Goal: Task Accomplishment & Management: Use online tool/utility

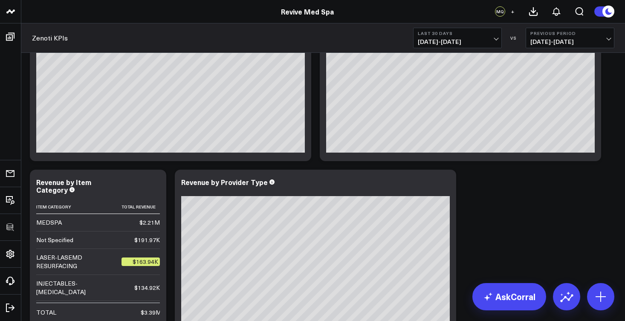
scroll to position [271, 0]
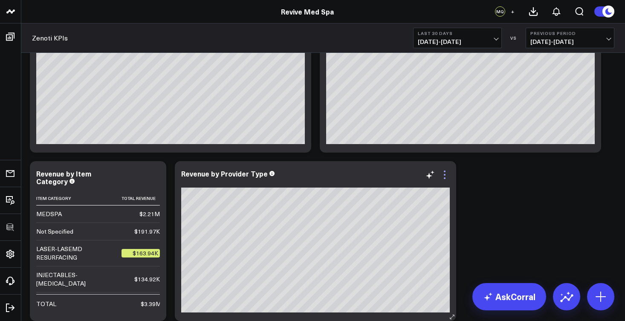
click at [446, 178] on icon at bounding box center [444, 175] width 10 height 10
click at [450, 320] on ul "Appointments Marketing / Booking Funnel" at bounding box center [406, 326] width 86 height 13
click at [449, 179] on icon at bounding box center [444, 175] width 10 height 10
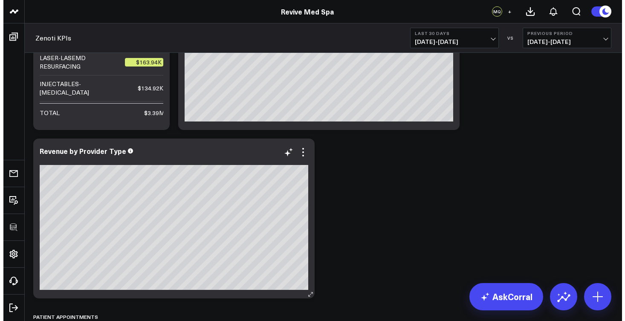
scroll to position [645, 0]
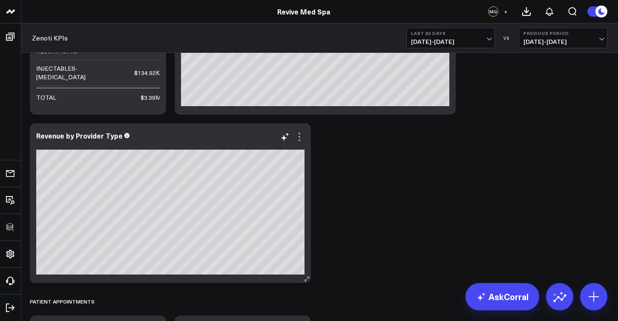
click at [303, 142] on icon at bounding box center [299, 137] width 10 height 10
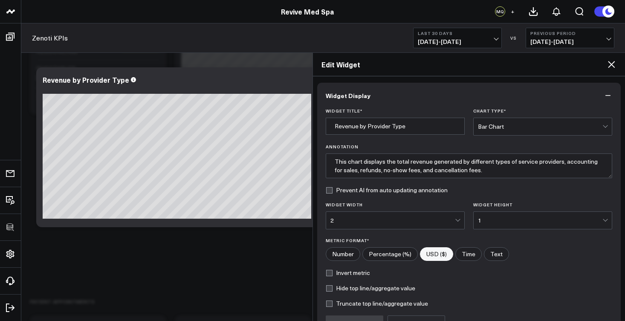
scroll to position [90, 0]
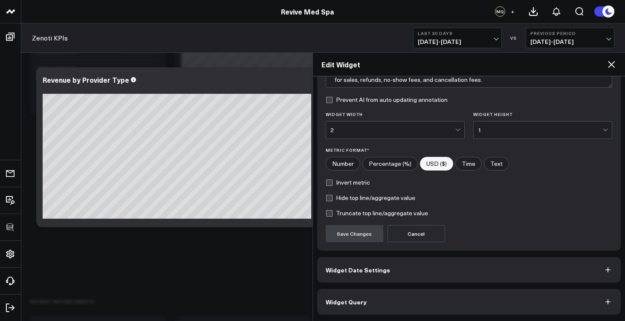
click at [427, 305] on button "Widget Query" at bounding box center [469, 302] width 304 height 26
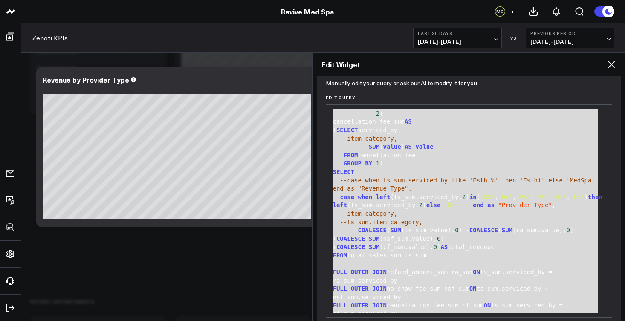
scroll to position [674, 0]
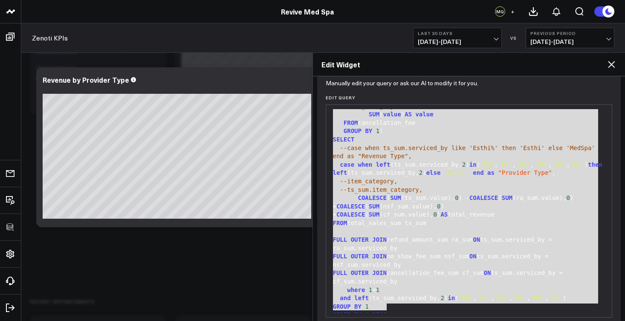
drag, startPoint x: 333, startPoint y: 115, endPoint x: 459, endPoint y: 305, distance: 228.8
copy div "WITH total_sales AS ( SELECT DATE (invoice_closed_date) AS date , serviced_by, …"
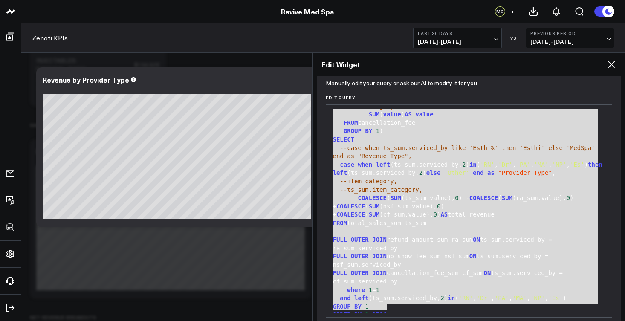
click at [414, 173] on div "case when left (ts_sum.serviced_by, 2 ) in ( 'RN' , 'Dr' , 'PA' , 'MA' , 'NP' ,…" at bounding box center [468, 169] width 277 height 17
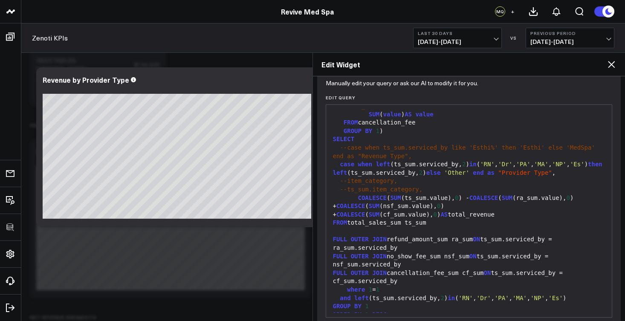
click at [398, 179] on div "--item_category," at bounding box center [468, 181] width 277 height 9
click at [612, 66] on icon at bounding box center [611, 64] width 7 height 7
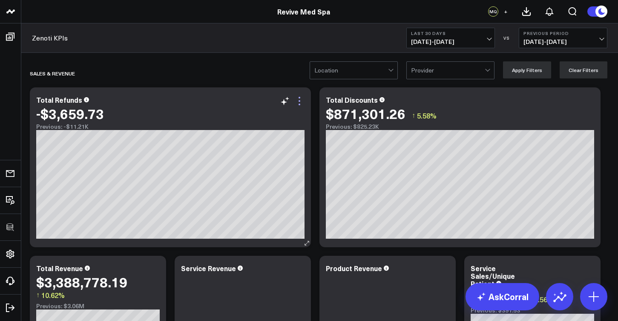
click at [302, 102] on icon at bounding box center [299, 101] width 10 height 10
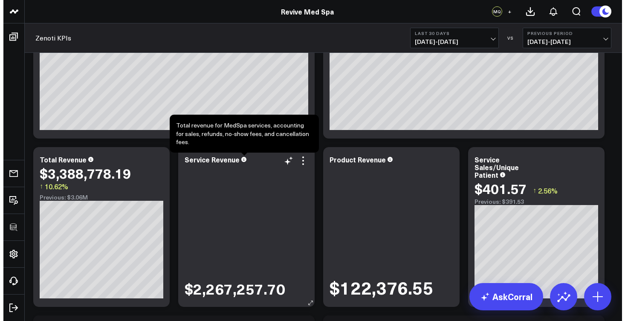
scroll to position [151, 0]
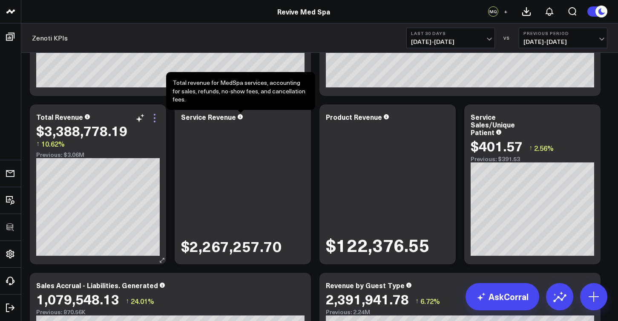
click at [156, 118] on icon at bounding box center [155, 118] width 10 height 10
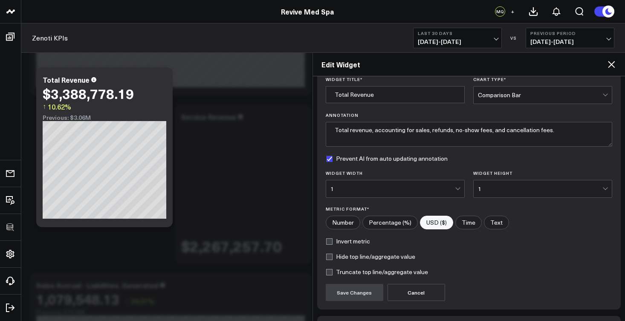
scroll to position [90, 0]
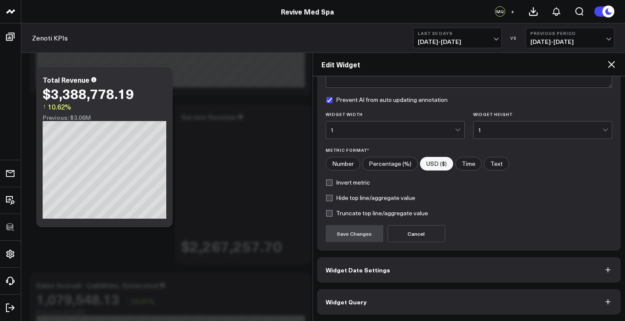
click at [506, 301] on button "Widget Query" at bounding box center [469, 302] width 304 height 26
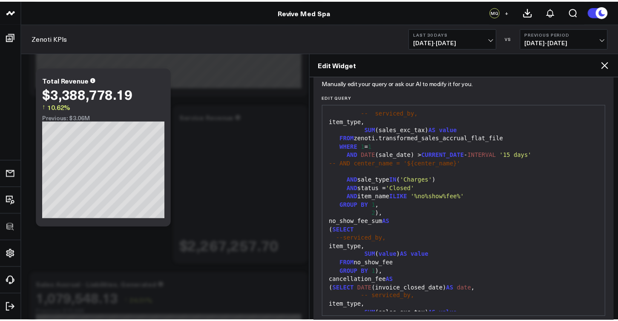
scroll to position [550, 0]
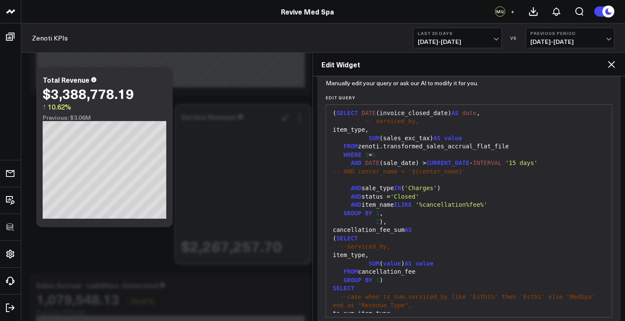
click at [210, 149] on div "$2,267,257.70" at bounding box center [243, 189] width 124 height 133
click at [609, 63] on icon at bounding box center [611, 64] width 10 height 10
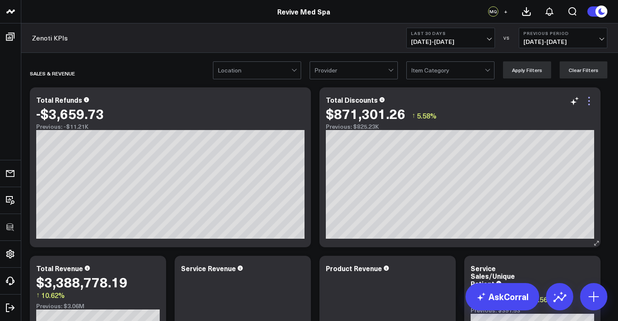
click at [593, 104] on icon at bounding box center [589, 101] width 10 height 10
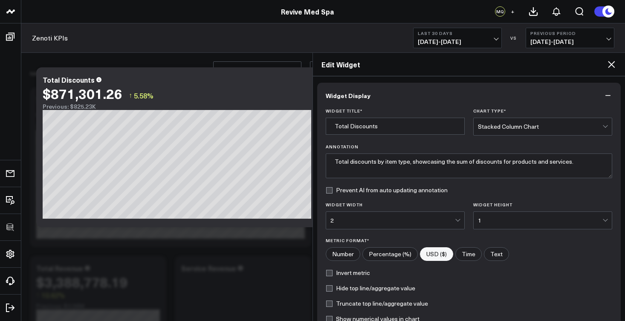
scroll to position [106, 0]
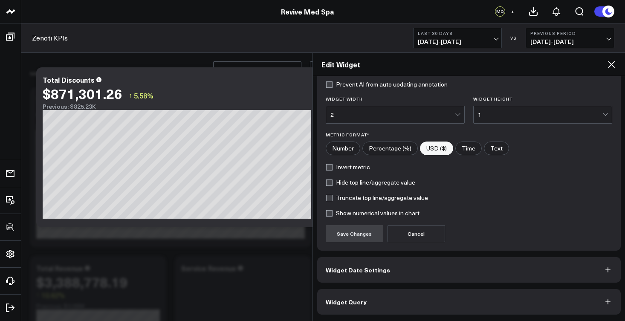
click at [460, 303] on button "Widget Query" at bounding box center [469, 302] width 304 height 26
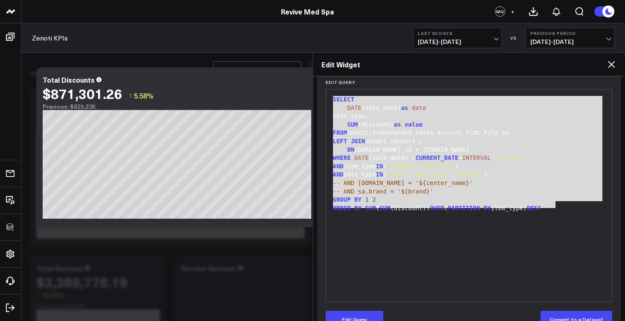
drag, startPoint x: 559, startPoint y: 207, endPoint x: 328, endPoint y: 100, distance: 254.5
click at [328, 100] on div "99 1 2 3 4 5 6 7 8 9 10 11 12 13 14 › ⌄ SELECT DATE (sale_date) as date , item_…" at bounding box center [469, 195] width 287 height 213
copy div "SELECT DATE (sale_date) as date , item_type, SUM (discount) as value FROM zenot…"
click at [610, 62] on icon at bounding box center [611, 64] width 10 height 10
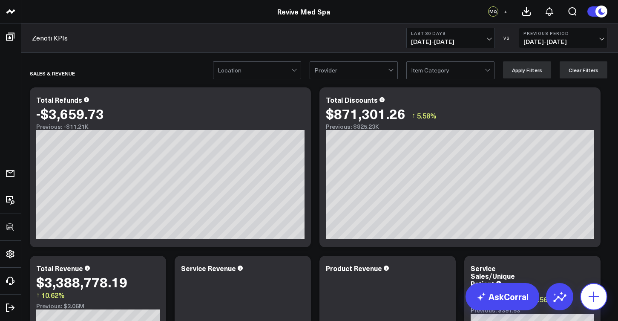
click at [604, 294] on button at bounding box center [593, 296] width 27 height 27
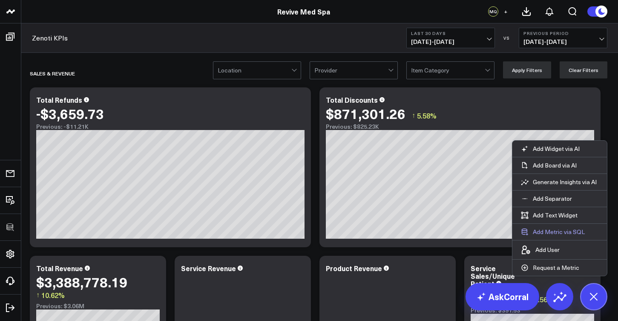
click at [541, 233] on button "Add Metric via SQL" at bounding box center [553, 232] width 81 height 16
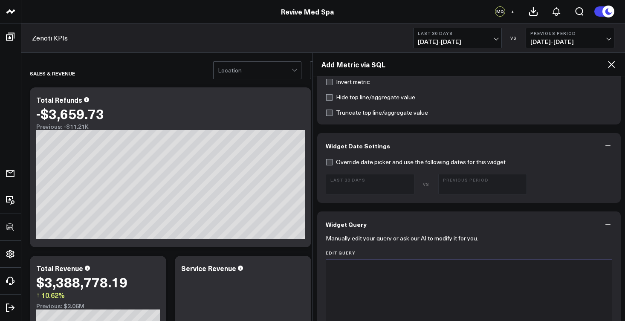
scroll to position [263, 0]
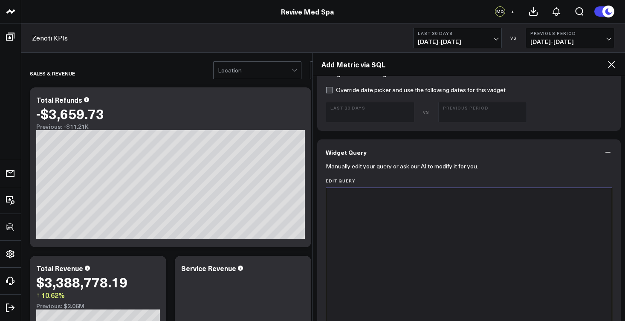
click at [396, 216] on div at bounding box center [468, 294] width 277 height 204
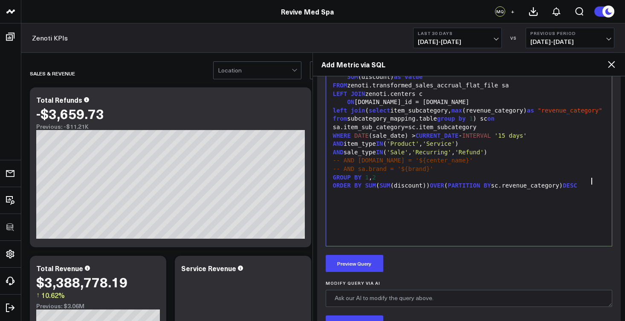
scroll to position [433, 0]
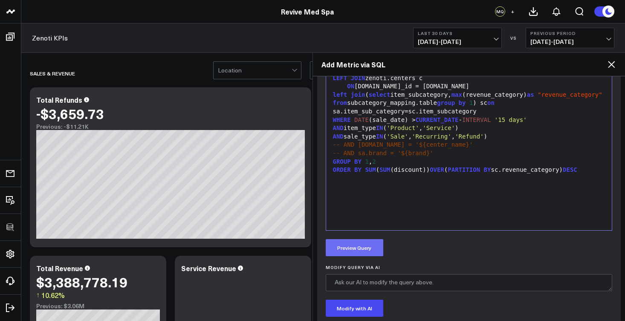
click at [375, 246] on button "Preview Query" at bounding box center [355, 247] width 58 height 17
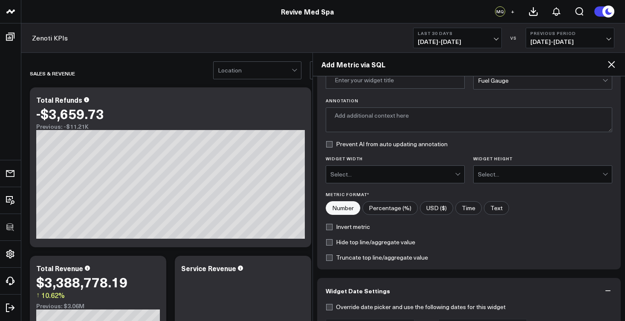
scroll to position [0, 0]
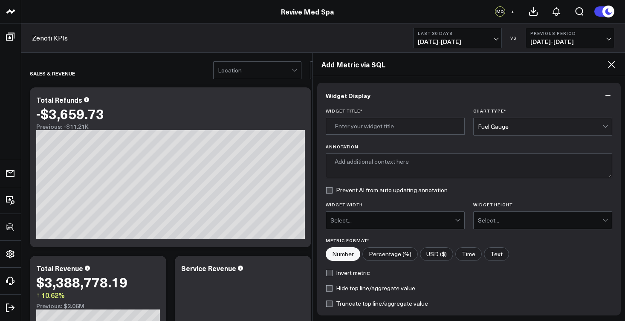
click at [510, 126] on div "Fuel Gauge" at bounding box center [540, 126] width 124 height 7
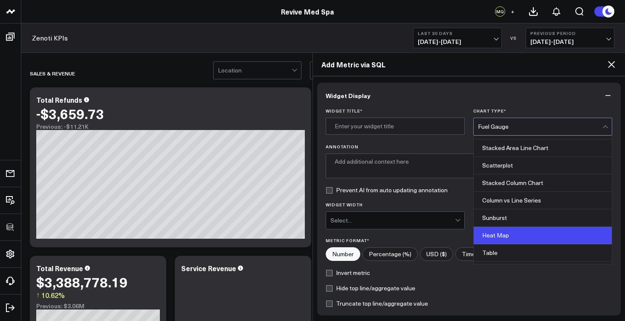
scroll to position [313, 0]
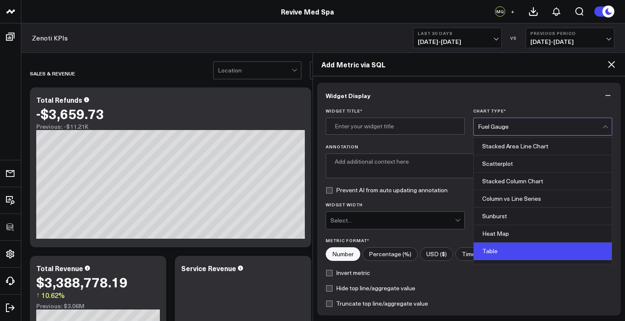
click at [529, 248] on div "Table" at bounding box center [542, 250] width 138 height 17
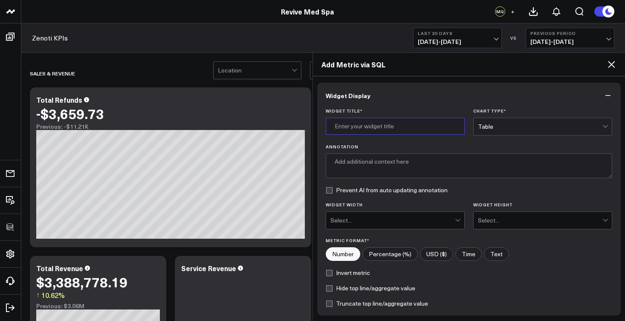
click at [387, 128] on input "Widget Title *" at bounding box center [395, 126] width 139 height 17
type input "Total Discounts by Revenue Category"
click at [455, 221] on div at bounding box center [458, 220] width 7 height 17
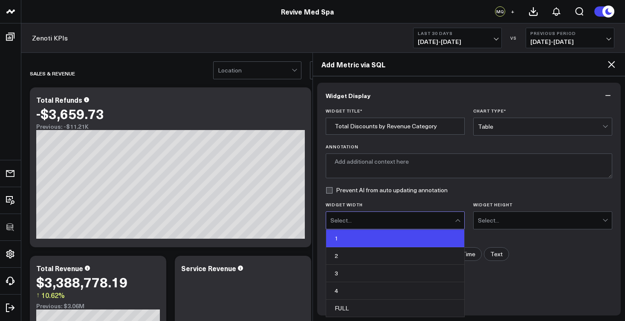
click at [419, 244] on div "1" at bounding box center [395, 238] width 138 height 17
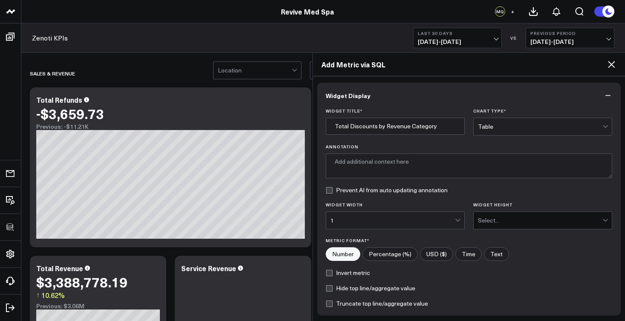
click at [499, 228] on div "Select..." at bounding box center [540, 220] width 124 height 17
click at [502, 222] on div "Select..." at bounding box center [540, 220] width 124 height 7
click at [502, 224] on div "Select..." at bounding box center [540, 220] width 124 height 17
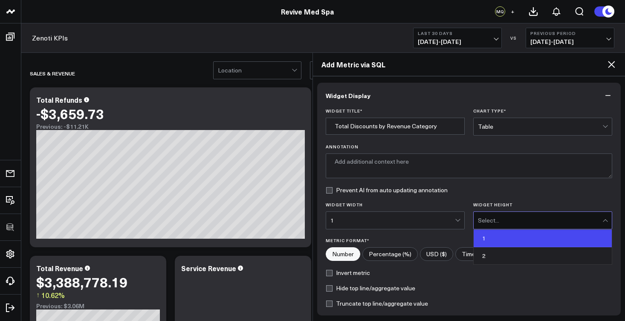
click at [496, 242] on div "1" at bounding box center [542, 238] width 138 height 17
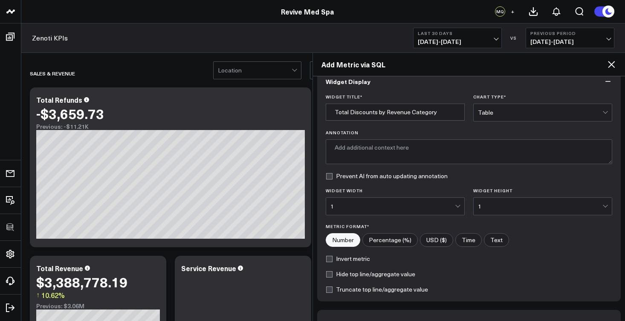
scroll to position [55, 0]
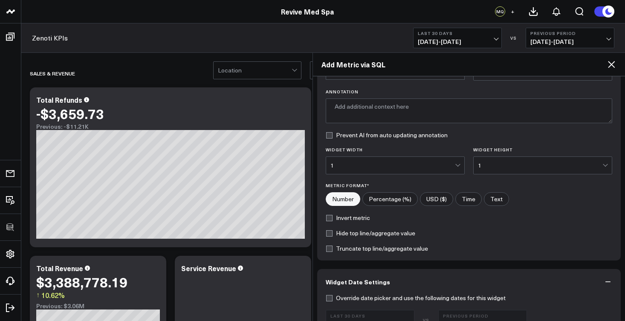
click at [433, 199] on label "USD ($)" at bounding box center [436, 199] width 33 height 14
click at [433, 199] on input"] "USD ($)" at bounding box center [436, 199] width 32 height 13
radio input"] "true"
click at [356, 199] on label "Number" at bounding box center [343, 199] width 35 height 14
click at [356, 199] on input"] "Number" at bounding box center [343, 199] width 34 height 13
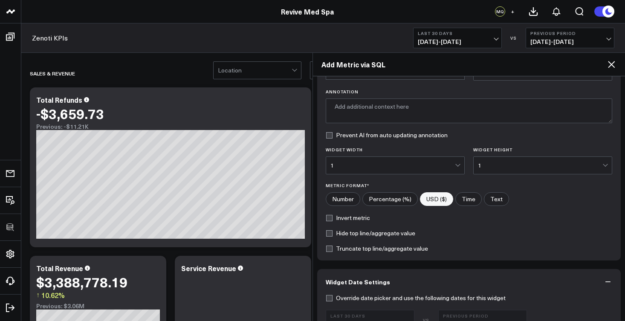
radio input"] "true"
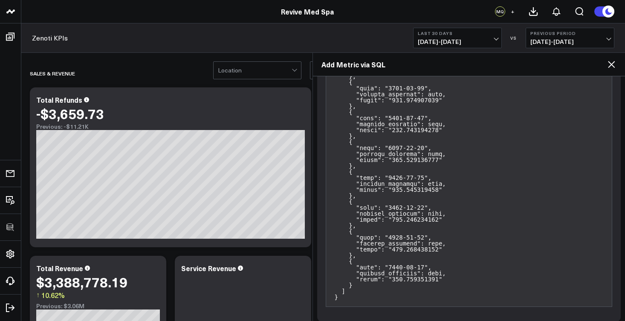
scroll to position [2680, 0]
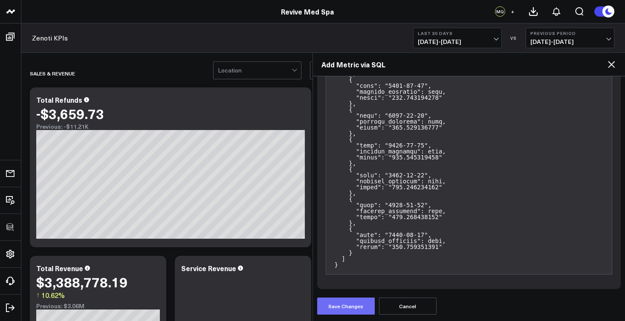
click at [363, 305] on button "Save Changes" at bounding box center [346, 305] width 58 height 17
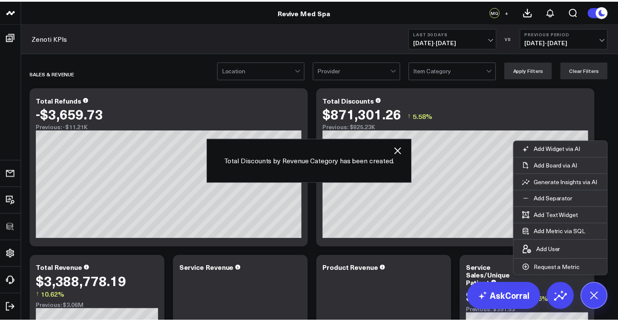
scroll to position [1592, 0]
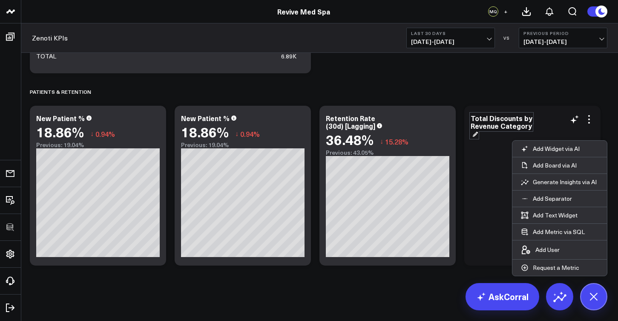
click at [500, 114] on div "Total Discounts by Revenue Category" at bounding box center [502, 125] width 62 height 25
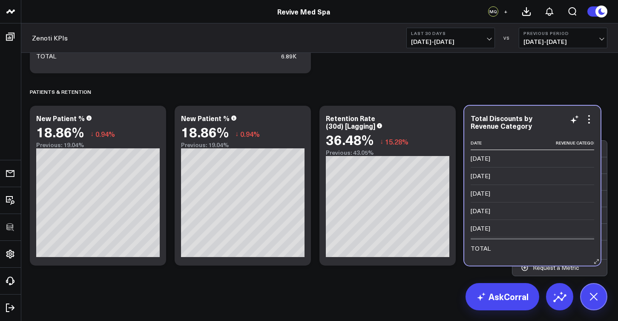
click at [490, 171] on td "2025-09-29" at bounding box center [513, 175] width 85 height 17
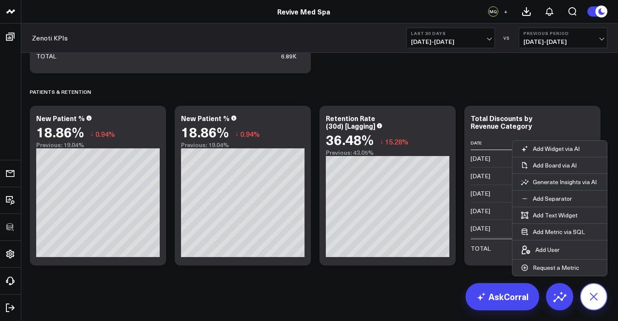
click at [591, 293] on icon at bounding box center [594, 296] width 14 height 14
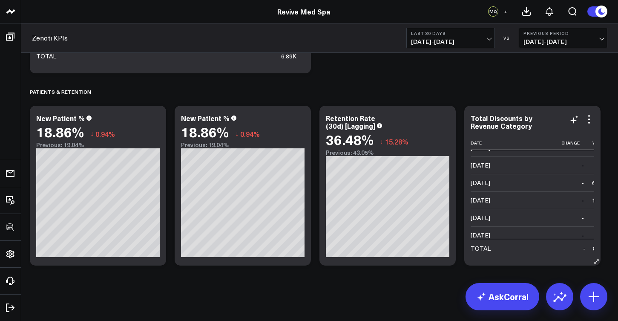
scroll to position [2536, 50]
click at [601, 294] on button at bounding box center [593, 296] width 27 height 27
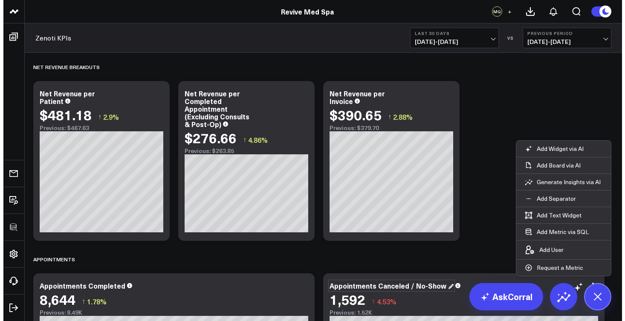
scroll to position [696, 0]
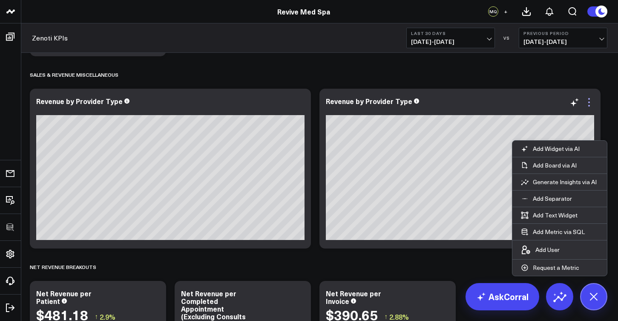
click at [593, 104] on icon at bounding box center [589, 102] width 10 height 10
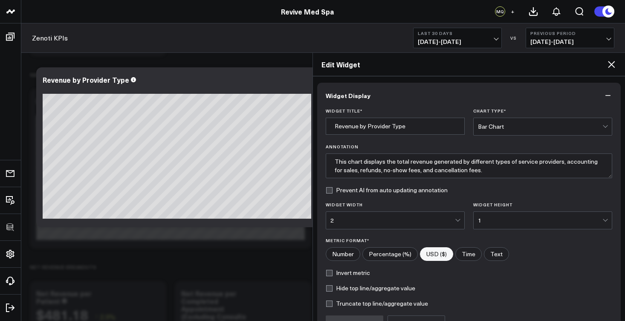
scroll to position [90, 0]
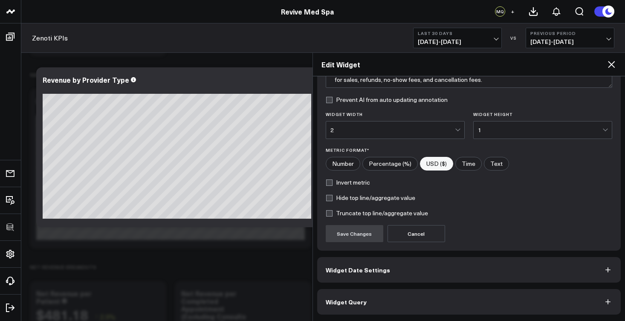
click at [386, 300] on button "Widget Query" at bounding box center [469, 302] width 304 height 26
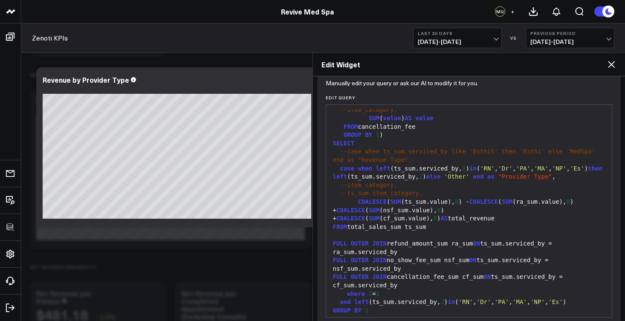
scroll to position [127, 0]
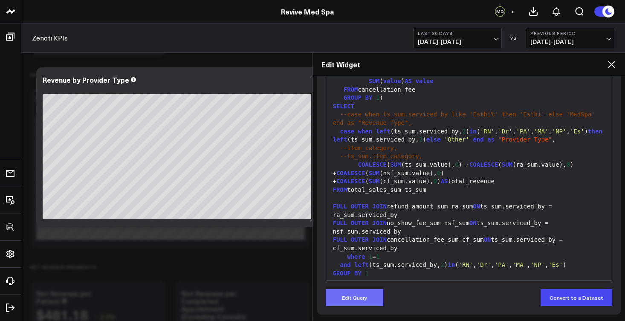
click at [372, 300] on button "Edit Query" at bounding box center [355, 297] width 58 height 17
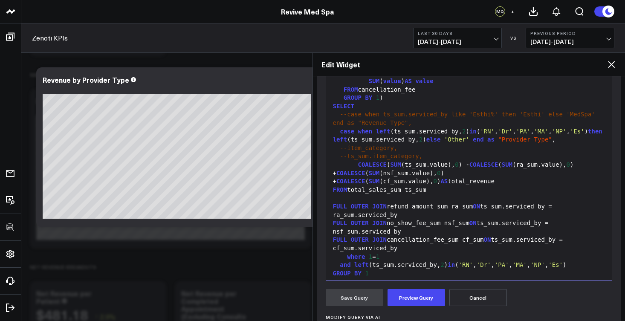
click at [388, 261] on div "and left (ts_sum.serviced_by, 2 ) in ( 'RN' , 'Dr' , 'PA' , 'MA' , 'NP' , 'Es' )" at bounding box center [468, 265] width 277 height 9
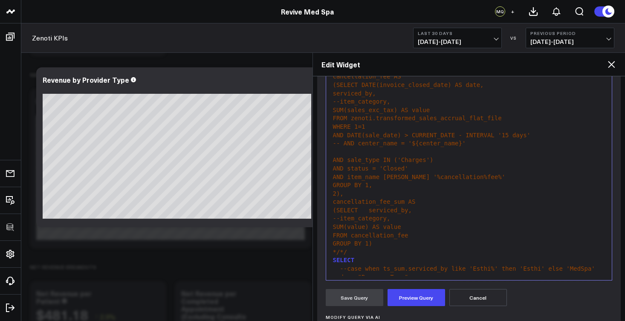
scroll to position [852, 0]
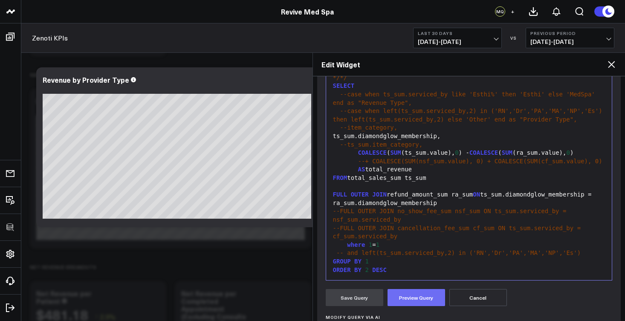
click at [409, 296] on button "Preview Query" at bounding box center [416, 297] width 58 height 17
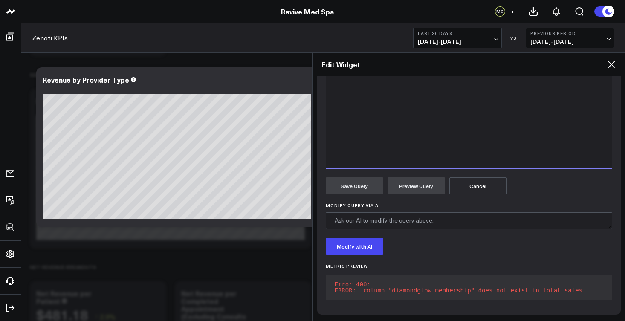
scroll to position [124, 0]
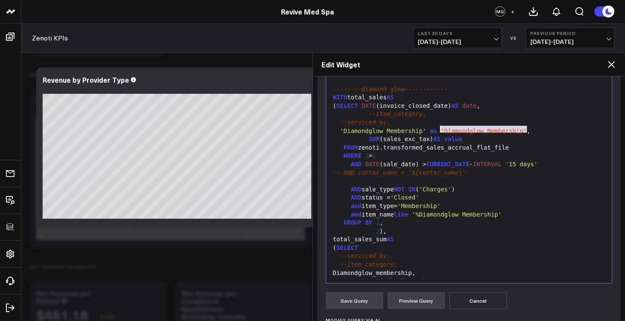
drag, startPoint x: 525, startPoint y: 128, endPoint x: 442, endPoint y: 132, distance: 83.2
click at [442, 132] on span ""Diamondglow_Membership"" at bounding box center [483, 130] width 86 height 7
copy div ""Diamondglow_Membership""
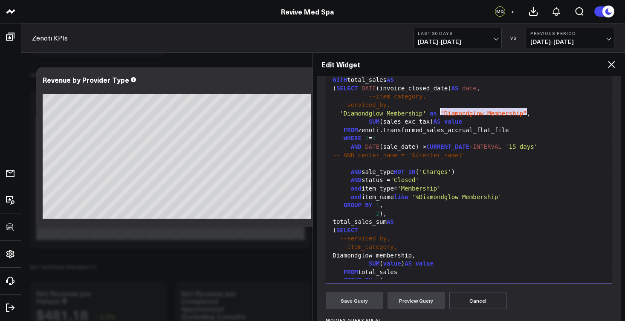
click at [448, 112] on span ""Diamondglow_Membership"" at bounding box center [483, 113] width 86 height 7
click at [491, 113] on span ""diamondglow_Membership"" at bounding box center [483, 113] width 86 height 7
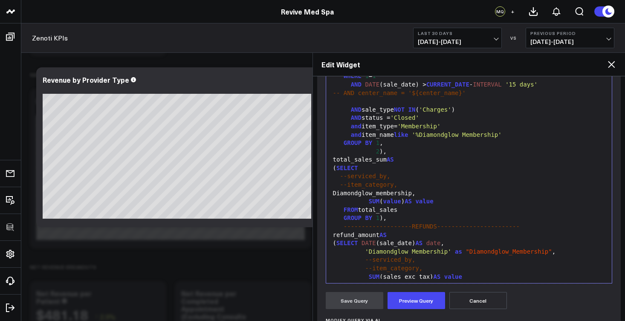
scroll to position [165, 0]
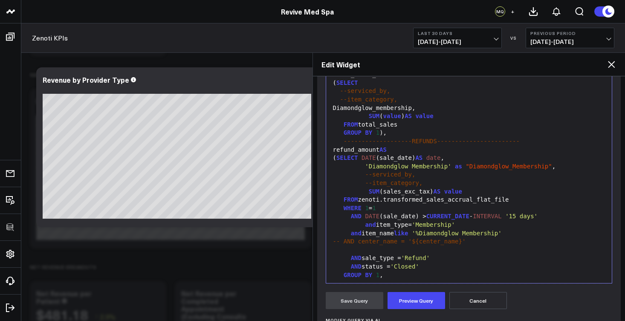
click at [473, 163] on span ""Diamondglow_Membership"" at bounding box center [508, 166] width 86 height 7
click at [517, 163] on span ""diamondglow_Membership"" at bounding box center [508, 166] width 86 height 7
click at [413, 302] on button "Preview Query" at bounding box center [416, 300] width 58 height 17
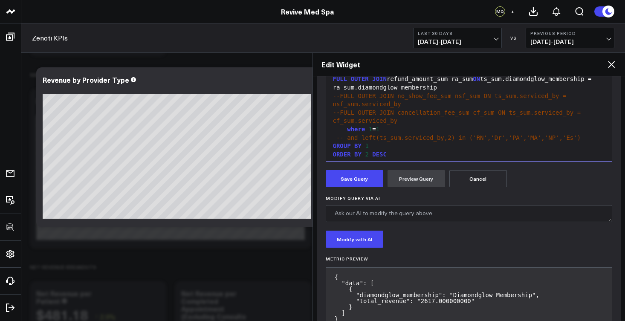
scroll to position [275, 0]
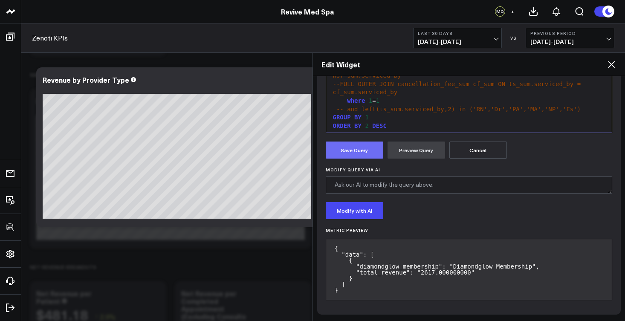
click at [361, 147] on button "Save Query" at bounding box center [355, 149] width 58 height 17
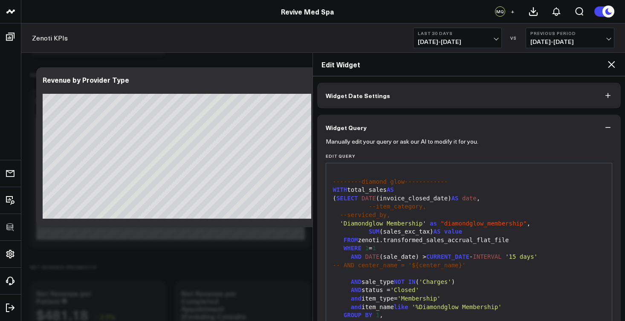
scroll to position [0, 0]
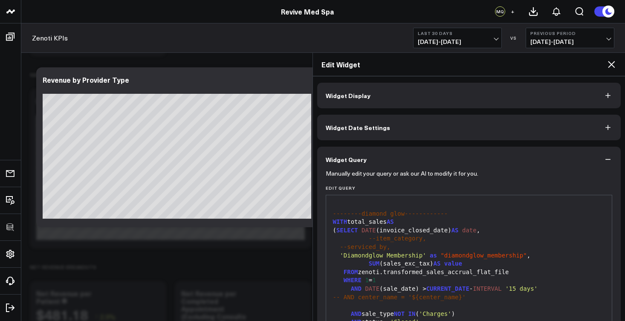
click at [383, 105] on button "Widget Display" at bounding box center [469, 96] width 304 height 26
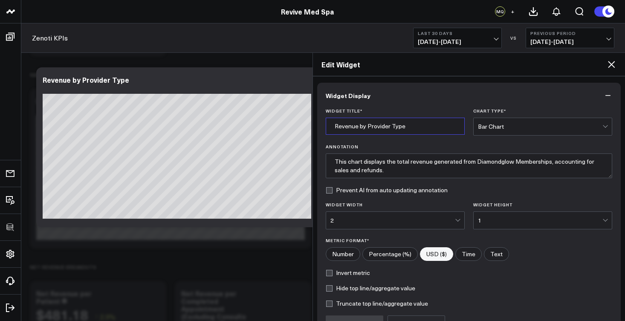
click at [392, 128] on input "Revenue by Provider Type" at bounding box center [395, 126] width 139 height 17
click at [401, 127] on input "Revenue by Provider Type" at bounding box center [395, 126] width 139 height 17
click at [406, 129] on input "Revenue by Provider Type" at bounding box center [395, 126] width 139 height 17
drag, startPoint x: 411, startPoint y: 128, endPoint x: 324, endPoint y: 118, distance: 87.5
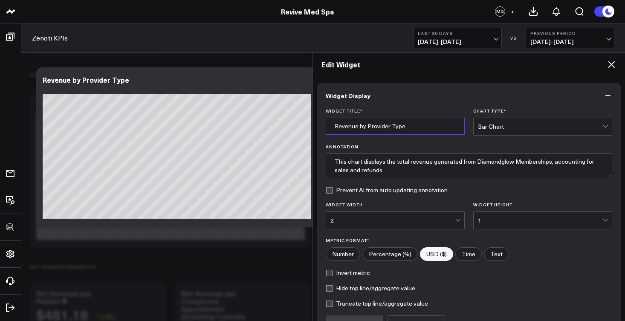
click at [324, 118] on div "Widget Title * Revenue by Provider Type Chart Type * Bar Chart Annotation This …" at bounding box center [469, 224] width 304 height 233
type input "Diamondglow Membership Revenue"
click at [420, 219] on div "2" at bounding box center [392, 220] width 124 height 7
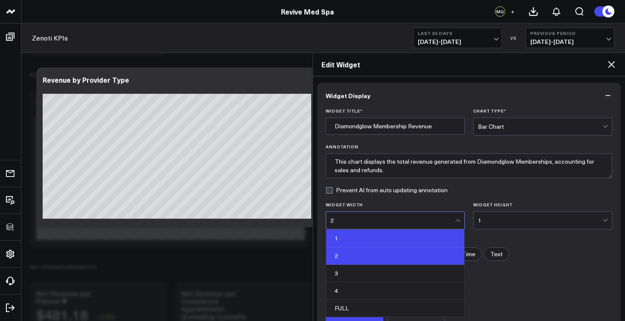
click at [385, 233] on div "1" at bounding box center [395, 238] width 138 height 17
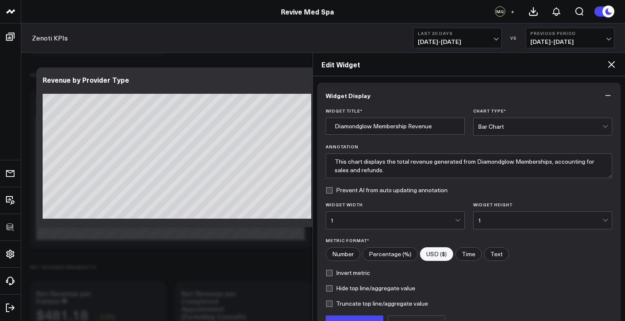
scroll to position [14, 0]
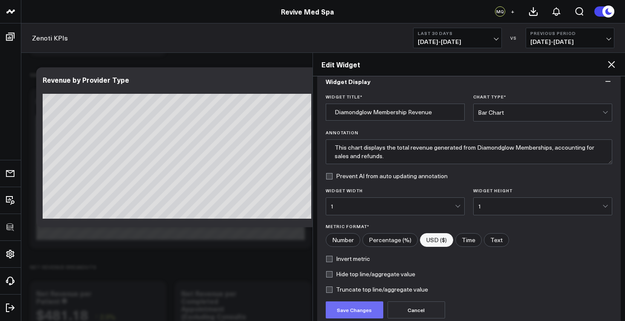
click at [352, 307] on button "Save Changes" at bounding box center [355, 309] width 58 height 17
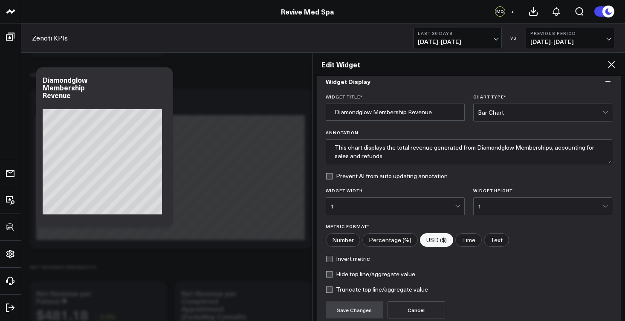
click at [611, 63] on icon at bounding box center [611, 64] width 10 height 10
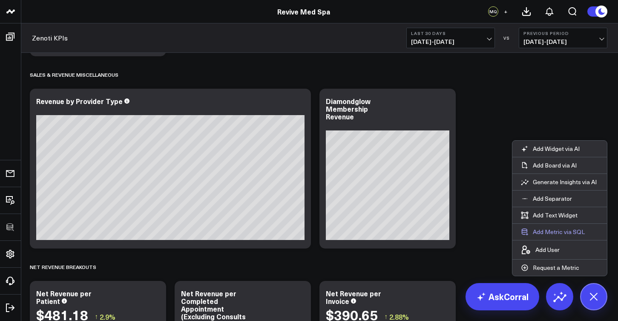
click at [547, 233] on button "Add Metric via SQL" at bounding box center [553, 232] width 81 height 16
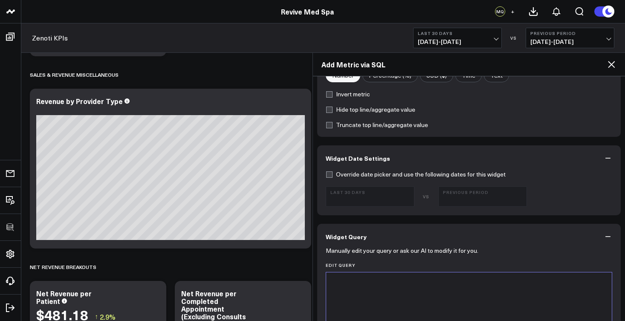
scroll to position [254, 0]
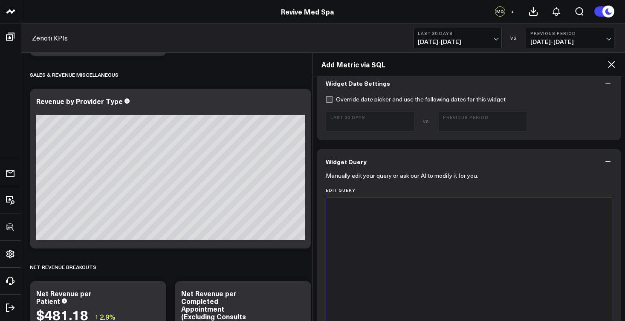
click at [432, 238] on div at bounding box center [468, 304] width 277 height 204
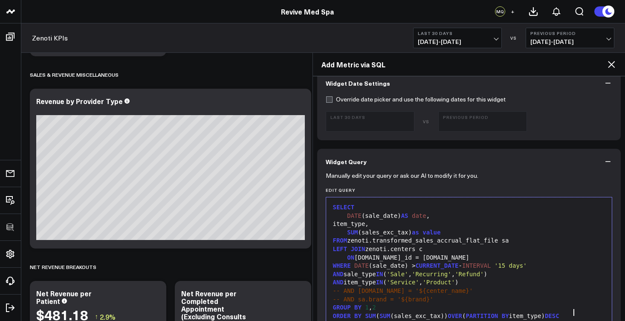
scroll to position [0, 0]
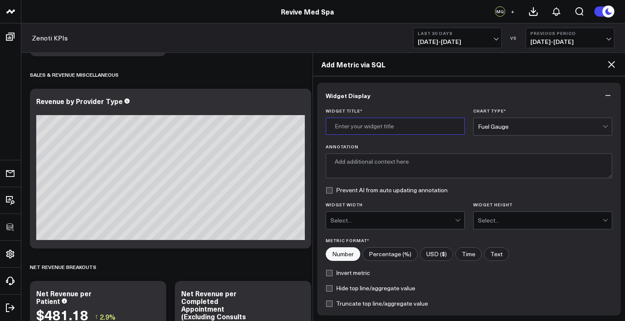
click at [386, 124] on input "Widget Title *" at bounding box center [395, 126] width 139 height 17
type input "Total Net Revenue"
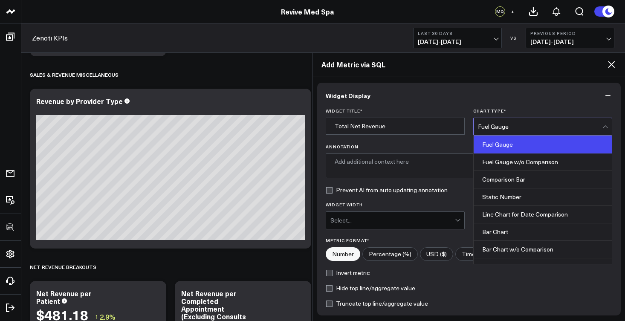
click at [504, 130] on div "Fuel Gauge" at bounding box center [540, 126] width 124 height 17
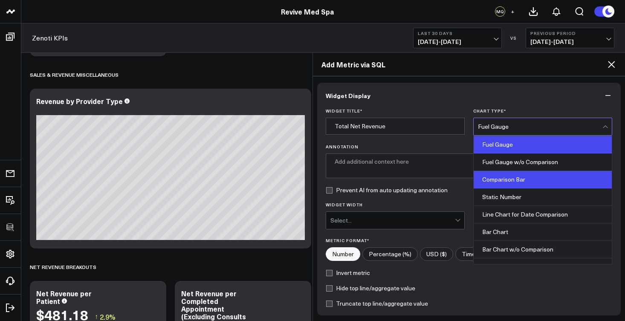
click at [529, 180] on div "Comparison Bar" at bounding box center [542, 179] width 138 height 17
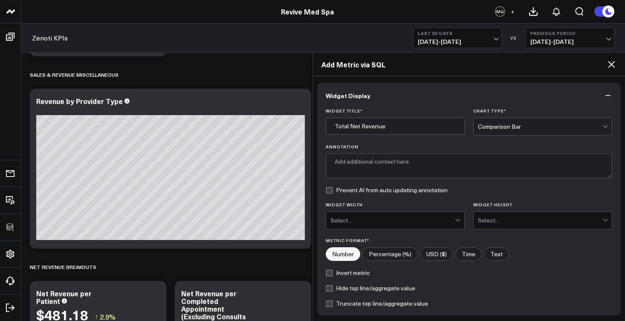
click at [351, 222] on div "Select..." at bounding box center [392, 220] width 124 height 7
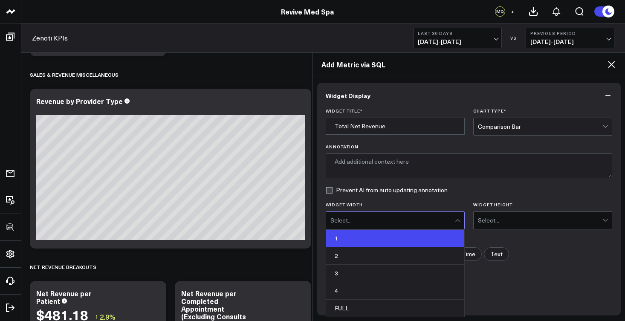
click at [352, 235] on div "1" at bounding box center [395, 238] width 138 height 17
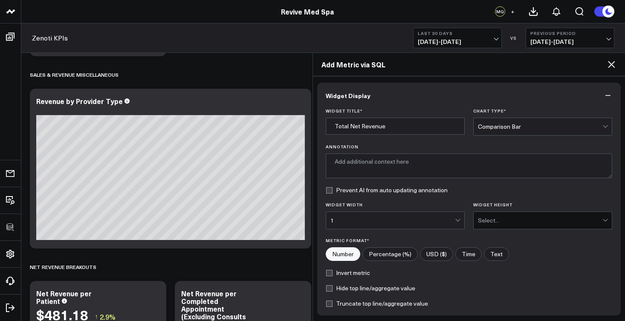
click at [487, 224] on div "Select..." at bounding box center [540, 220] width 124 height 17
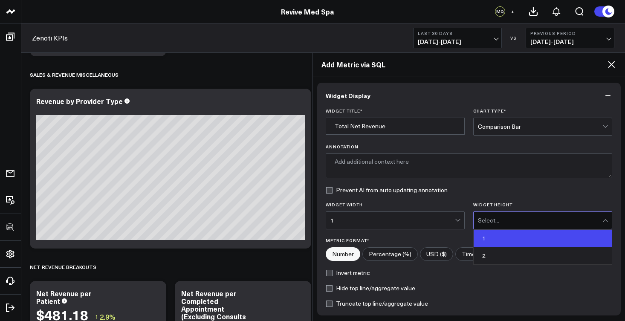
click at [484, 233] on div "1" at bounding box center [542, 238] width 138 height 17
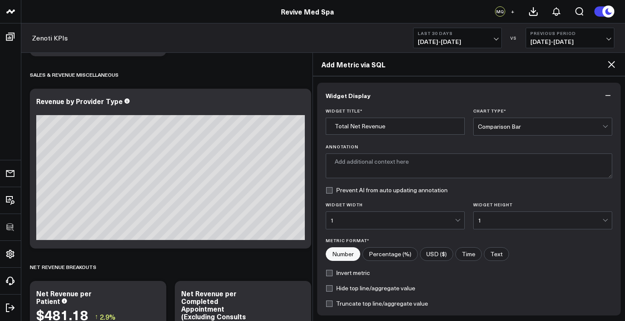
scroll to position [6, 0]
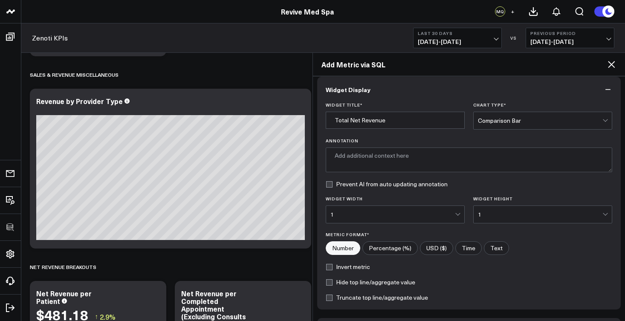
click at [436, 247] on label "USD ($)" at bounding box center [436, 248] width 33 height 14
click at [436, 247] on input"] "USD ($)" at bounding box center [436, 248] width 32 height 13
radio input"] "true"
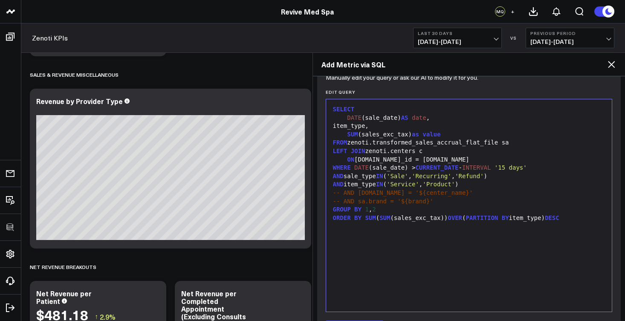
scroll to position [435, 0]
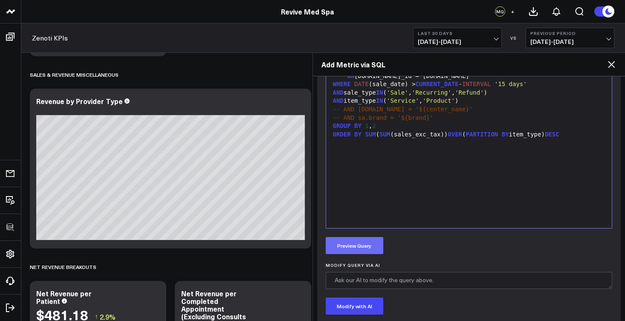
click at [358, 248] on button "Preview Query" at bounding box center [355, 245] width 58 height 17
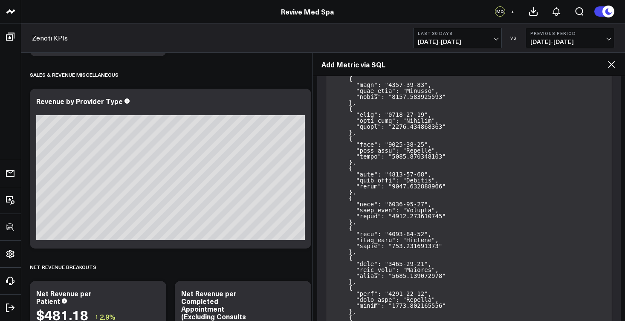
scroll to position [1397, 0]
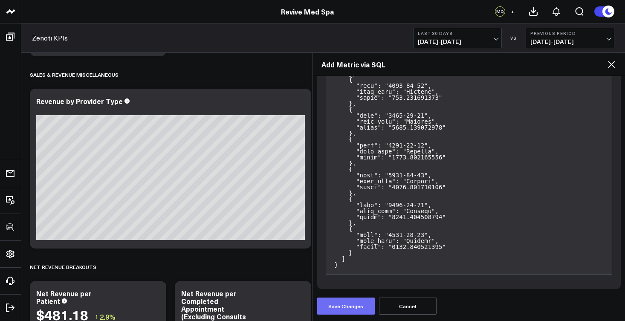
click at [358, 304] on button "Save Changes" at bounding box center [346, 305] width 58 height 17
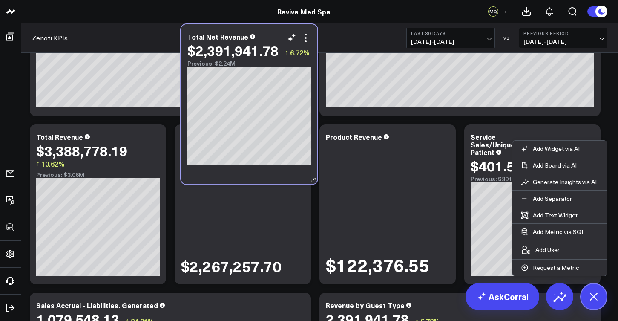
scroll to position [124, 0]
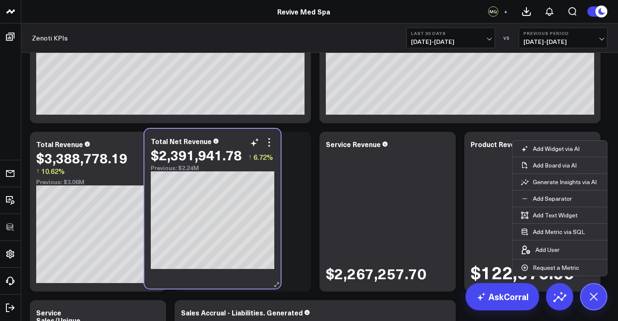
drag, startPoint x: 115, startPoint y: 288, endPoint x: 232, endPoint y: 138, distance: 190.0
click at [232, 138] on div "Total Net Revenue" at bounding box center [213, 141] width 124 height 8
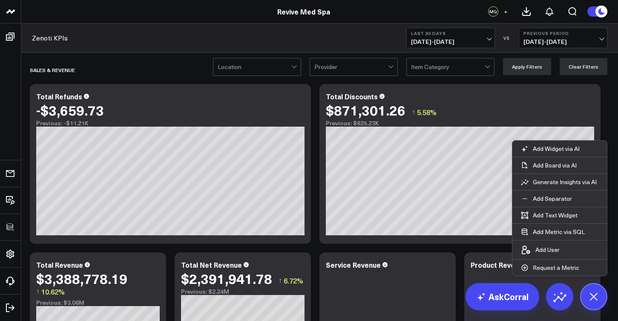
scroll to position [0, 0]
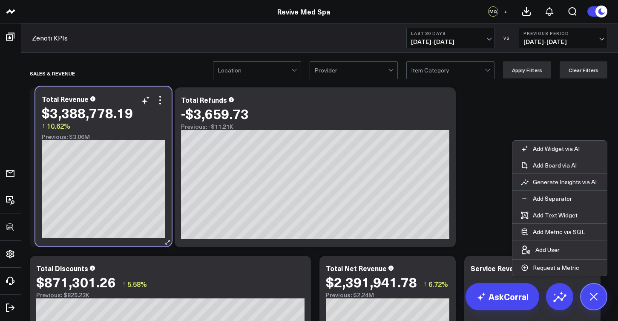
drag, startPoint x: 115, startPoint y: 273, endPoint x: 121, endPoint y: 104, distance: 169.2
click at [121, 105] on div "$3,388,778.19" at bounding box center [87, 112] width 91 height 15
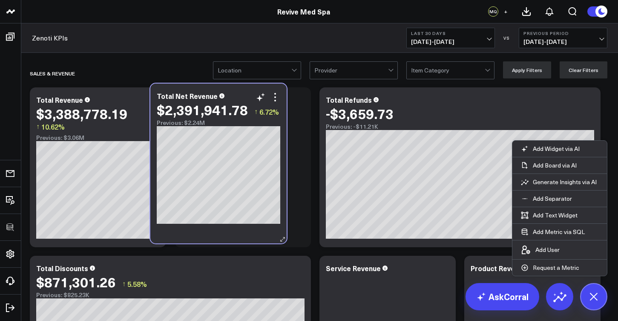
drag, startPoint x: 413, startPoint y: 265, endPoint x: 244, endPoint y: 93, distance: 241.3
click at [244, 93] on div "Total Net Revenue" at bounding box center [219, 96] width 124 height 8
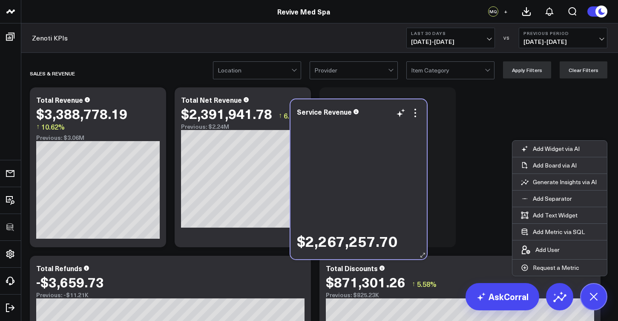
drag, startPoint x: 412, startPoint y: 266, endPoint x: 384, endPoint y: 109, distance: 159.3
click at [384, 109] on div "Service Revenue" at bounding box center [359, 112] width 124 height 8
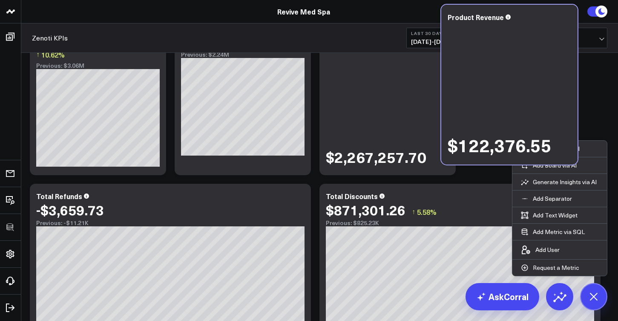
scroll to position [24, 0]
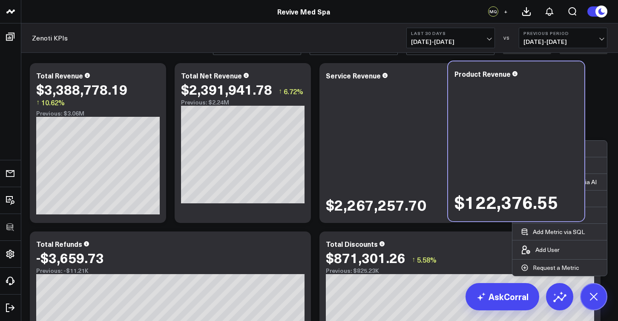
drag, startPoint x: 113, startPoint y: 205, endPoint x: 522, endPoint y: 60, distance: 434.2
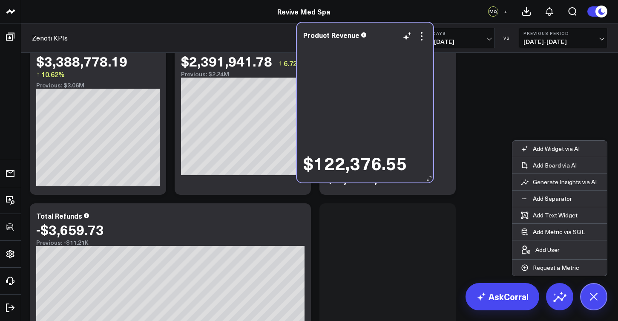
scroll to position [40, 0]
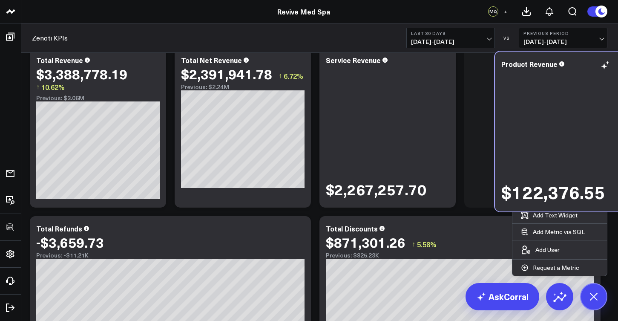
drag, startPoint x: 117, startPoint y: 254, endPoint x: 585, endPoint y: 60, distance: 507.1
click at [585, 60] on div "Product Revenue" at bounding box center [563, 64] width 124 height 8
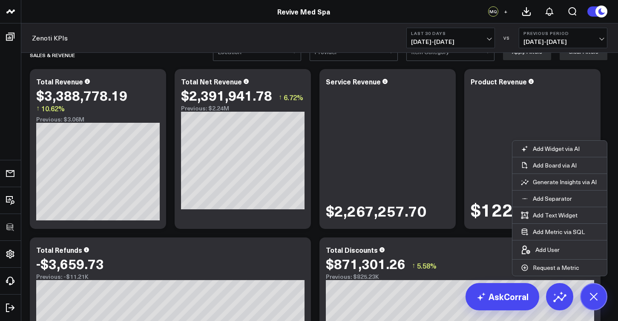
scroll to position [0, 0]
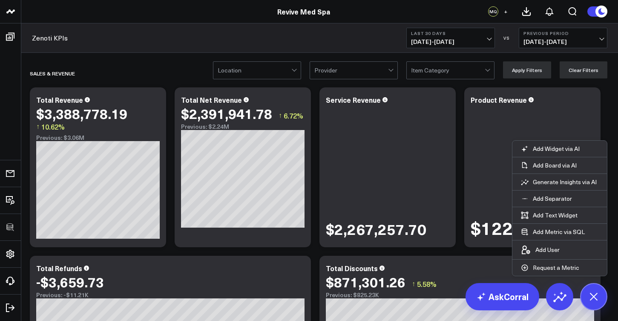
click at [449, 74] on div at bounding box center [448, 70] width 74 height 17
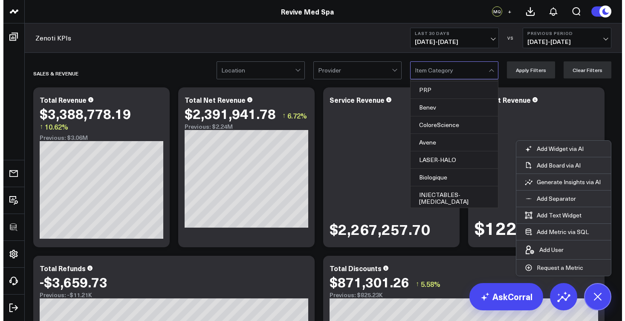
scroll to position [726, 0]
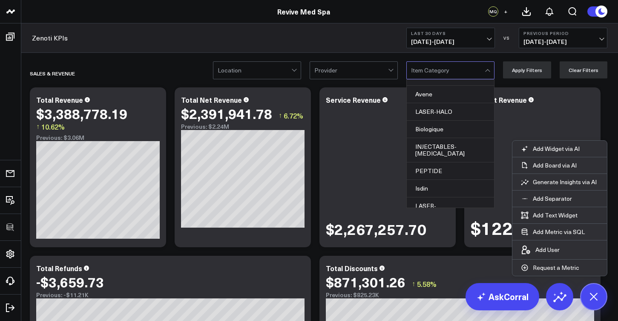
click at [451, 73] on div "Item Category" at bounding box center [448, 70] width 74 height 7
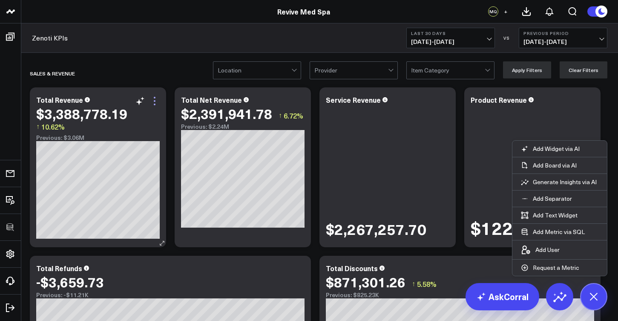
click at [156, 101] on icon at bounding box center [155, 101] width 2 height 2
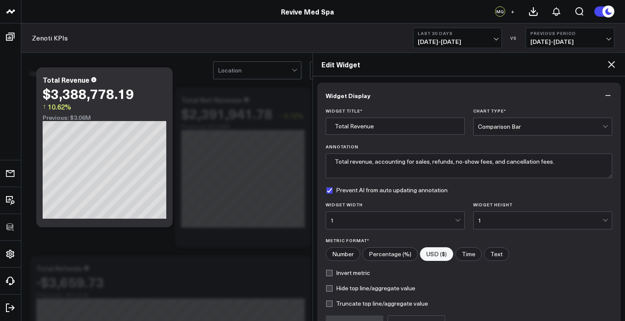
scroll to position [90, 0]
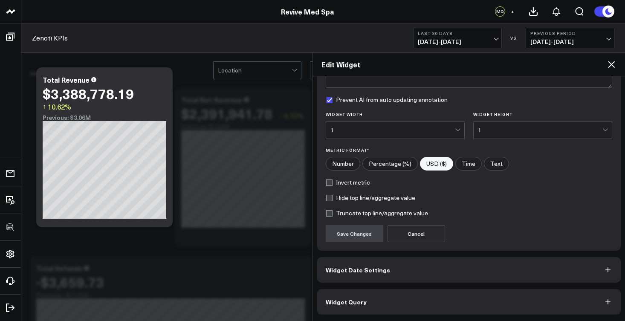
click at [382, 294] on button "Widget Query" at bounding box center [469, 302] width 304 height 26
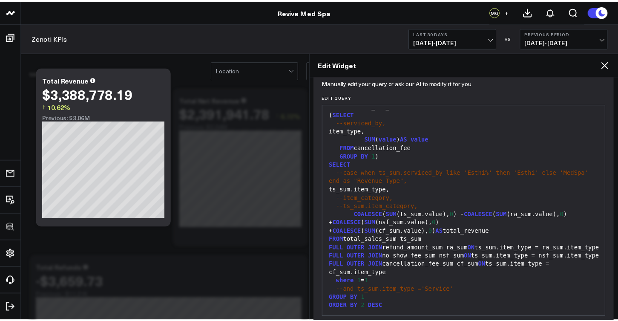
scroll to position [127, 0]
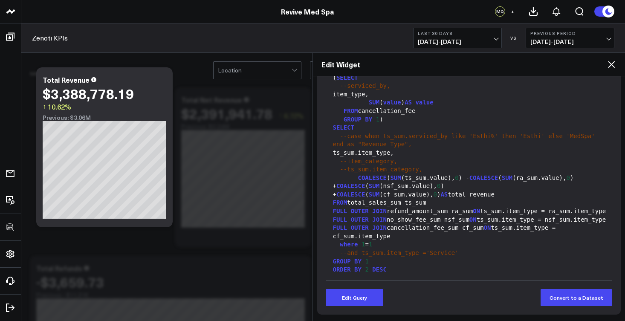
click at [614, 63] on icon at bounding box center [611, 64] width 10 height 10
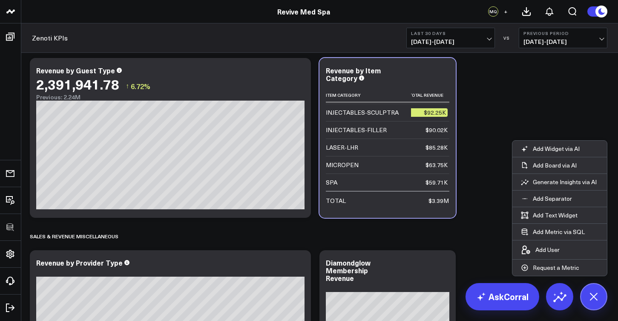
scroll to position [85, 0]
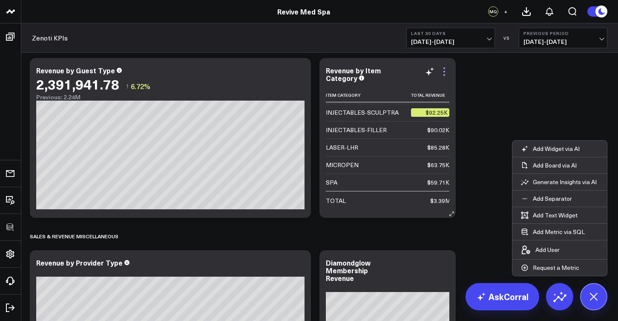
click at [446, 73] on icon at bounding box center [444, 71] width 10 height 10
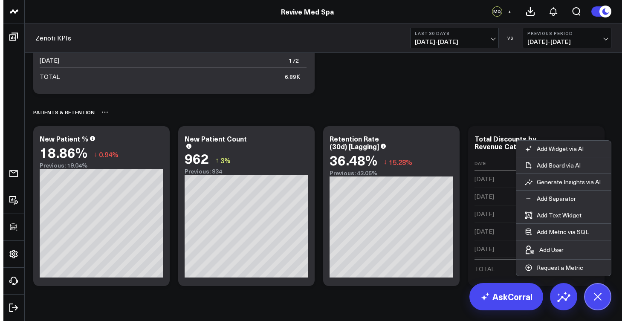
scroll to position [1592, 0]
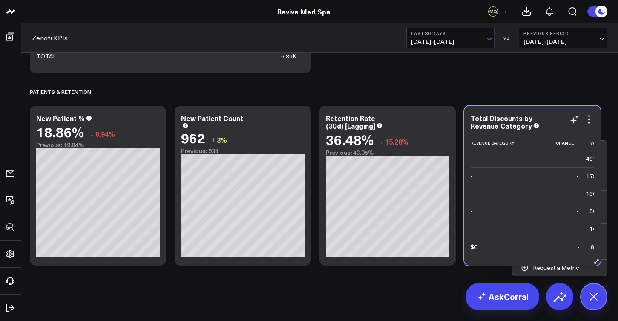
click at [553, 117] on div "Total Discounts by Revenue Category" at bounding box center [533, 121] width 124 height 15
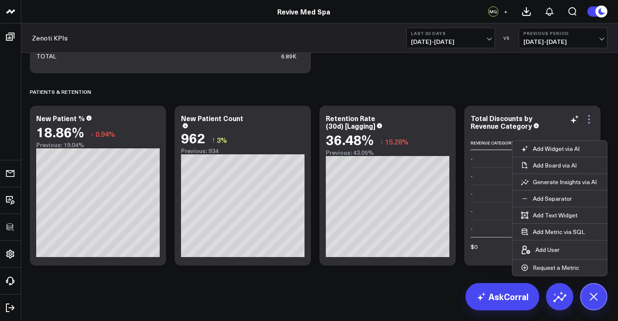
click at [592, 121] on icon at bounding box center [589, 119] width 10 height 10
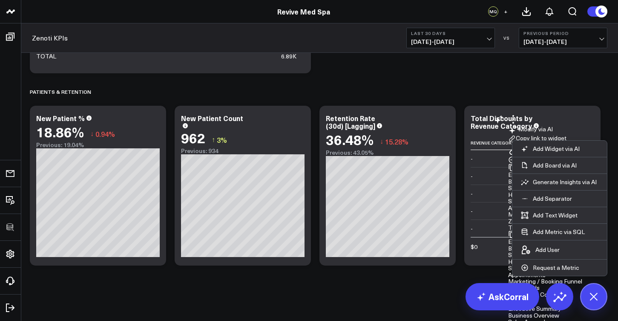
click at [534, 156] on button "Remove" at bounding box center [522, 160] width 29 height 8
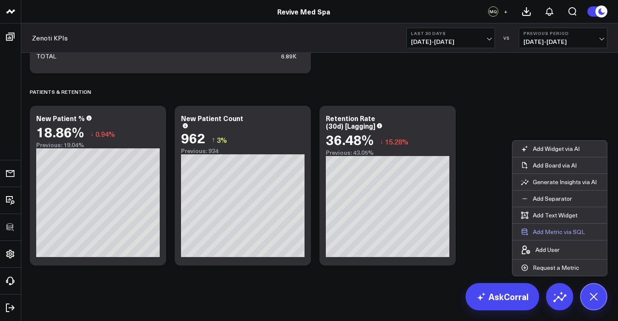
click at [559, 232] on button "Add Metric via SQL" at bounding box center [553, 232] width 81 height 16
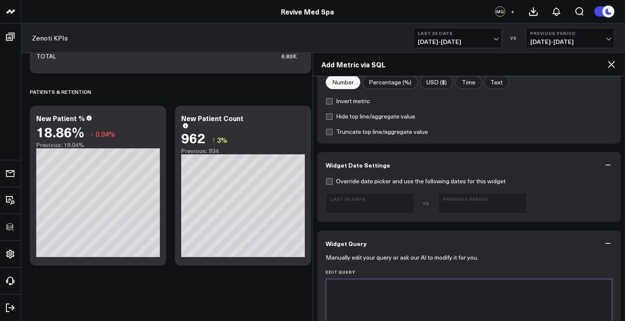
scroll to position [275, 0]
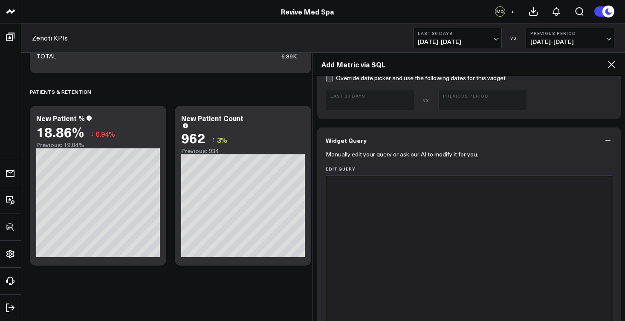
click at [404, 241] on div at bounding box center [468, 282] width 277 height 204
click at [379, 213] on div at bounding box center [468, 282] width 277 height 204
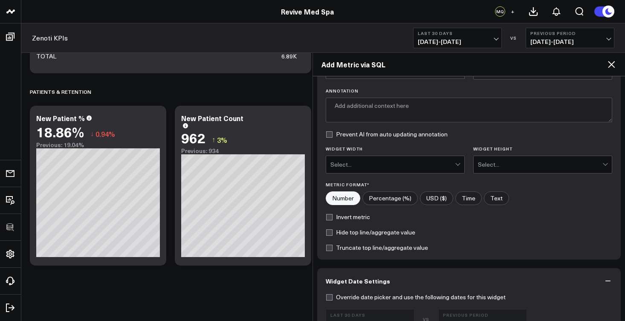
scroll to position [0, 0]
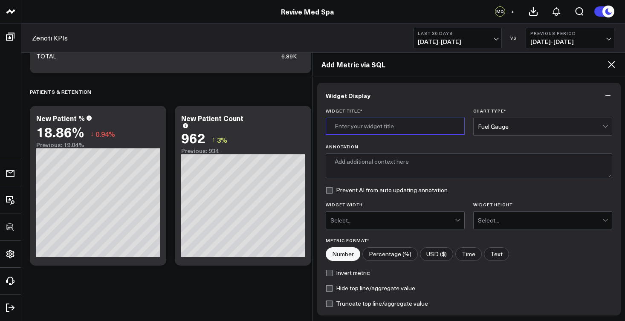
click at [361, 122] on input "Widget Title *" at bounding box center [395, 126] width 139 height 17
type input "Discounts by Revenue Category"
click at [433, 219] on div "Select..." at bounding box center [392, 220] width 124 height 7
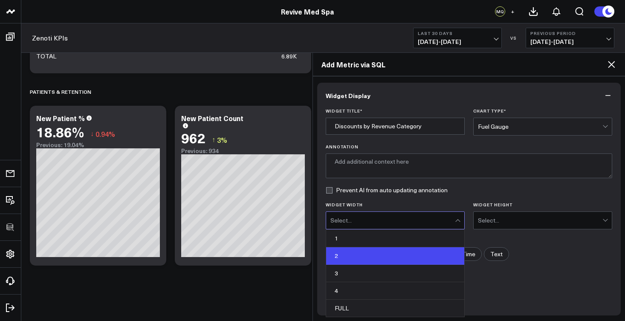
click at [373, 252] on div "2" at bounding box center [395, 255] width 138 height 17
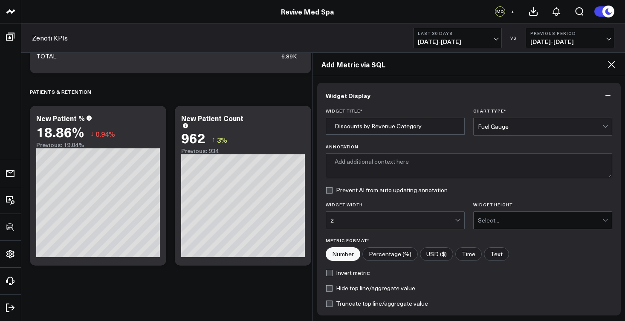
click at [489, 221] on div "Select..." at bounding box center [540, 220] width 124 height 7
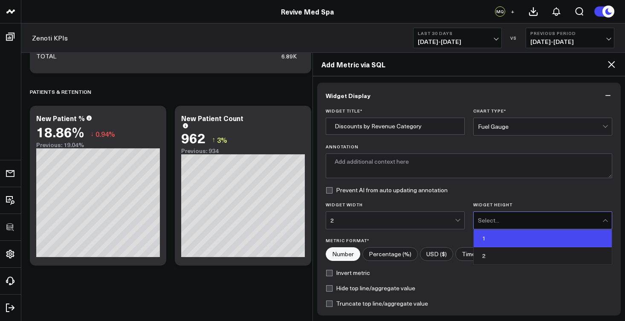
click at [489, 239] on div "1" at bounding box center [542, 238] width 138 height 17
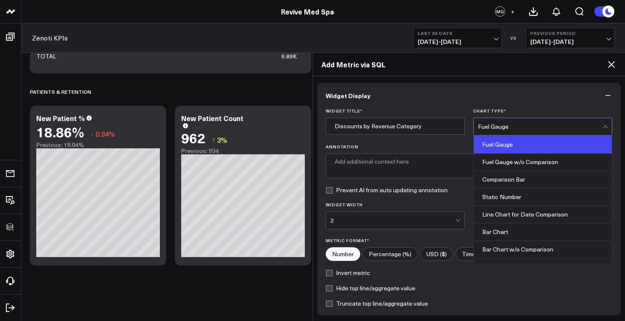
click at [503, 127] on div "Fuel Gauge" at bounding box center [540, 126] width 124 height 7
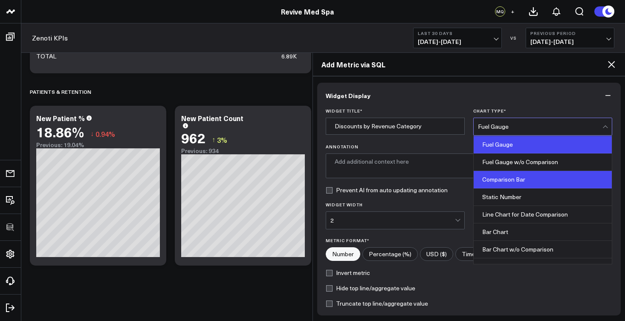
click at [529, 181] on div "Comparison Bar" at bounding box center [542, 179] width 138 height 17
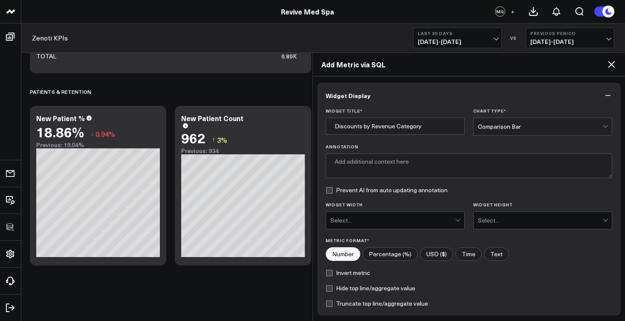
click at [440, 224] on div "Select..." at bounding box center [392, 220] width 124 height 17
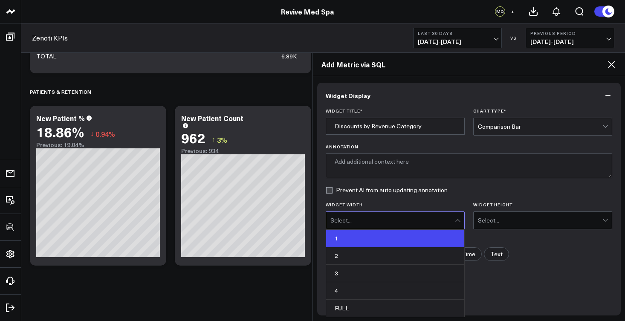
click at [418, 240] on div "1" at bounding box center [395, 238] width 138 height 17
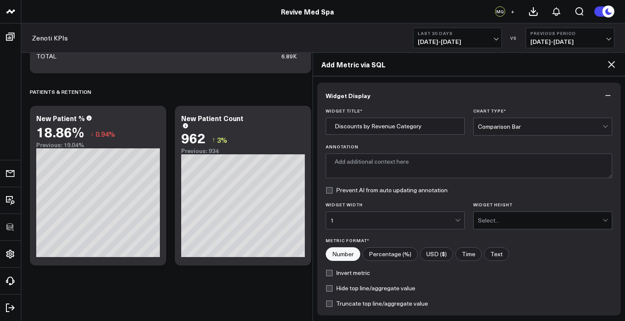
click at [520, 227] on div "Select..." at bounding box center [540, 220] width 124 height 17
click at [418, 223] on div "1" at bounding box center [392, 220] width 124 height 7
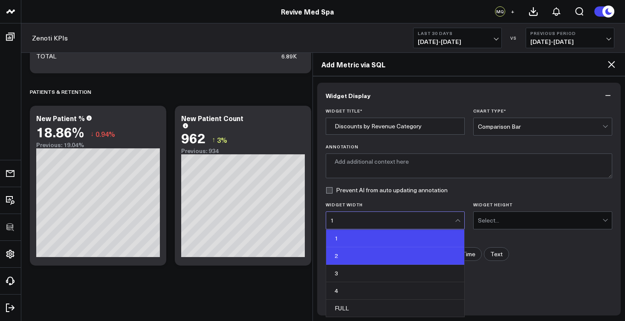
click at [380, 256] on div "2" at bounding box center [395, 255] width 138 height 17
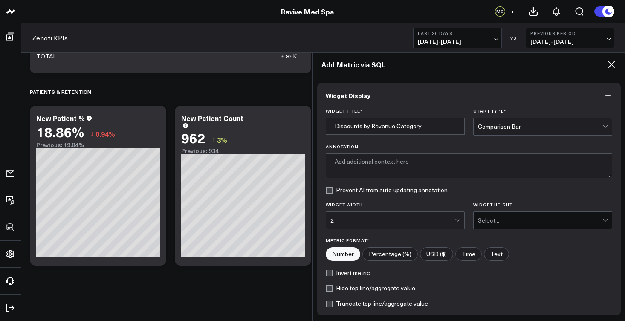
click at [502, 222] on div "Select..." at bounding box center [540, 220] width 124 height 7
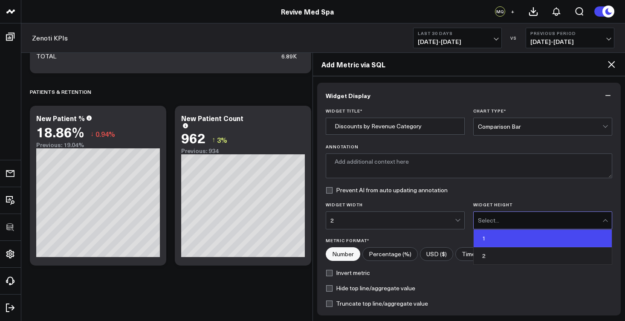
click at [501, 238] on div "1" at bounding box center [542, 238] width 138 height 17
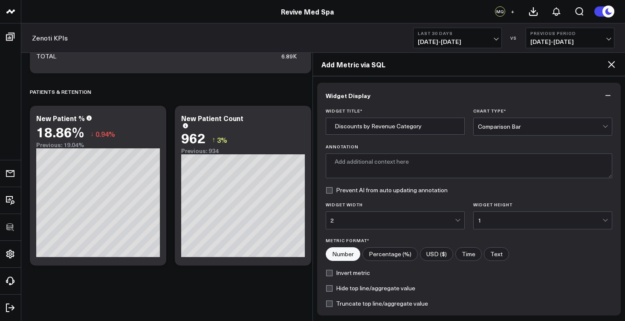
click at [519, 269] on div "Widget Title * Discounts by Revenue Category Chart Type * Comparison Bar Annota…" at bounding box center [469, 211] width 304 height 207
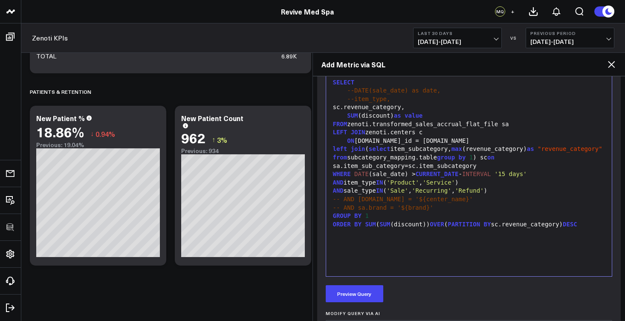
scroll to position [514, 0]
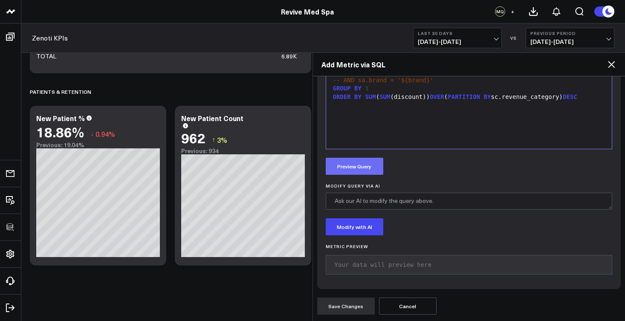
click at [369, 165] on button "Preview Query" at bounding box center [355, 166] width 58 height 17
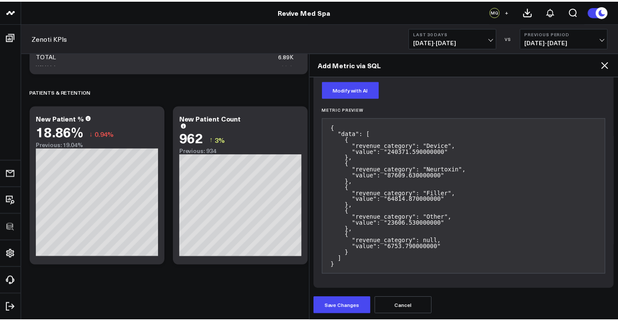
scroll to position [651, 0]
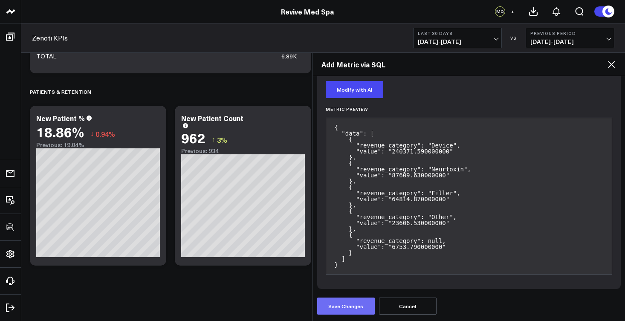
click at [357, 306] on button "Save Changes" at bounding box center [346, 305] width 58 height 17
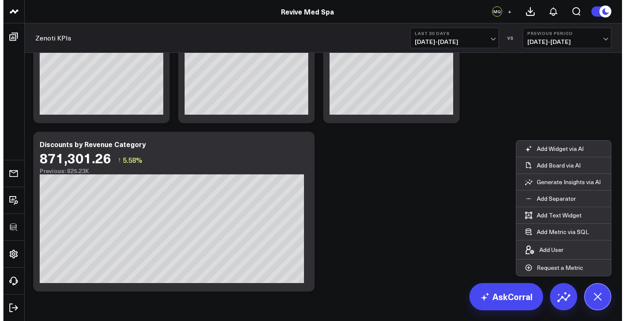
scroll to position [1725, 0]
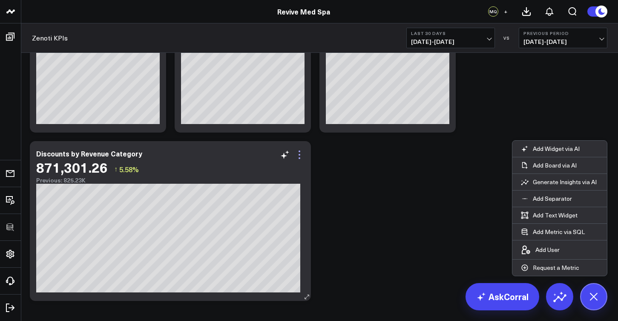
click at [300, 154] on icon at bounding box center [300, 155] width 2 height 2
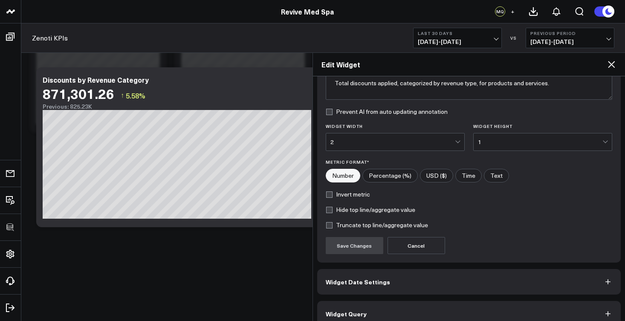
scroll to position [90, 0]
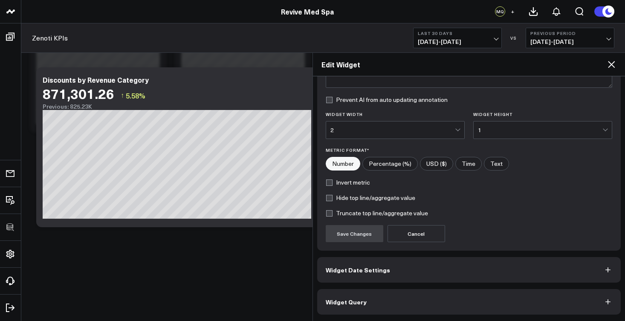
click at [420, 301] on button "Widget Query" at bounding box center [469, 302] width 304 height 26
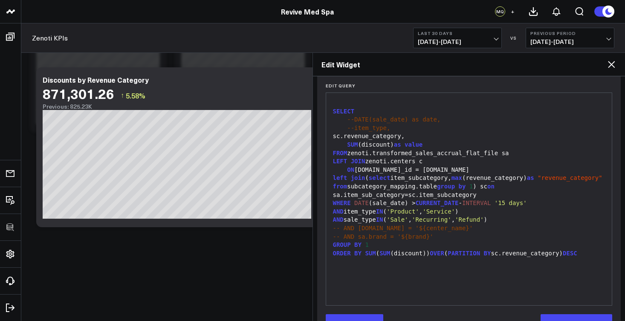
scroll to position [117, 0]
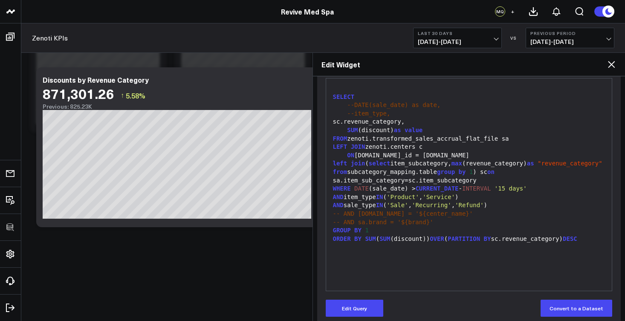
click at [333, 235] on span "ORDER" at bounding box center [342, 238] width 18 height 7
click at [364, 308] on button "Edit Query" at bounding box center [355, 308] width 58 height 17
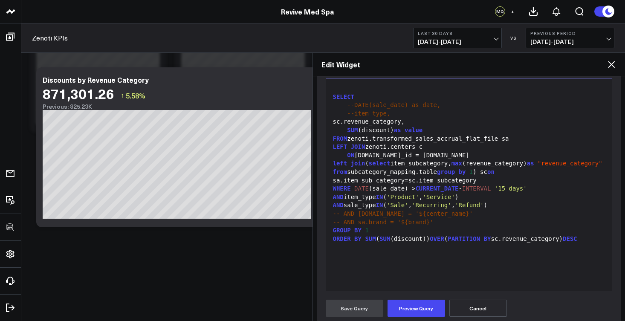
click at [333, 235] on span "ORDER" at bounding box center [342, 238] width 18 height 7
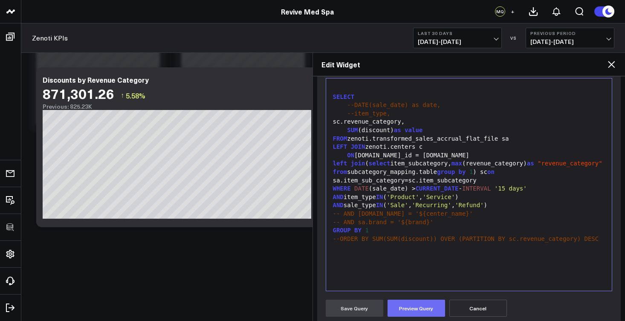
click at [435, 308] on button "Preview Query" at bounding box center [416, 308] width 58 height 17
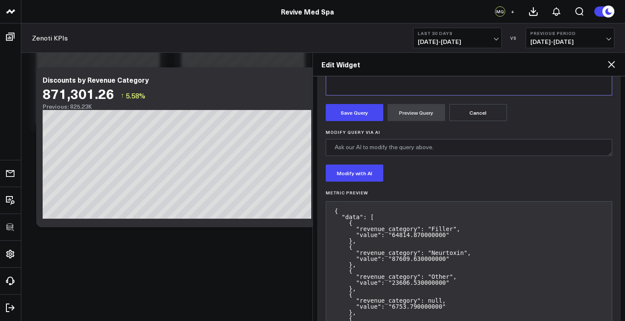
scroll to position [299, 0]
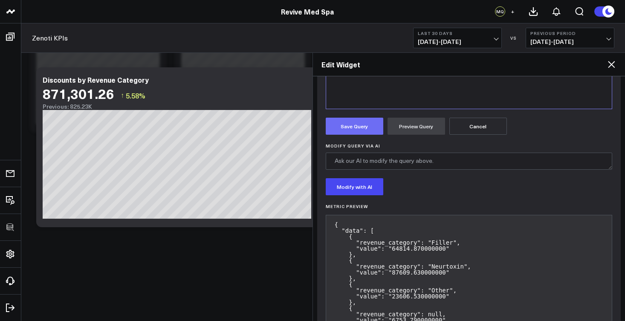
click at [358, 129] on button "Save Query" at bounding box center [355, 126] width 58 height 17
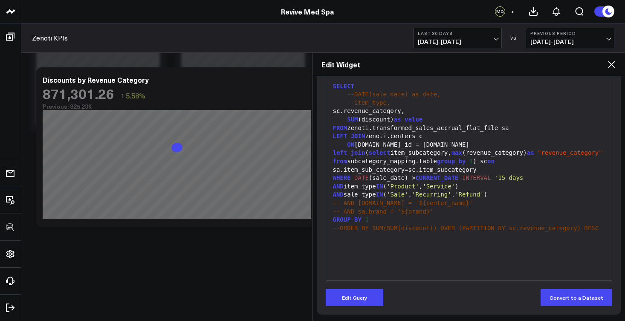
scroll to position [127, 0]
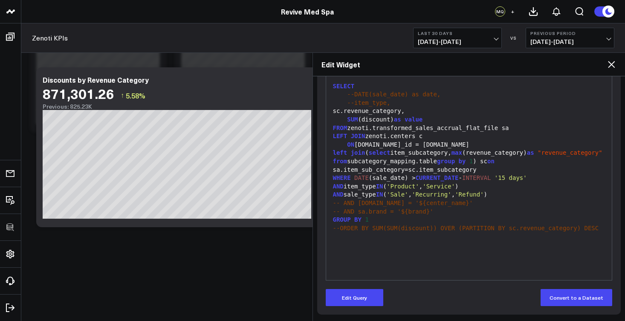
click at [379, 216] on div "GROUP BY 1" at bounding box center [468, 220] width 277 height 9
click at [361, 301] on button "Edit Query" at bounding box center [355, 297] width 58 height 17
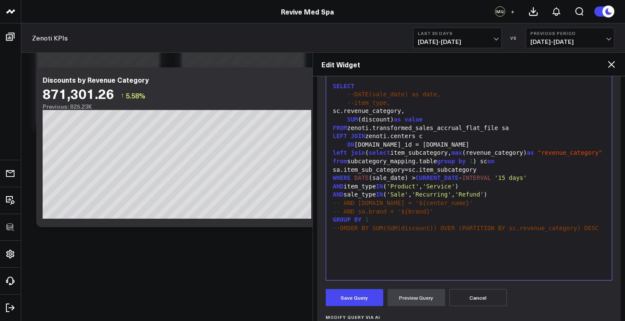
click at [376, 216] on div "GROUP BY 1" at bounding box center [468, 220] width 277 height 9
click at [371, 225] on span "--ORDER BY SUM(SUM(discount)) OVER (PARTITION BY sc.revenue_category) DESC" at bounding box center [466, 228] width 266 height 7
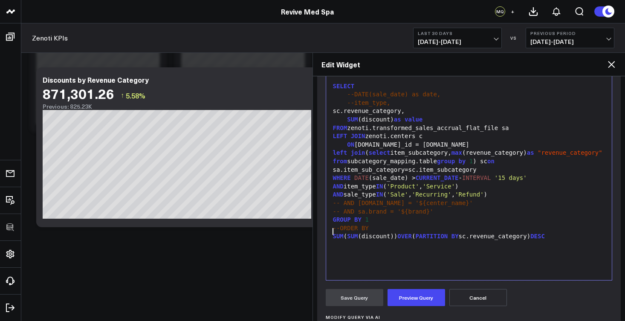
click at [339, 225] on span "--ORDER BY" at bounding box center [351, 228] width 36 height 7
drag, startPoint x: 537, startPoint y: 232, endPoint x: 470, endPoint y: 233, distance: 66.5
click at [470, 233] on div "SUM ( SUM (discount)) OVER ( PARTITION BY sc.revenue_category) DESC" at bounding box center [468, 236] width 277 height 9
copy div "sc.revenue_category"
click at [377, 224] on div "ORDER BY" at bounding box center [468, 228] width 277 height 9
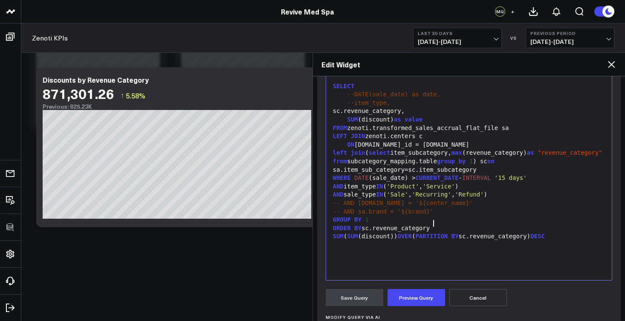
click at [333, 233] on span "SUM" at bounding box center [338, 236] width 11 height 7
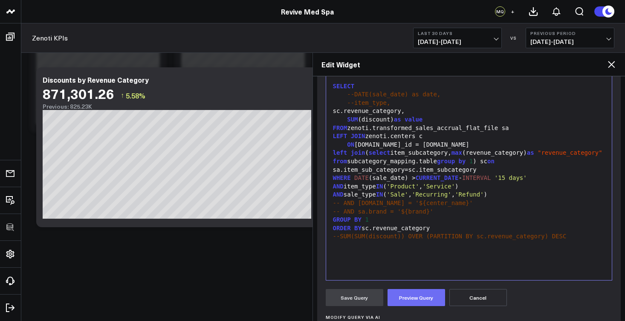
click at [416, 299] on button "Preview Query" at bounding box center [416, 297] width 58 height 17
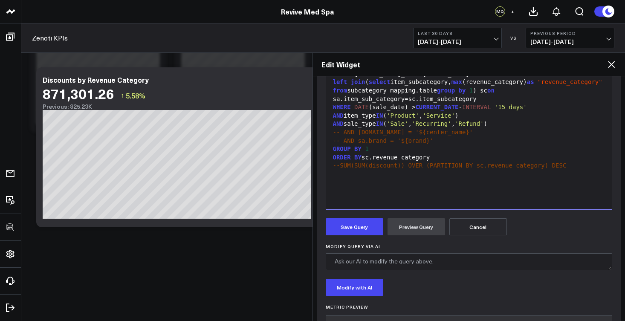
scroll to position [264, 0]
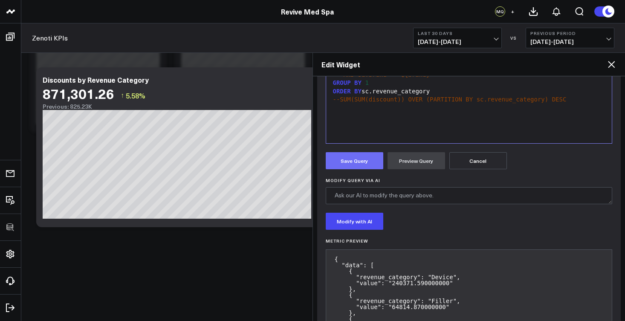
click at [360, 166] on button "Save Query" at bounding box center [355, 160] width 58 height 17
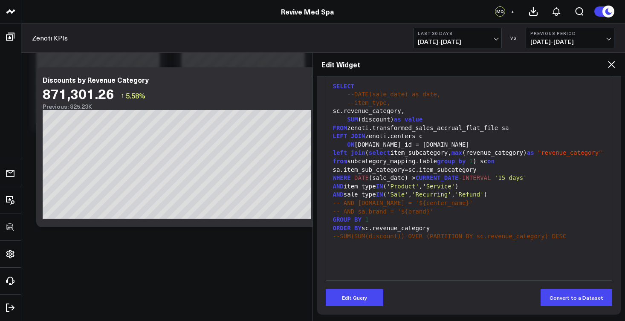
scroll to position [0, 0]
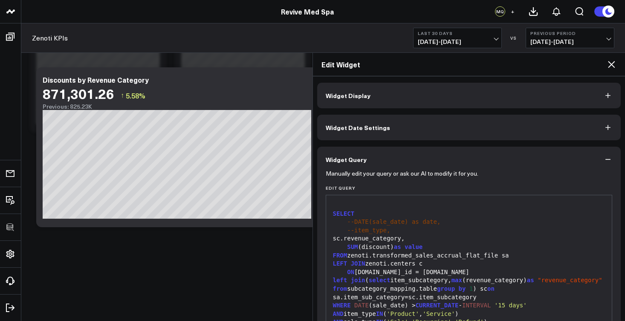
click at [409, 96] on button "Widget Display" at bounding box center [469, 96] width 304 height 26
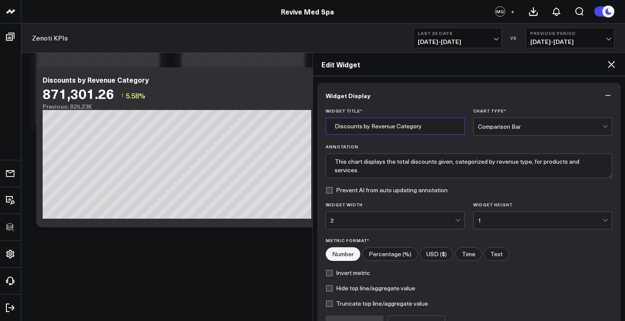
click at [431, 133] on input "Discounts by Revenue Category" at bounding box center [395, 126] width 139 height 17
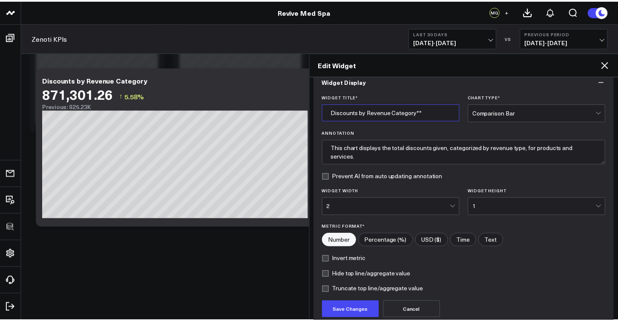
scroll to position [46, 0]
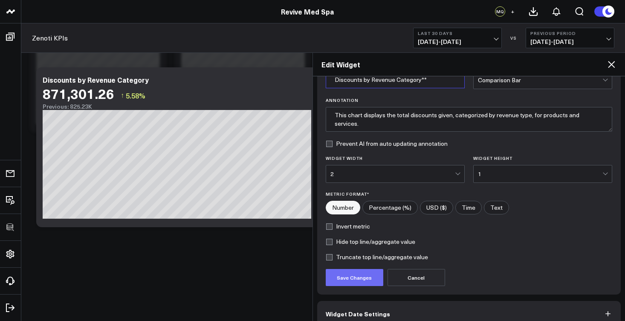
type input "Discounts by Revenue Category**"
click at [382, 277] on button "Save Changes" at bounding box center [355, 277] width 58 height 17
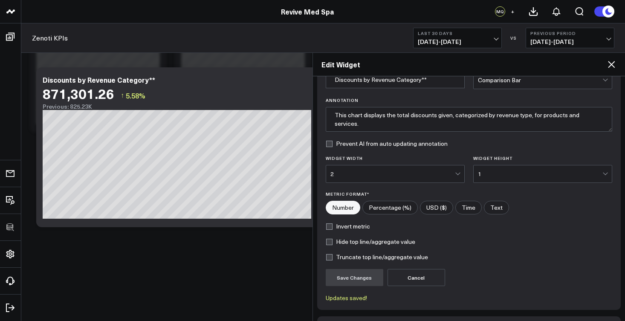
click at [611, 68] on icon at bounding box center [611, 64] width 10 height 10
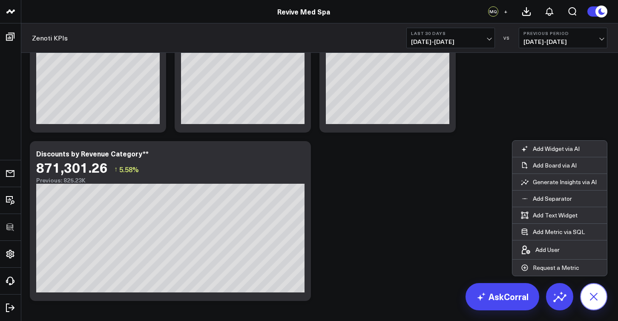
click at [596, 301] on icon at bounding box center [593, 296] width 19 height 19
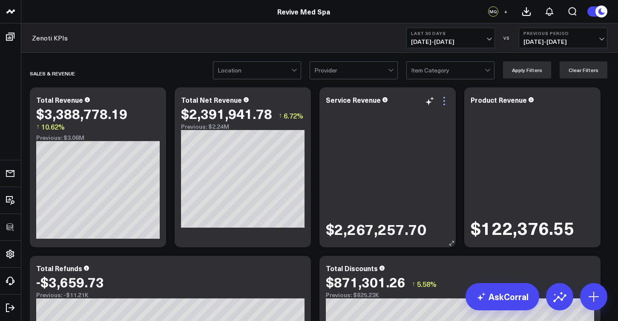
click at [448, 101] on icon at bounding box center [444, 101] width 10 height 10
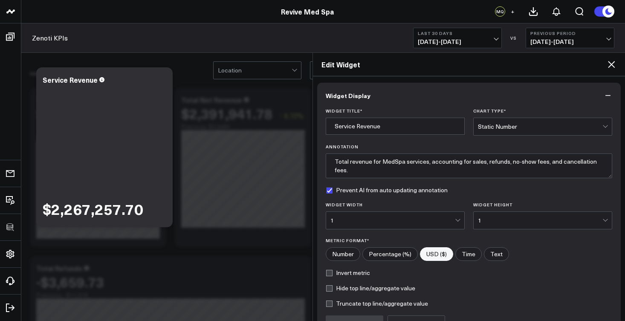
scroll to position [90, 0]
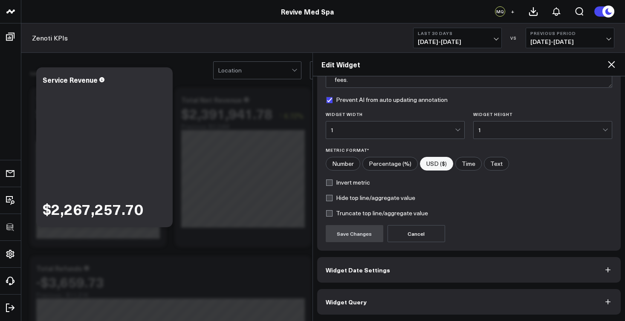
click at [420, 300] on button "Widget Query" at bounding box center [469, 302] width 304 height 26
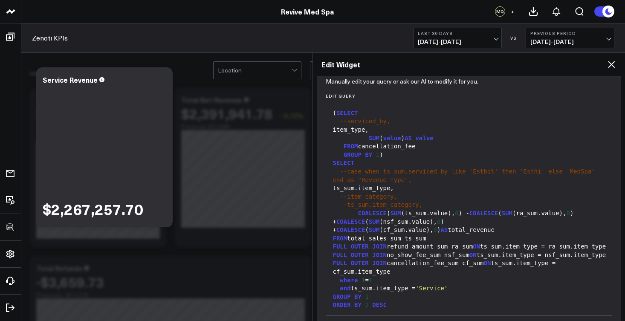
scroll to position [127, 0]
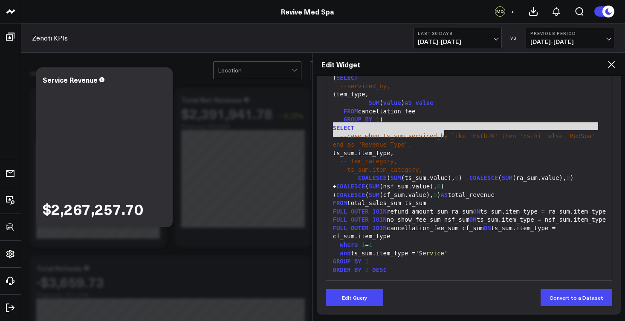
drag, startPoint x: 448, startPoint y: 132, endPoint x: 333, endPoint y: 124, distance: 115.7
click at [333, 132] on div "--case when ts_sum.serviced_by like 'Esthi%' then 'Esthi' else 'MedSpa' end as …" at bounding box center [468, 140] width 277 height 17
copy div "--case when ts_sum.serviced_by like 'Esthi%' then 'Esthi' else 'MedSpa' end as …"
click at [611, 64] on icon at bounding box center [611, 64] width 7 height 7
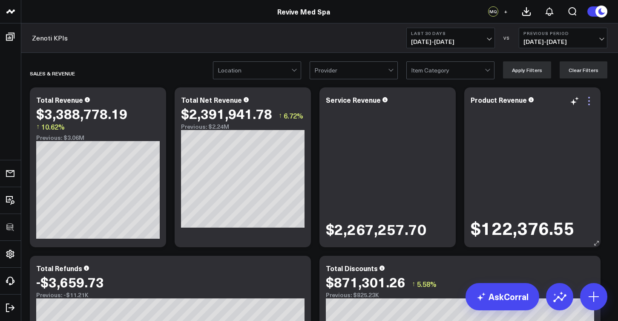
click at [591, 100] on icon at bounding box center [589, 101] width 10 height 10
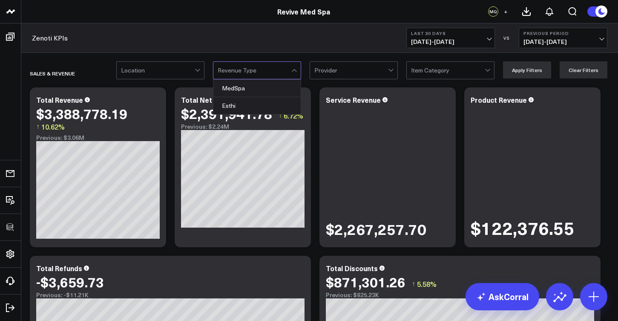
click at [282, 69] on div at bounding box center [255, 70] width 74 height 17
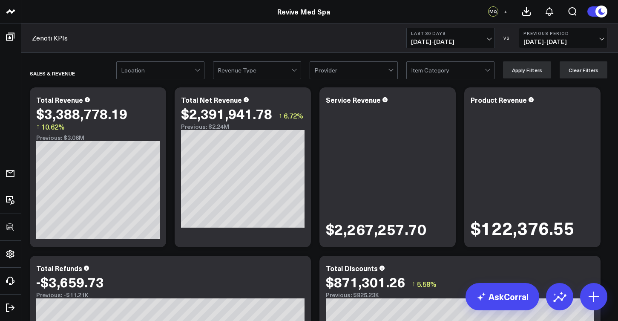
click at [282, 69] on div at bounding box center [255, 70] width 74 height 17
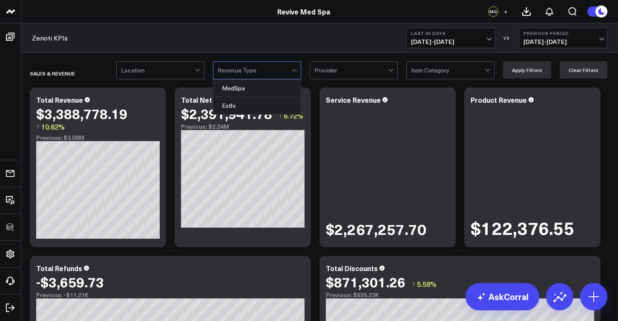
click at [282, 69] on div at bounding box center [255, 70] width 74 height 17
click at [271, 89] on div "MedSpa" at bounding box center [256, 88] width 87 height 17
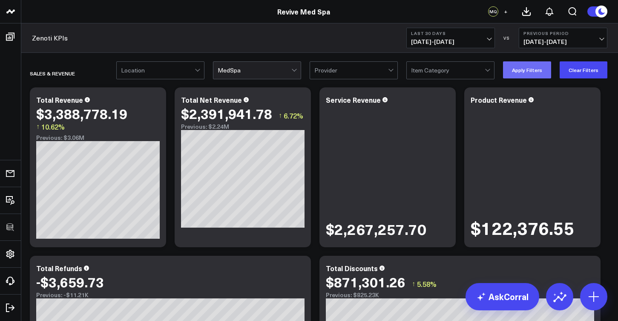
click at [507, 69] on button "Apply Filters" at bounding box center [527, 69] width 48 height 17
click at [448, 100] on icon at bounding box center [444, 101] width 10 height 10
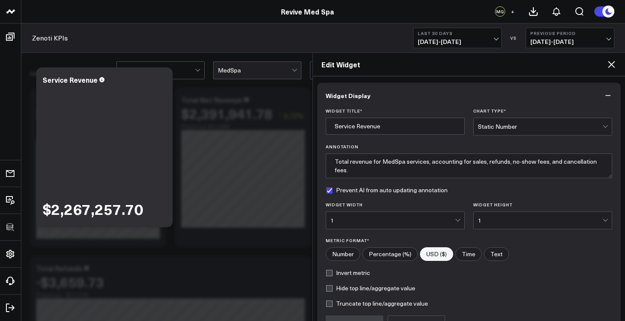
scroll to position [90, 0]
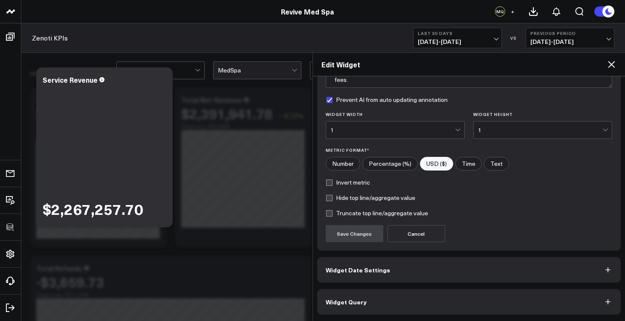
click at [378, 300] on button "Widget Query" at bounding box center [469, 302] width 304 height 26
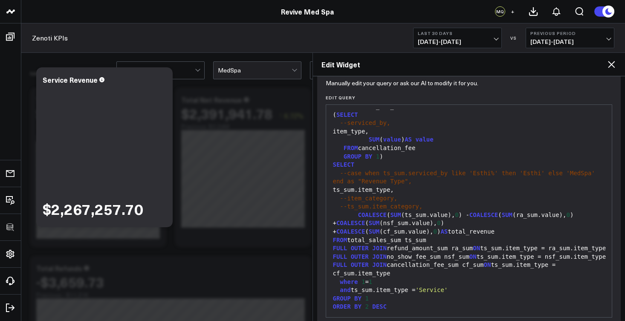
scroll to position [127, 0]
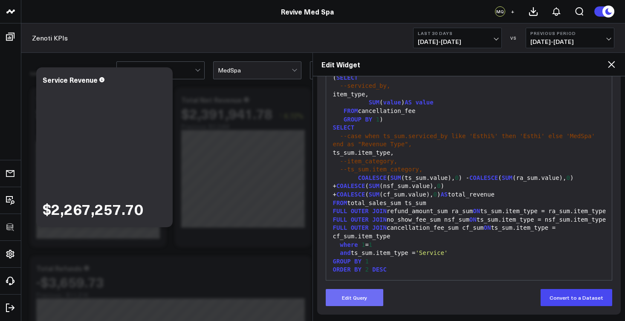
click at [373, 298] on button "Edit Query" at bounding box center [355, 297] width 58 height 17
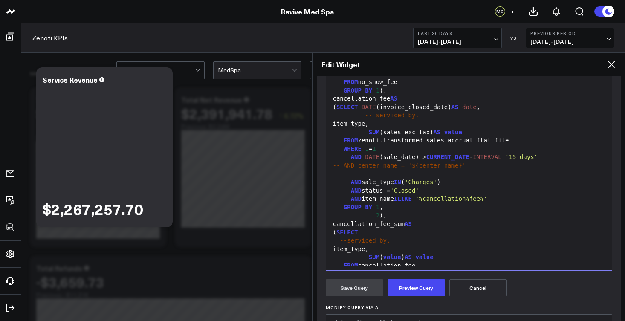
scroll to position [485, 0]
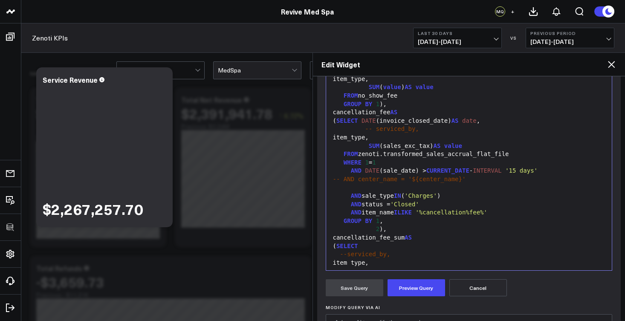
click at [467, 175] on div "-- AND center_name = '${center_name}'" at bounding box center [468, 179] width 277 height 9
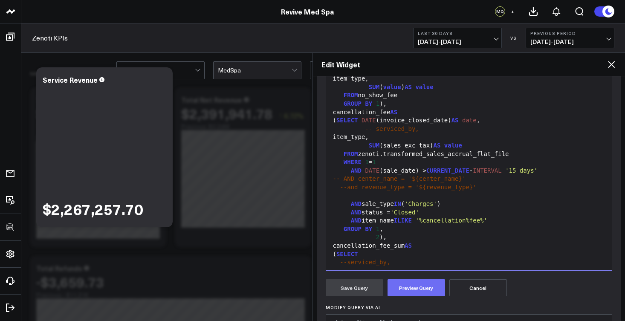
click at [419, 287] on button "Preview Query" at bounding box center [416, 287] width 58 height 17
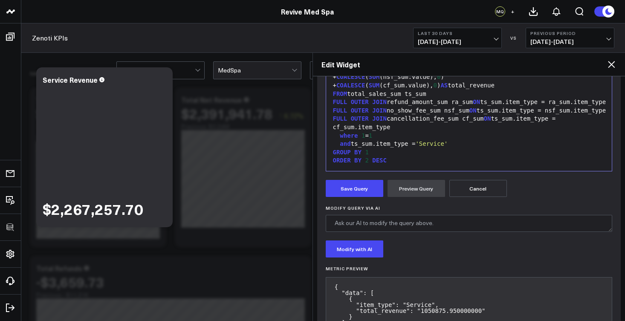
scroll to position [244, 0]
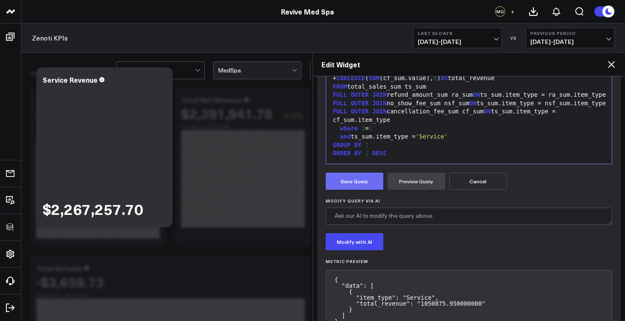
click at [345, 182] on button "Save Query" at bounding box center [355, 181] width 58 height 17
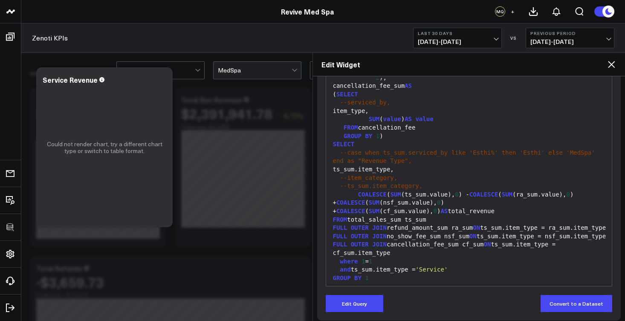
scroll to position [123, 0]
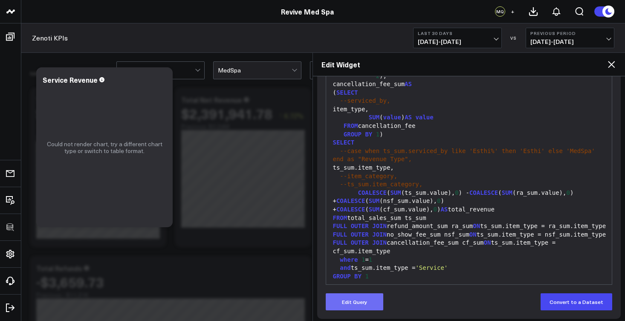
click at [362, 309] on button "Edit Query" at bounding box center [355, 301] width 58 height 17
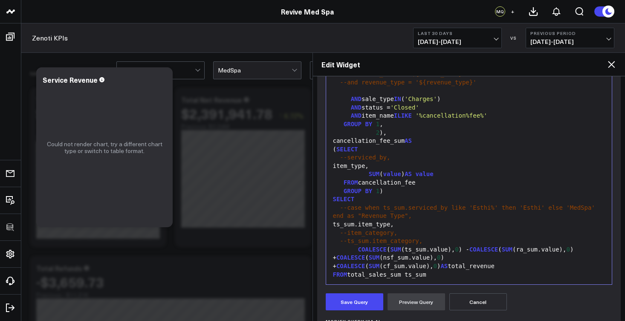
scroll to position [467, 0]
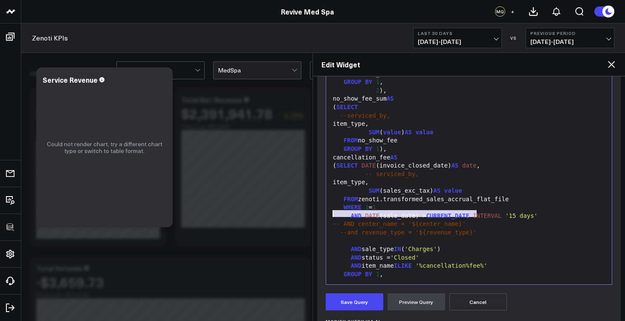
drag, startPoint x: 477, startPoint y: 213, endPoint x: 332, endPoint y: 212, distance: 144.4
click at [332, 228] on div "--and revenue_type = '${revenue_type}'" at bounding box center [468, 232] width 277 height 9
copy div "--and revenue_type = '${revenue_type}'"
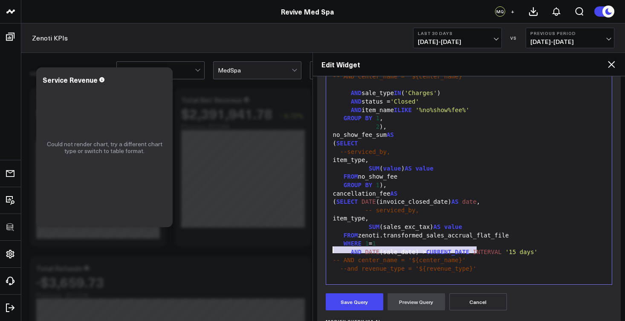
scroll to position [401, 0]
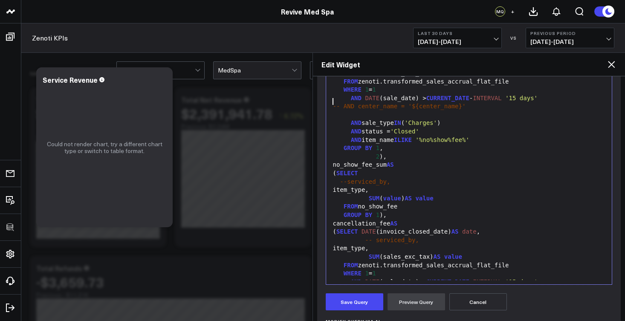
click at [339, 111] on div at bounding box center [468, 115] width 277 height 9
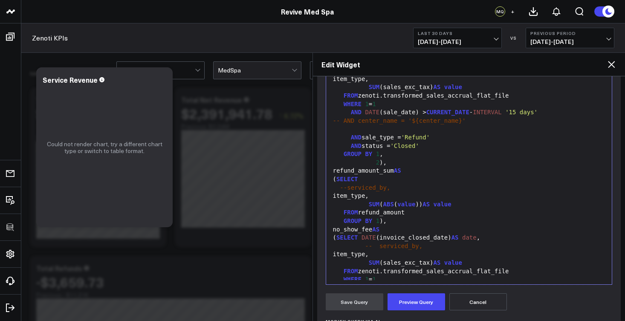
scroll to position [210, 0]
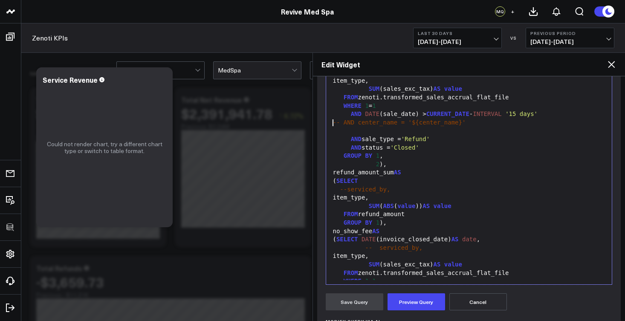
click at [345, 127] on div at bounding box center [468, 131] width 277 height 9
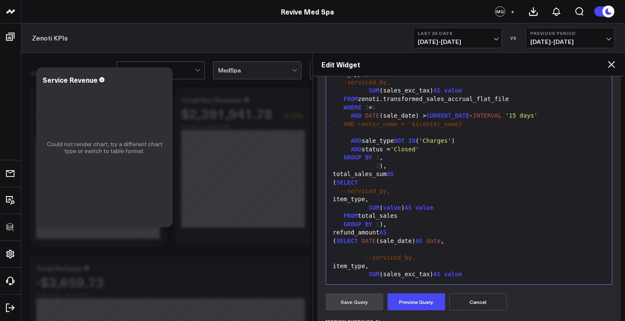
scroll to position [9, 0]
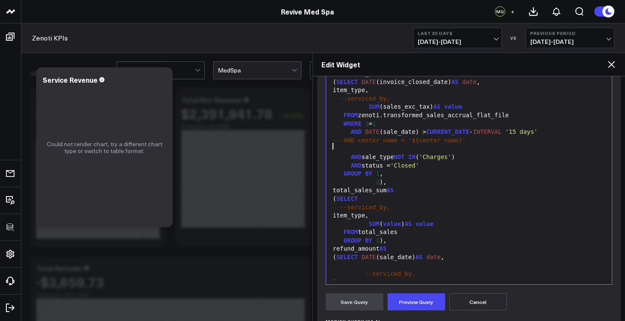
click at [352, 146] on div at bounding box center [468, 148] width 277 height 9
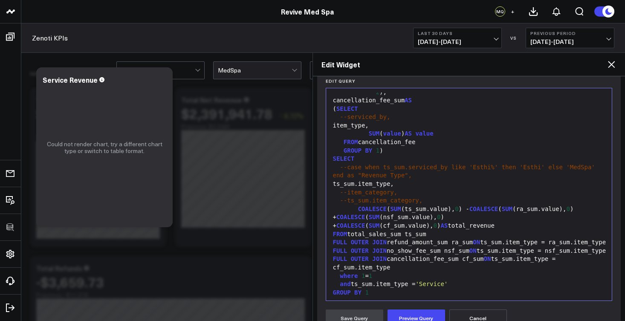
scroll to position [275, 0]
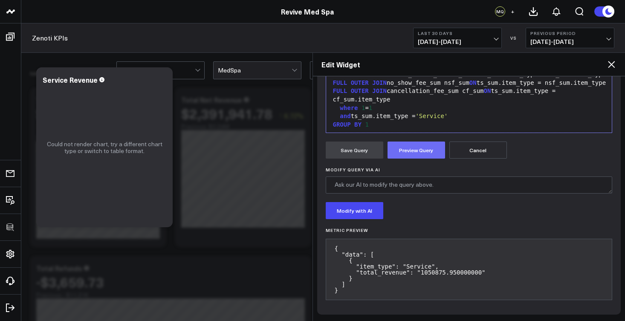
click at [421, 150] on button "Preview Query" at bounding box center [416, 149] width 58 height 17
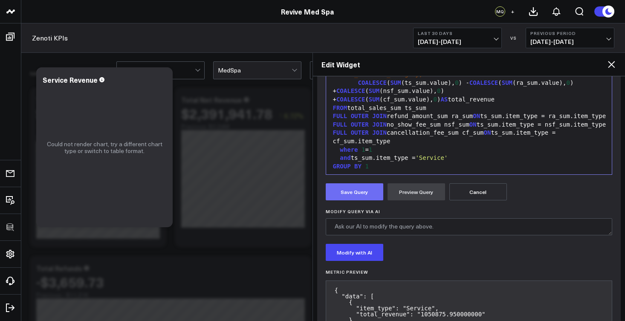
click at [360, 190] on button "Save Query" at bounding box center [355, 191] width 58 height 17
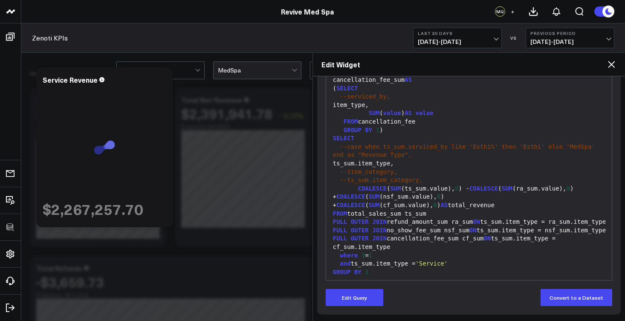
scroll to position [127, 0]
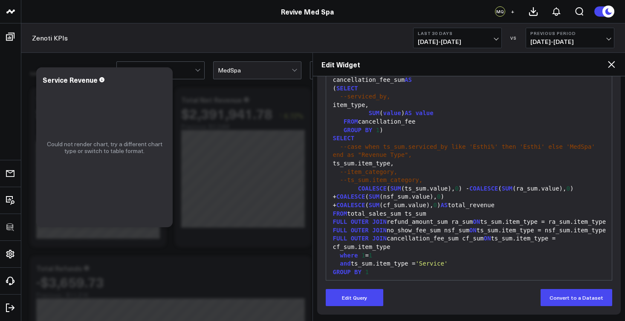
click at [611, 63] on icon at bounding box center [611, 64] width 10 height 10
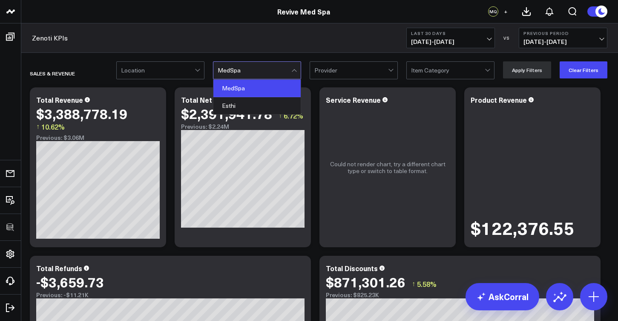
click at [283, 70] on div at bounding box center [255, 70] width 74 height 17
click at [267, 107] on div "Esthi" at bounding box center [256, 105] width 87 height 17
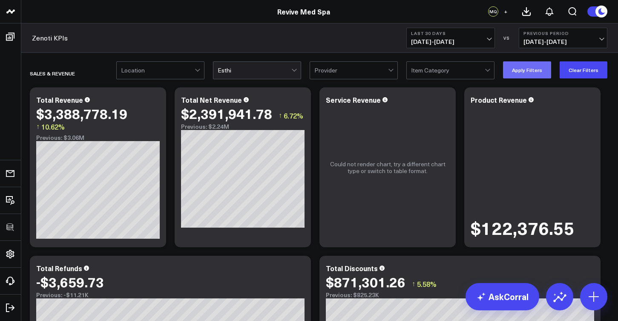
click at [527, 67] on button "Apply Filters" at bounding box center [527, 69] width 48 height 17
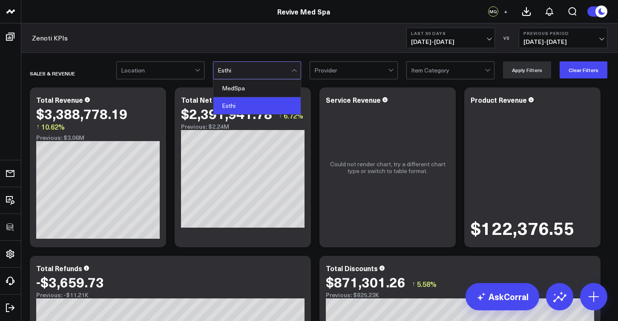
click at [297, 70] on div at bounding box center [294, 71] width 5 height 5
click at [577, 71] on button "Clear Filters" at bounding box center [584, 69] width 48 height 17
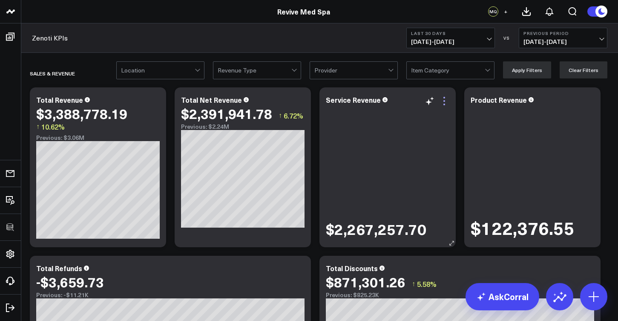
click at [448, 102] on icon at bounding box center [444, 101] width 10 height 10
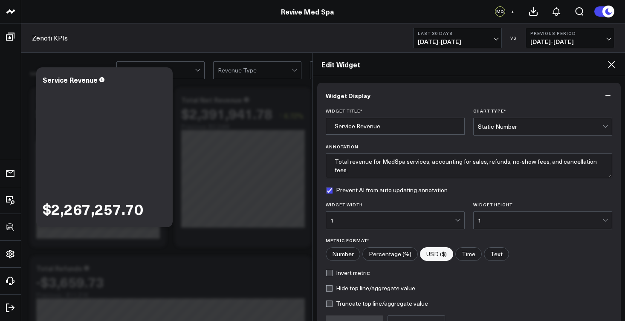
scroll to position [90, 0]
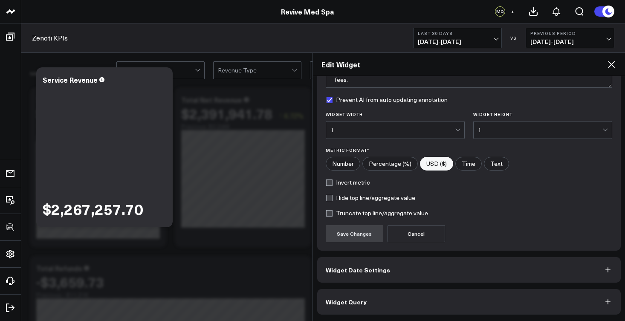
click at [415, 297] on button "Widget Query" at bounding box center [469, 302] width 304 height 26
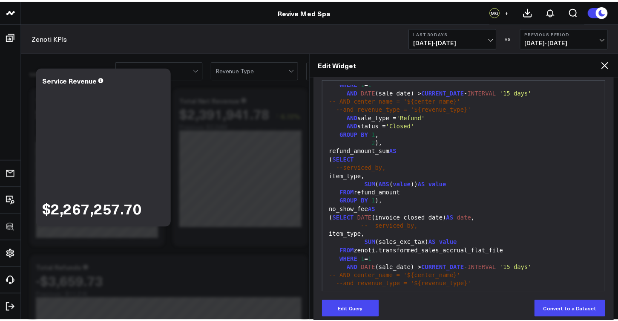
scroll to position [127, 0]
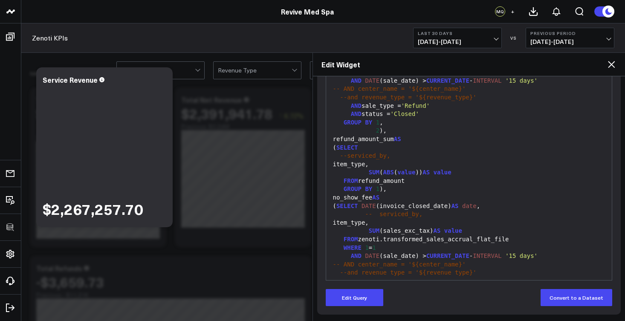
click at [609, 63] on icon at bounding box center [611, 64] width 7 height 7
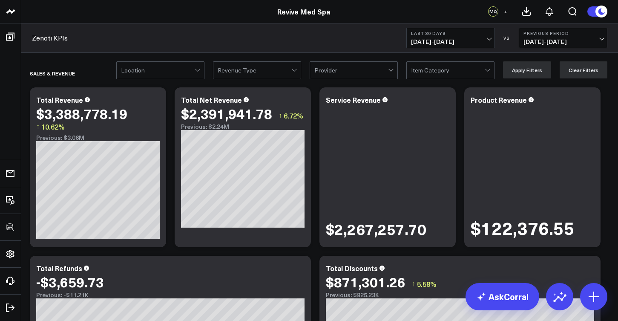
click at [374, 68] on div at bounding box center [351, 70] width 74 height 17
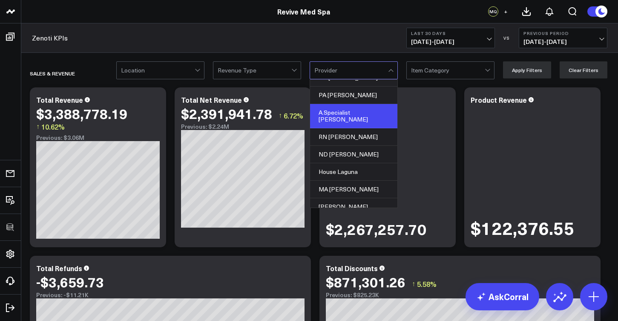
scroll to position [1574, 0]
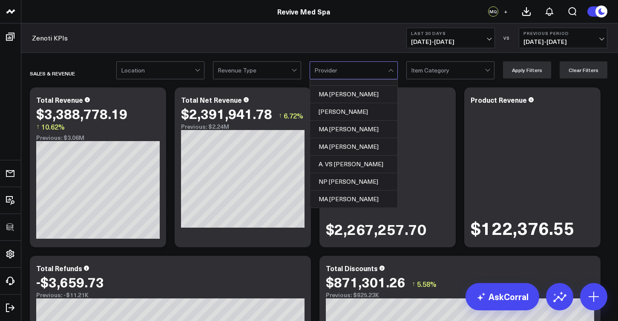
click at [264, 72] on div at bounding box center [255, 70] width 74 height 17
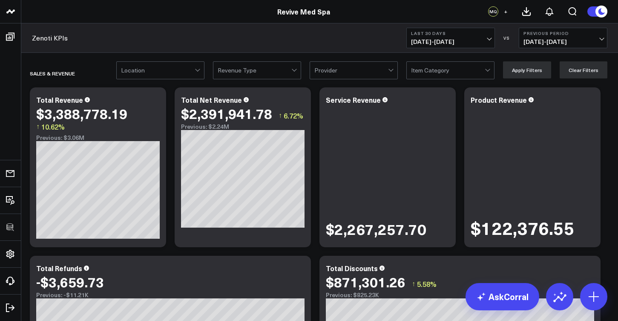
click at [264, 72] on div at bounding box center [255, 70] width 74 height 17
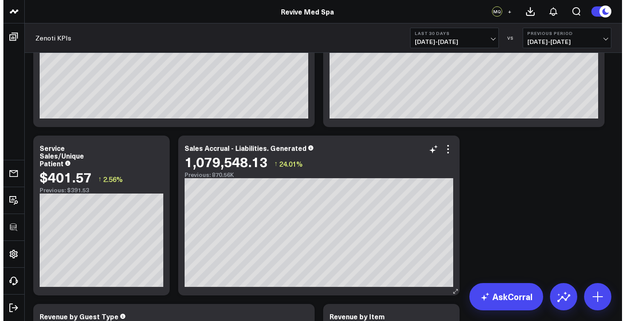
scroll to position [341, 0]
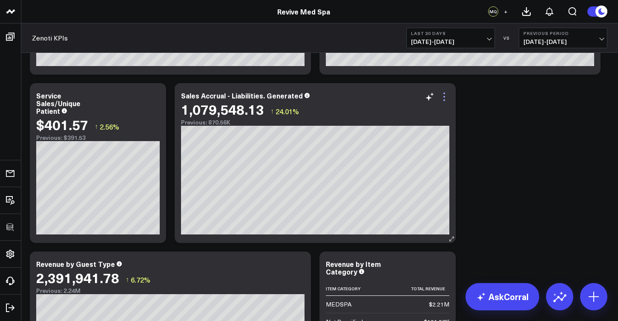
click at [447, 99] on icon at bounding box center [444, 97] width 10 height 10
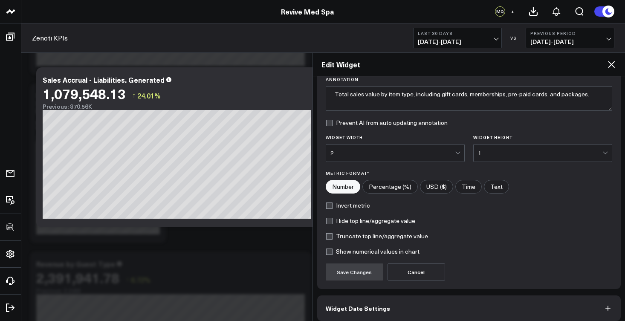
scroll to position [106, 0]
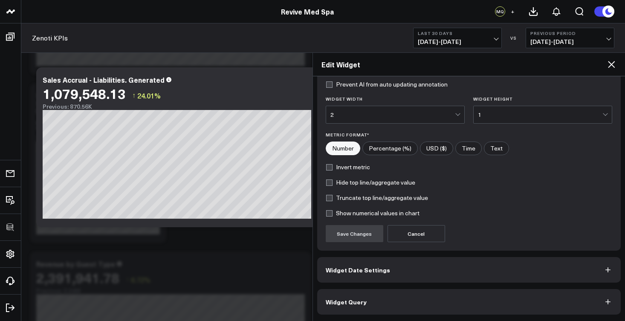
click at [384, 309] on button "Widget Query" at bounding box center [469, 302] width 304 height 26
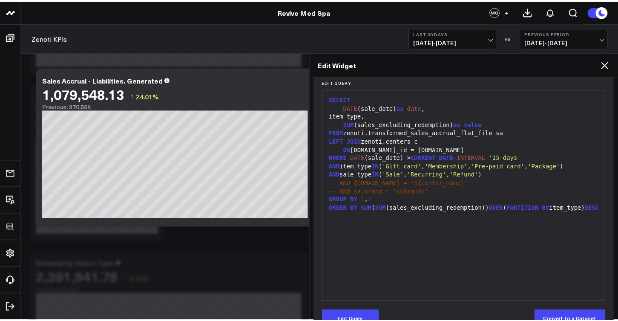
scroll to position [127, 0]
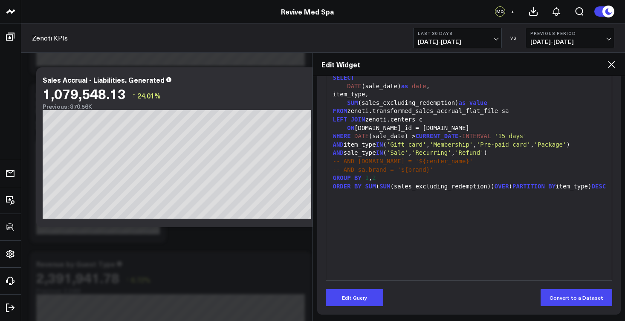
click at [613, 63] on icon at bounding box center [611, 64] width 7 height 7
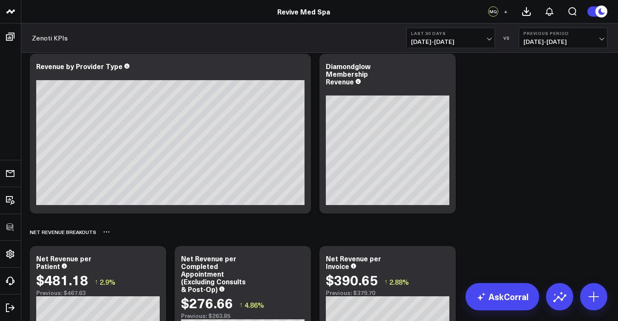
scroll to position [732, 0]
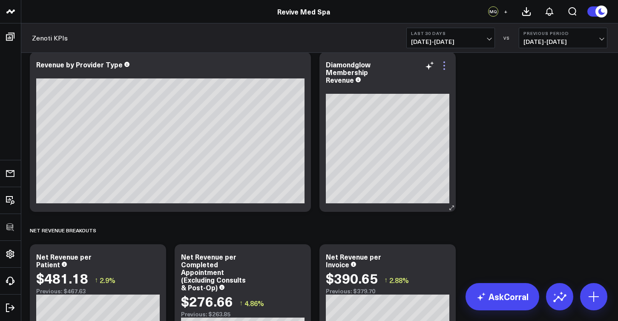
click at [449, 68] on icon at bounding box center [444, 66] width 10 height 10
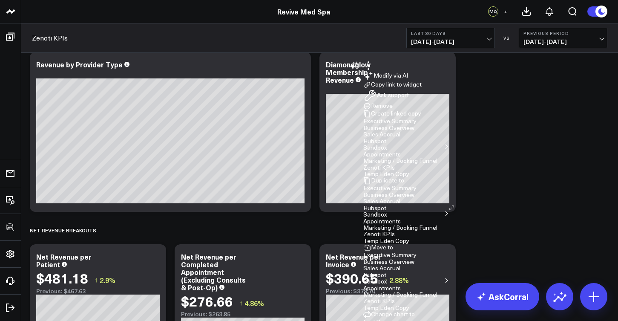
click at [363, 231] on button "Zenoti KPIs" at bounding box center [379, 234] width 32 height 6
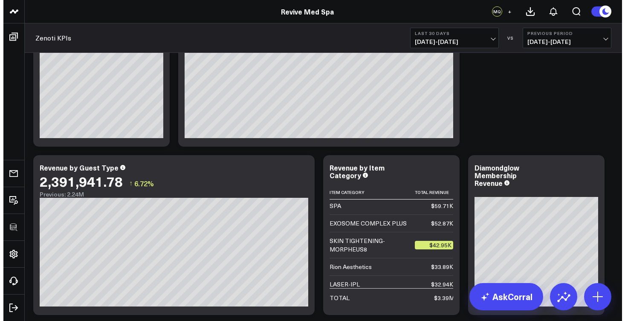
scroll to position [542, 0]
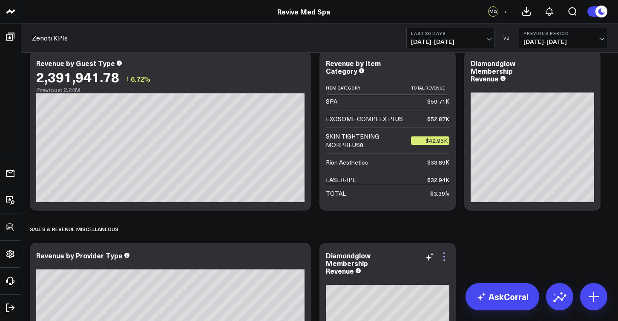
click at [444, 259] on icon at bounding box center [444, 256] width 10 height 10
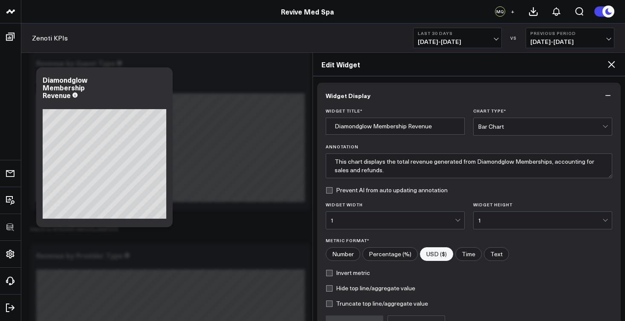
scroll to position [90, 0]
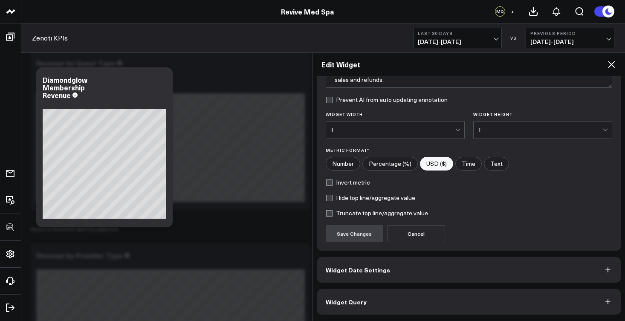
click at [378, 303] on button "Widget Query" at bounding box center [469, 302] width 304 height 26
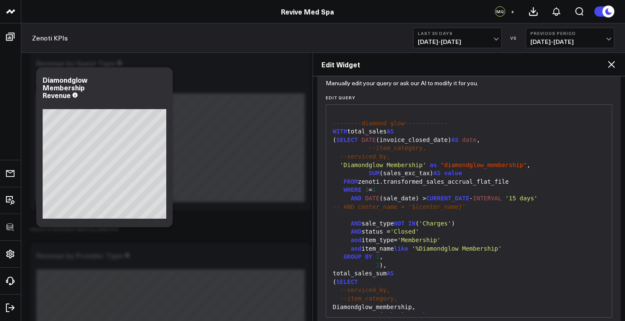
click at [431, 263] on div "2 )," at bounding box center [468, 265] width 277 height 9
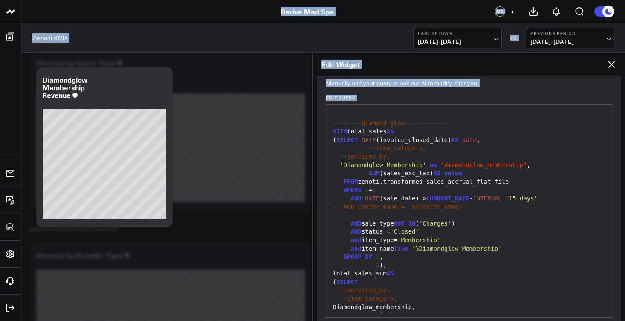
click at [431, 263] on div "2 )," at bounding box center [468, 265] width 277 height 9
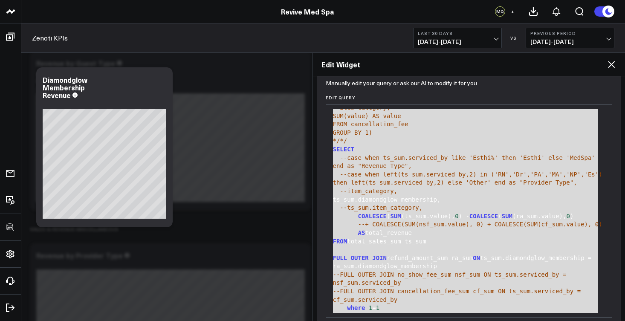
scroll to position [852, 0]
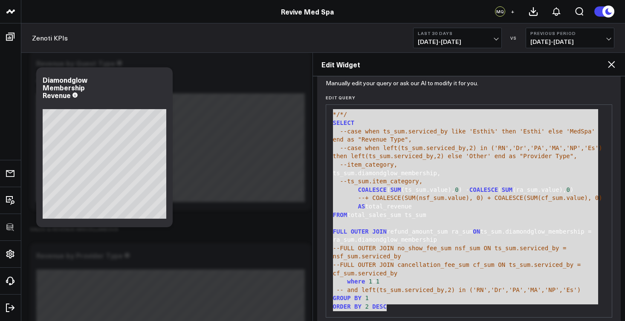
drag, startPoint x: 331, startPoint y: 118, endPoint x: 424, endPoint y: 307, distance: 210.2
copy div "-- AND center_name = '${center_name}' AND sale_type IN ('Charges') AND status =…"
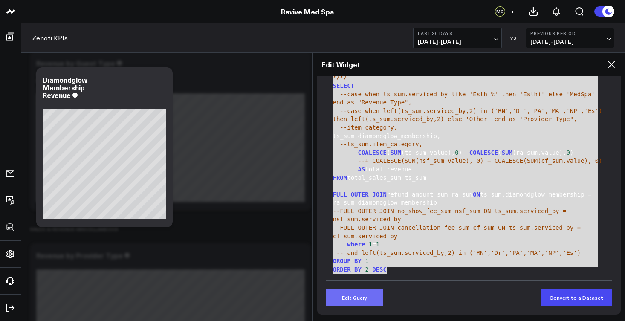
click at [371, 295] on button "Edit Query" at bounding box center [355, 297] width 58 height 17
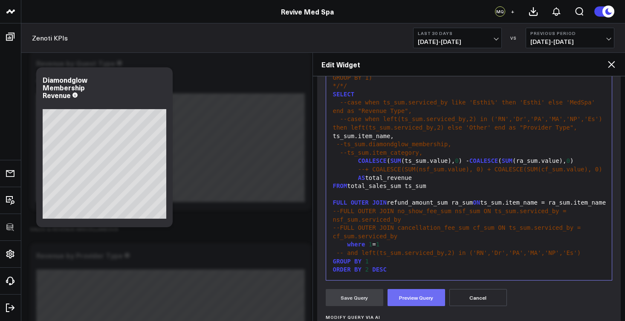
click at [410, 300] on button "Preview Query" at bounding box center [416, 297] width 58 height 17
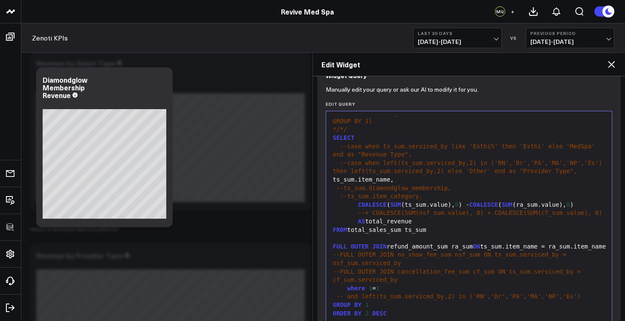
scroll to position [242, 0]
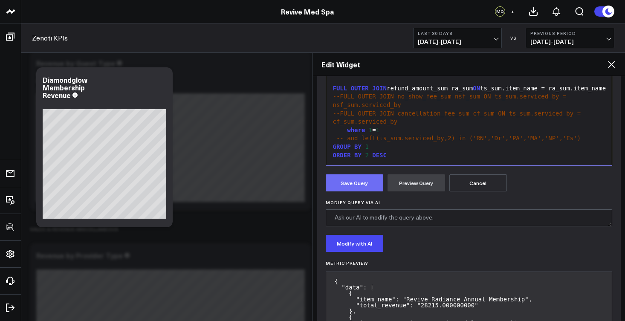
click at [358, 186] on button "Save Query" at bounding box center [355, 182] width 58 height 17
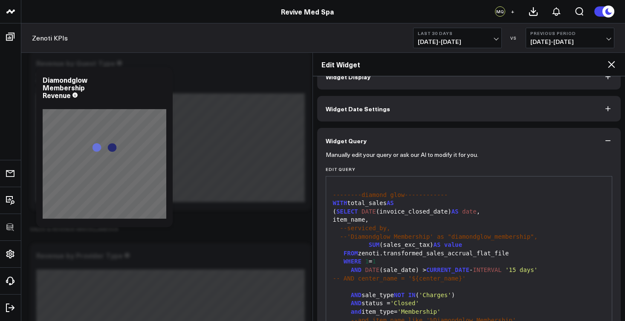
scroll to position [0, 0]
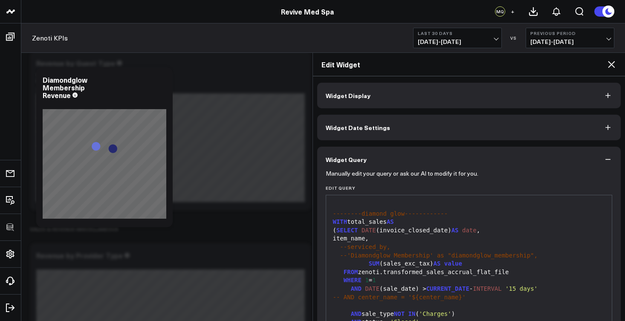
click at [373, 101] on button "Widget Display" at bounding box center [469, 96] width 304 height 26
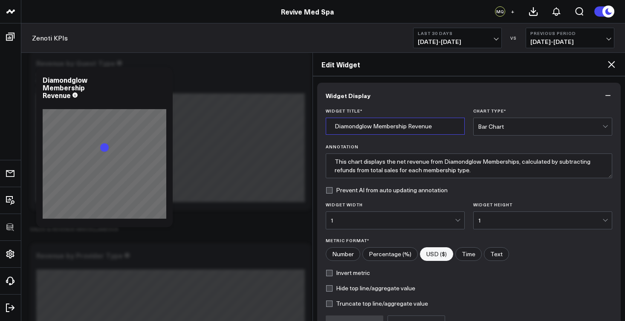
drag, startPoint x: 374, startPoint y: 124, endPoint x: 317, endPoint y: 122, distance: 57.1
click at [317, 122] on div "Widget Title * Diamondglow Membership Revenue Chart Type * Bar Chart Annotation…" at bounding box center [469, 224] width 304 height 233
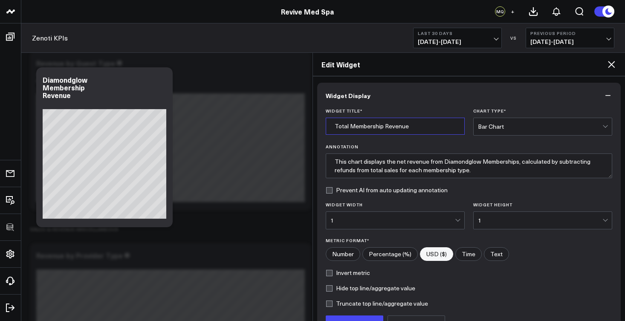
type input "Total Membership Revenue"
click at [455, 220] on span at bounding box center [455, 220] width 0 height 17
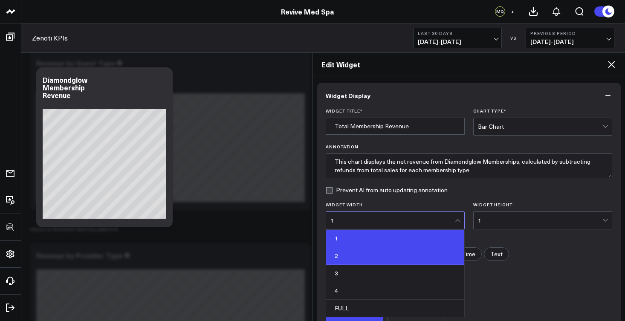
click at [380, 254] on div "2" at bounding box center [395, 255] width 138 height 17
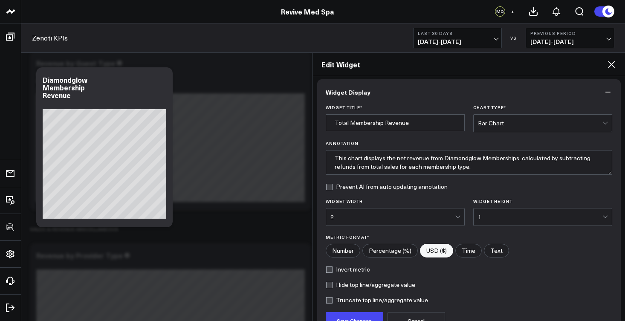
scroll to position [90, 0]
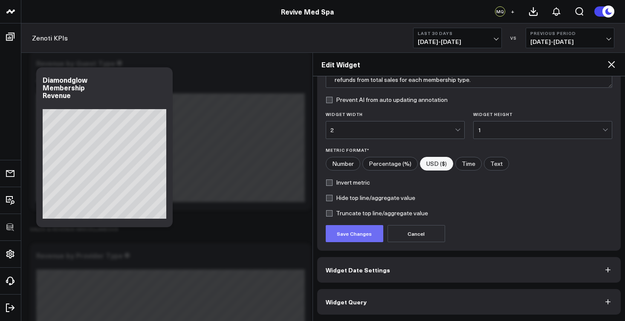
click at [366, 238] on button "Save Changes" at bounding box center [355, 233] width 58 height 17
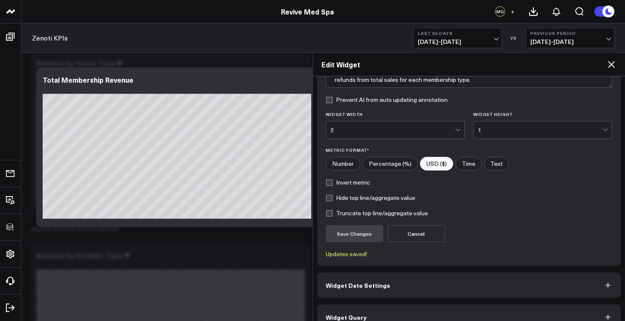
scroll to position [106, 0]
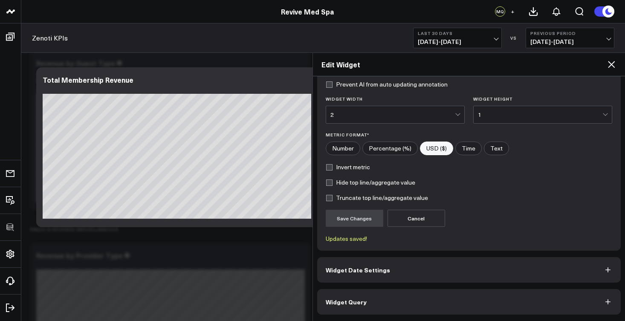
click at [429, 303] on button "Widget Query" at bounding box center [469, 302] width 304 height 26
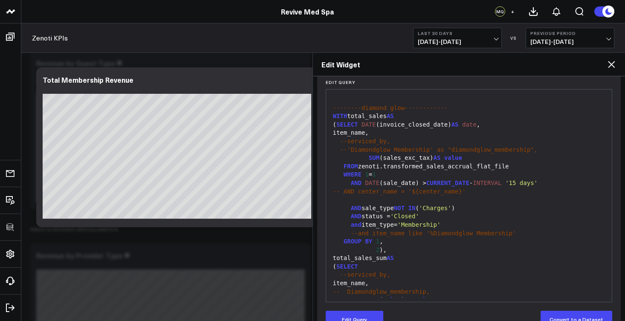
click at [364, 129] on div "item_name," at bounding box center [468, 133] width 277 height 9
click at [366, 132] on div "item_name," at bounding box center [468, 133] width 277 height 9
click at [372, 315] on button "Edit Query" at bounding box center [355, 319] width 58 height 17
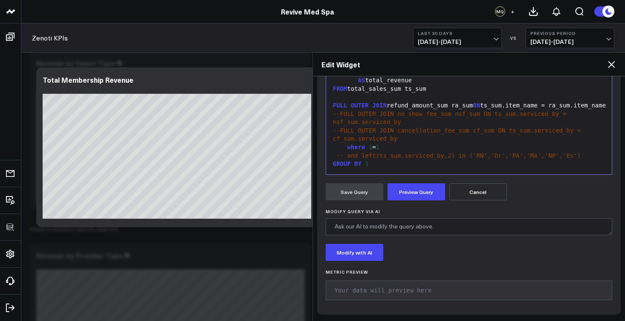
scroll to position [779, 0]
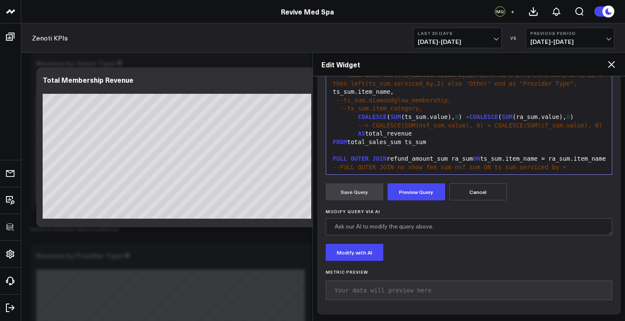
click at [341, 94] on div "ts_sum.item_name," at bounding box center [468, 92] width 277 height 9
click at [434, 91] on div "case when ts_sum.item_name," at bounding box center [468, 92] width 277 height 9
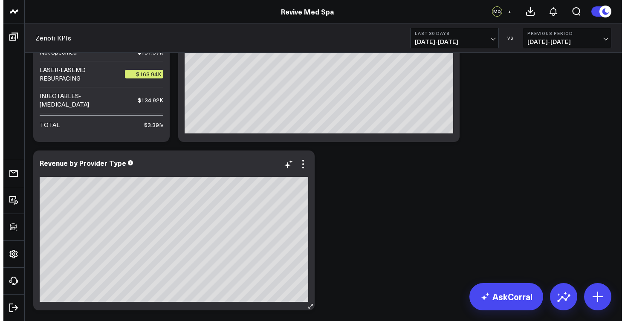
scroll to position [516, 0]
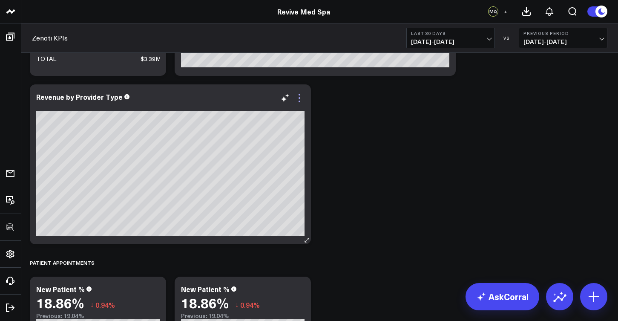
click at [302, 102] on icon at bounding box center [299, 98] width 10 height 10
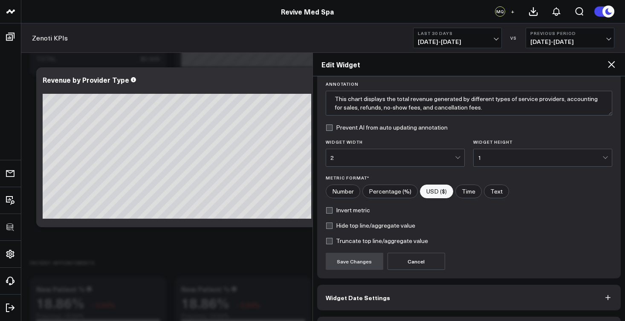
scroll to position [90, 0]
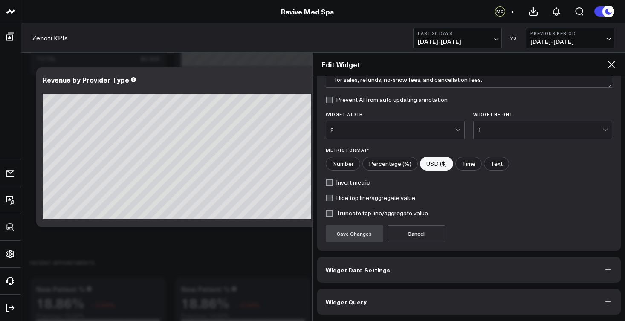
click at [378, 300] on button "Widget Query" at bounding box center [469, 302] width 304 height 26
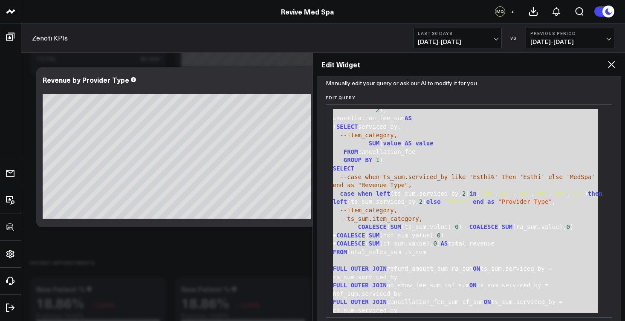
scroll to position [674, 0]
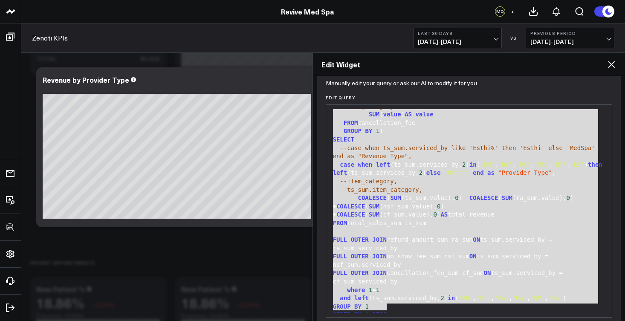
drag, startPoint x: 333, startPoint y: 114, endPoint x: 436, endPoint y: 317, distance: 227.1
copy div "WITH total_sales AS ( SELECT DATE (invoice_closed_date) AS date , serviced_by, …"
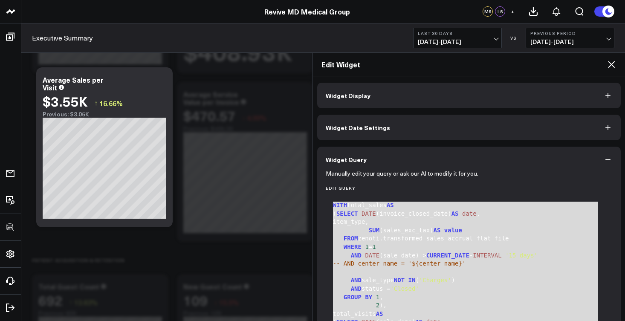
scroll to position [91, 0]
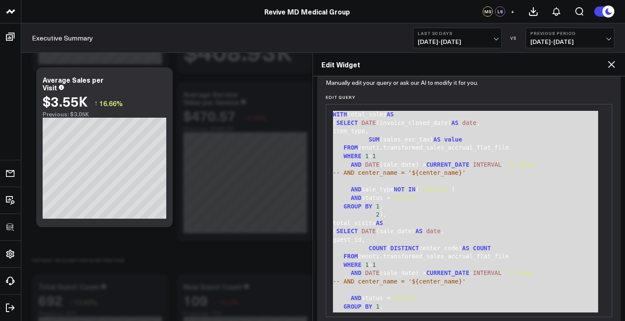
click at [438, 187] on span "'Charges'" at bounding box center [435, 189] width 32 height 7
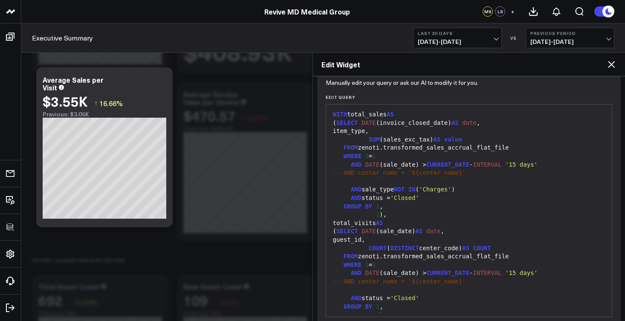
click at [438, 187] on span "'Charges'" at bounding box center [435, 189] width 32 height 7
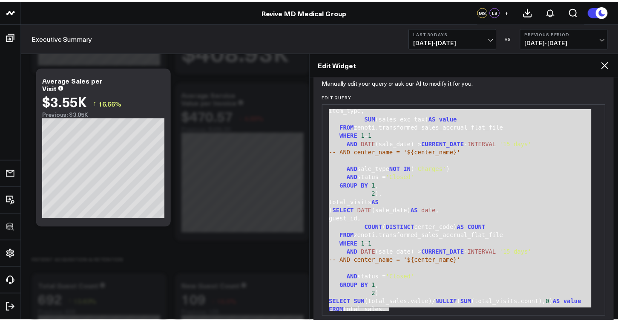
scroll to position [26, 0]
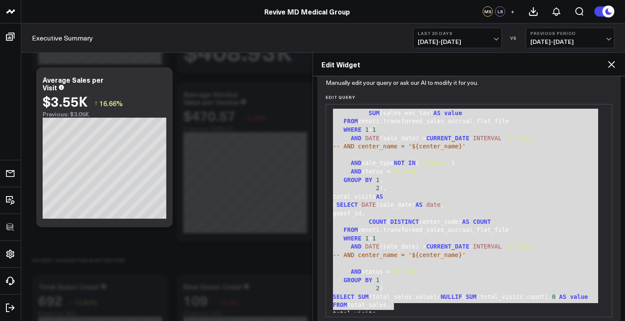
drag, startPoint x: 332, startPoint y: 112, endPoint x: 447, endPoint y: 311, distance: 229.6
click at [447, 311] on div "WITH total_sales AS ( SELECT DATE (invoice_closed_date) AS date , item_type, SU…" at bounding box center [468, 200] width 277 height 237
copy div "WITH total_sales AS ( SELECT DATE (invoice_closed_date) AS date , item_type, SU…"
click at [613, 65] on icon at bounding box center [611, 64] width 10 height 10
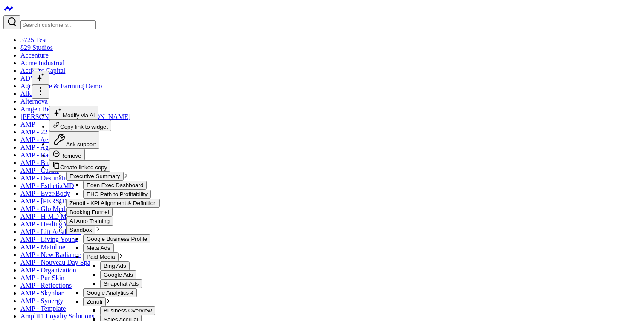
scroll to position [106, 0]
drag, startPoint x: 582, startPoint y: 207, endPoint x: 331, endPoint y: 99, distance: 272.5
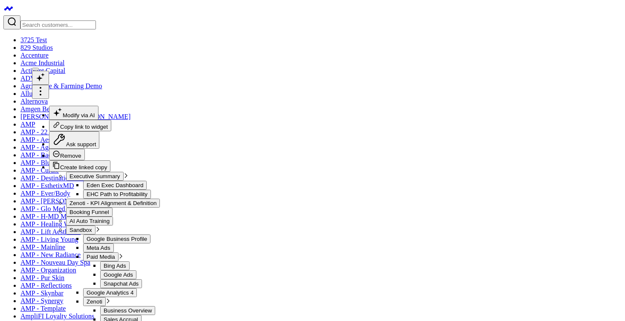
copy div "SELECT DATE (sale_date) AS date , item_type, SUM (sales_exc_tax) as value FROM …"
drag, startPoint x: 584, startPoint y: 207, endPoint x: 334, endPoint y: 95, distance: 273.7
copy div "SELECT DATE (sale_date) AS date , item_type, SUM (sales_exc_tax) as value FROM …"
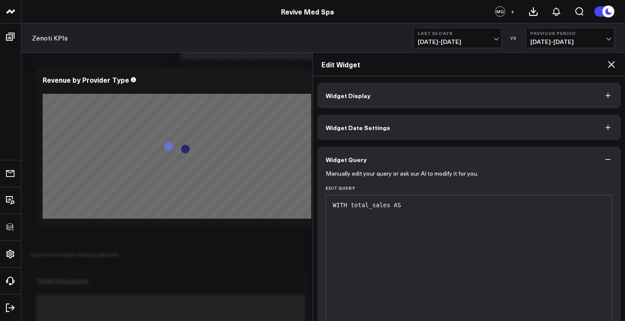
scroll to position [674, 0]
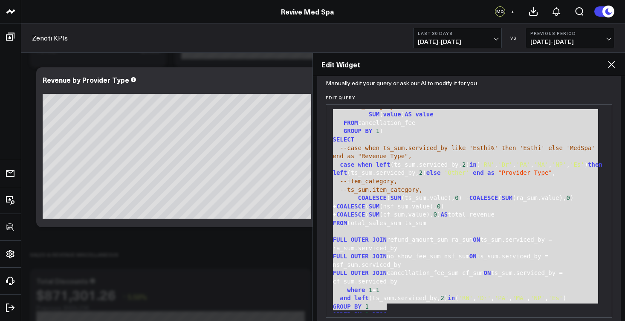
click at [612, 66] on icon at bounding box center [611, 64] width 10 height 10
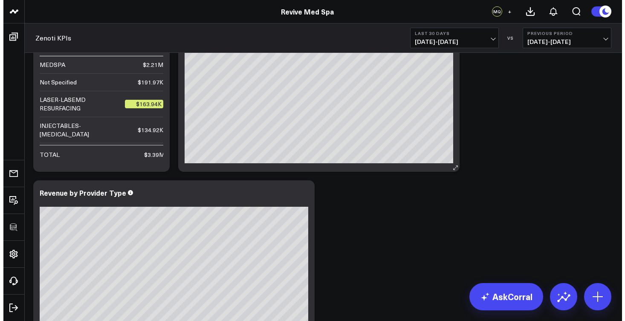
scroll to position [461, 0]
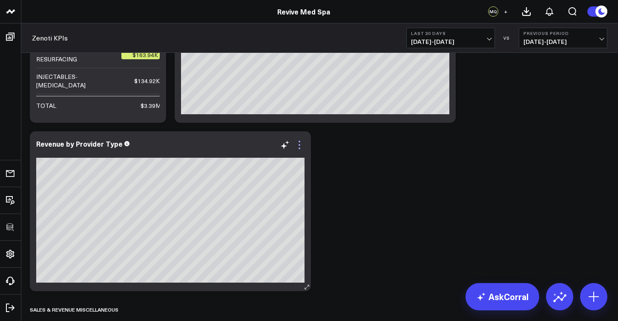
click at [303, 147] on icon at bounding box center [299, 145] width 10 height 10
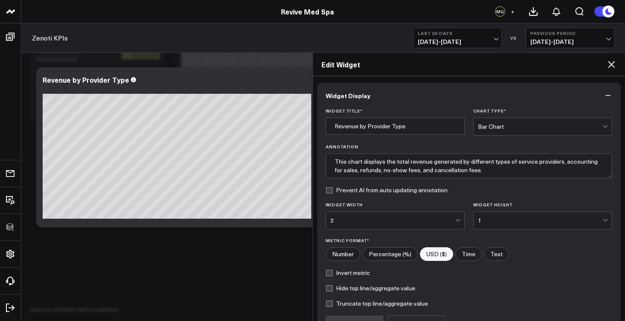
scroll to position [90, 0]
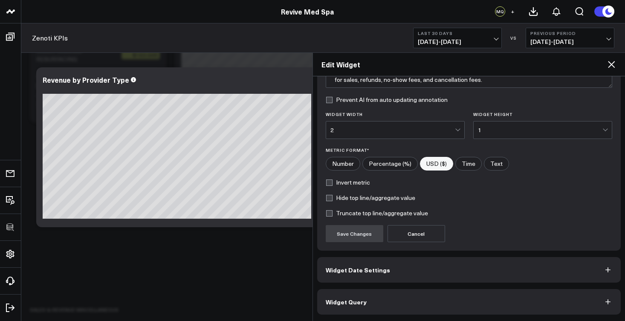
click at [376, 295] on button "Widget Query" at bounding box center [469, 302] width 304 height 26
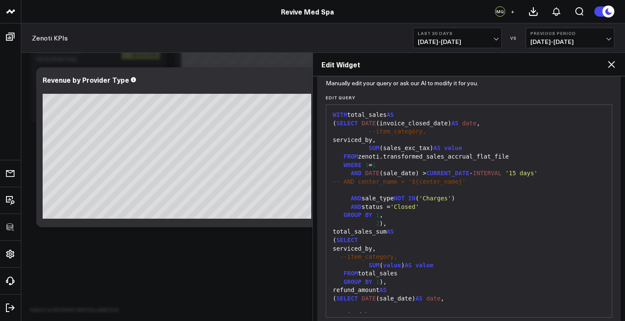
click at [337, 140] on div "serviced_by," at bounding box center [468, 140] width 277 height 9
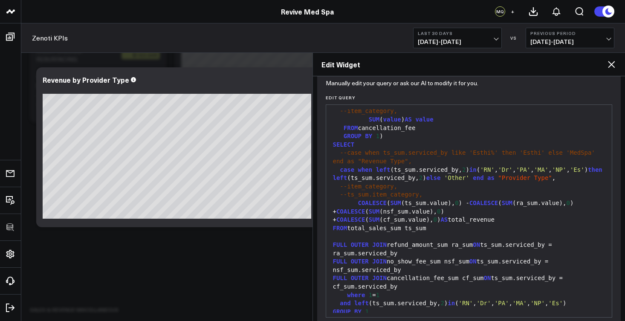
scroll to position [127, 0]
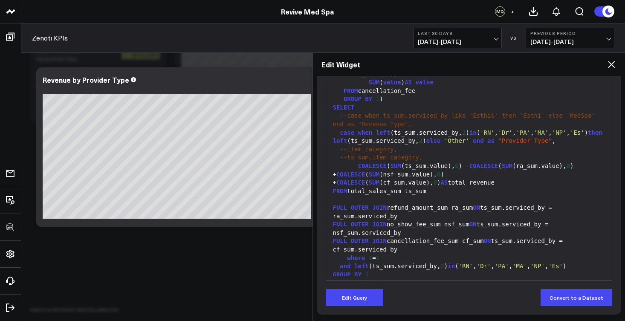
click at [354, 306] on div "Manually edit your query or ask our AI to modify it for you. Edit Query 999 25 …" at bounding box center [469, 180] width 304 height 270
click at [358, 299] on button "Edit Query" at bounding box center [355, 297] width 58 height 17
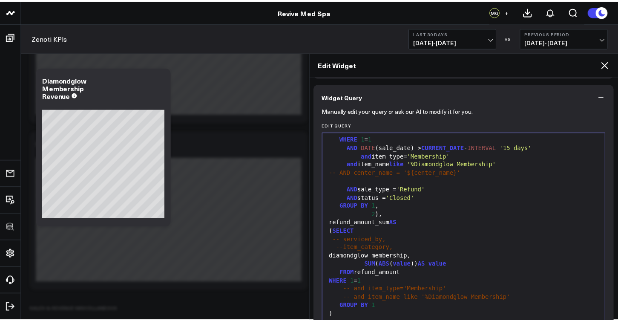
scroll to position [295, 0]
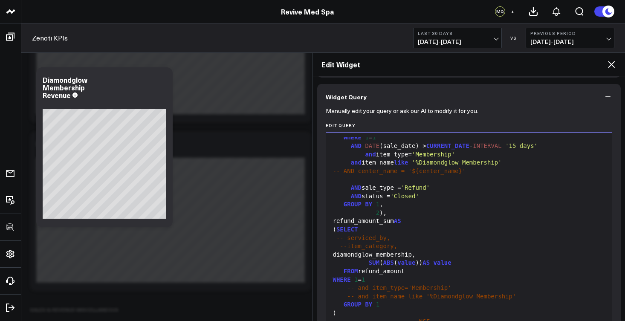
click at [610, 66] on icon at bounding box center [611, 64] width 7 height 7
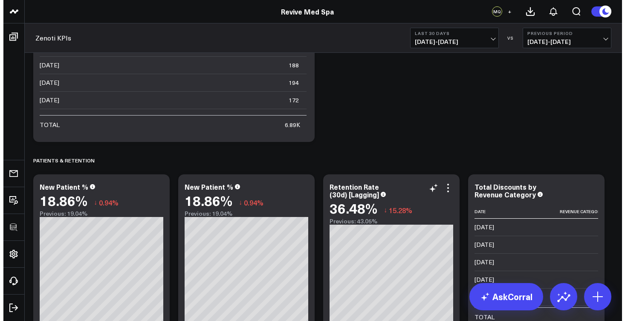
scroll to position [1592, 0]
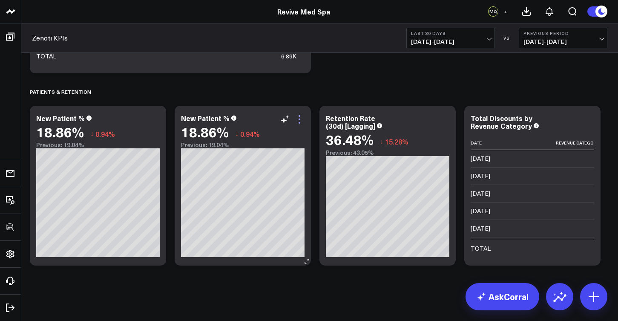
click at [303, 118] on icon at bounding box center [299, 119] width 10 height 10
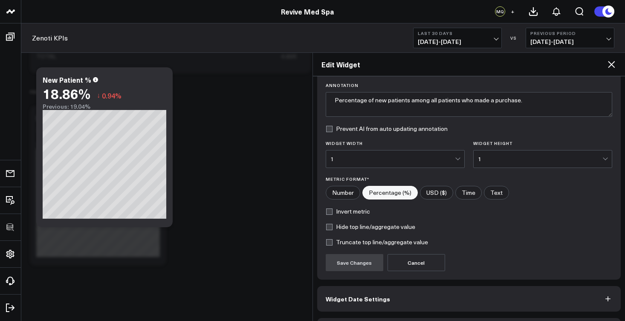
scroll to position [90, 0]
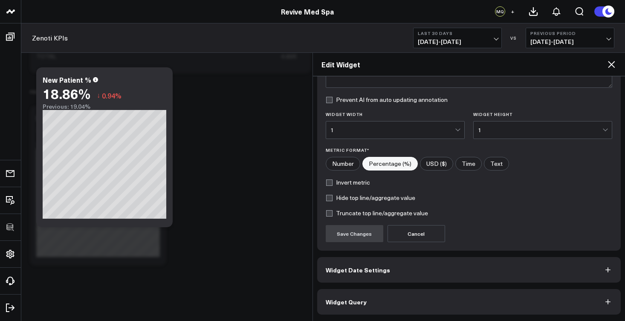
click at [377, 309] on button "Widget Query" at bounding box center [469, 302] width 304 height 26
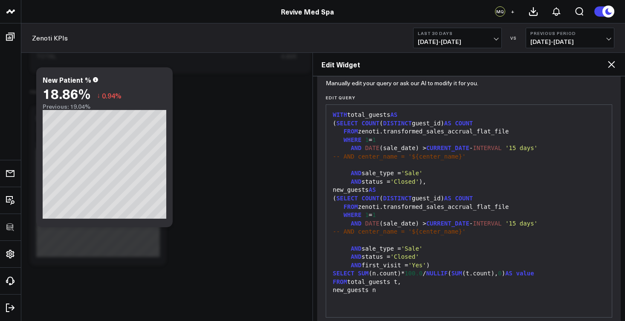
click at [424, 269] on div "SELECT SUM (n.count)* 100.0 / NULLIF ( SUM (t.count), 0 ) AS value" at bounding box center [468, 273] width 277 height 9
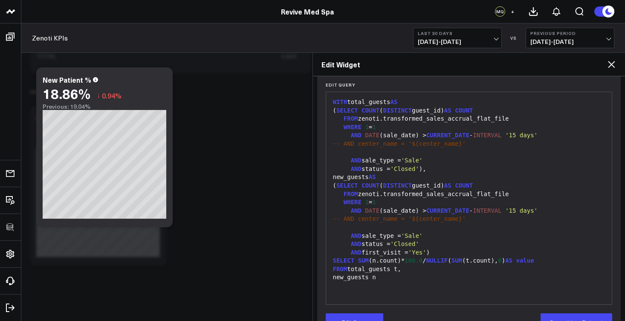
scroll to position [105, 0]
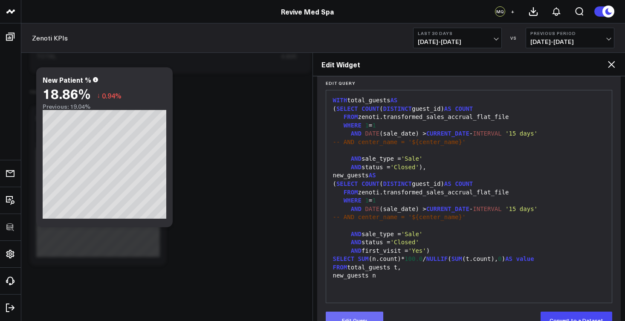
click at [359, 317] on button "Edit Query" at bounding box center [355, 319] width 58 height 17
click at [424, 255] on div "SELECT SUM (n.count)* 100.0 / NULLIF ( SUM (t.count), 0 ) AS value" at bounding box center [468, 259] width 277 height 9
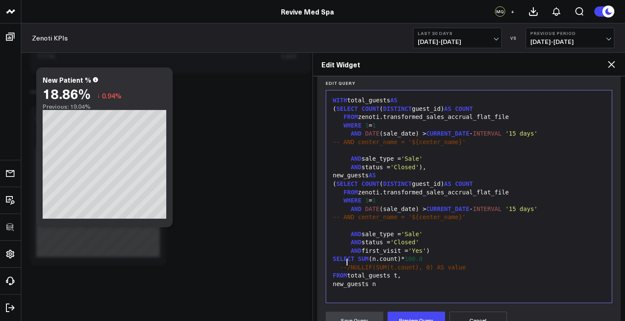
click at [403, 255] on div "SELECT SUM (n.count)* 100.0" at bounding box center [468, 259] width 277 height 9
click at [456, 255] on div "SELECT SUM (n.count)* 100.0" at bounding box center [468, 259] width 277 height 9
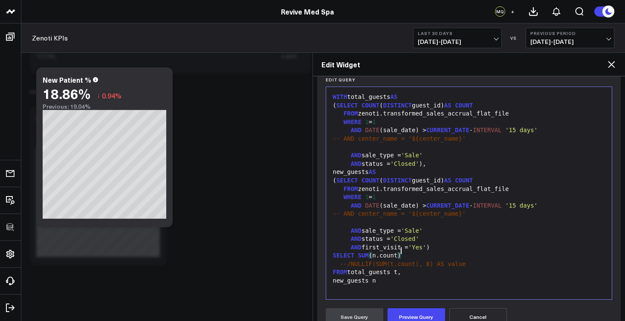
scroll to position [110, 0]
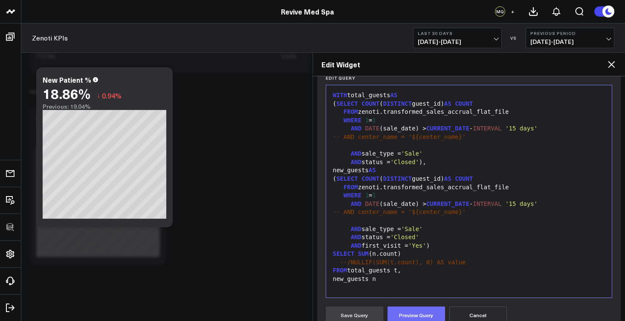
click at [439, 311] on button "Preview Query" at bounding box center [416, 314] width 58 height 17
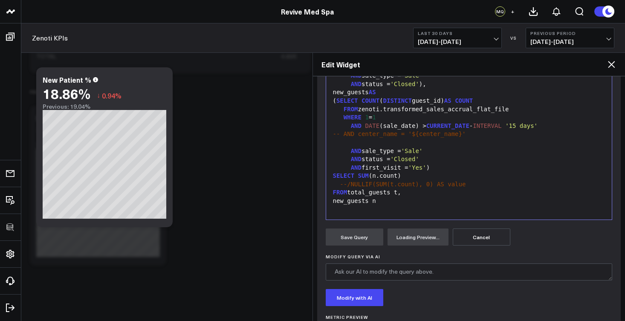
scroll to position [233, 0]
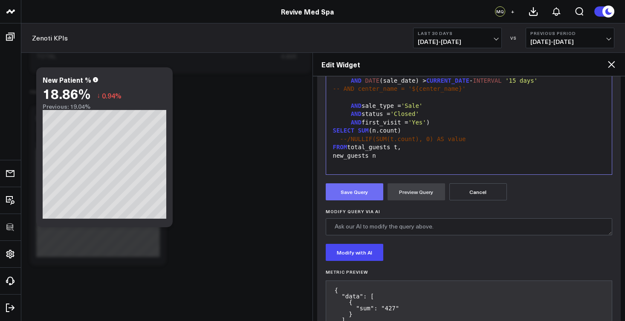
click at [336, 185] on button "Save Query" at bounding box center [355, 191] width 58 height 17
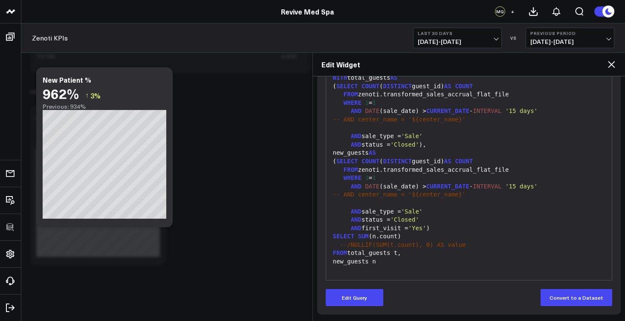
scroll to position [0, 0]
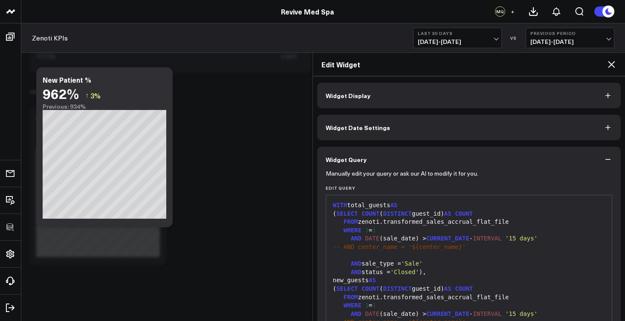
click at [380, 101] on button "Widget Display" at bounding box center [469, 96] width 304 height 26
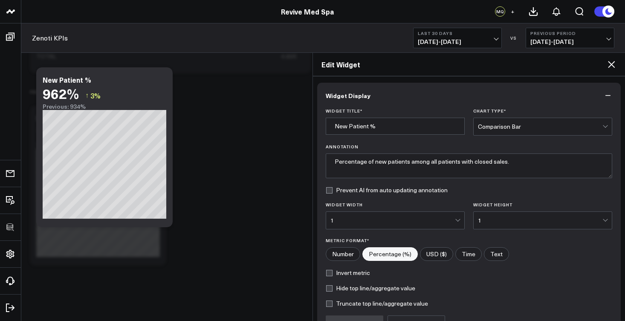
click at [347, 258] on label "Number" at bounding box center [343, 254] width 35 height 14
click at [347, 258] on input"] "Number" at bounding box center [343, 254] width 34 height 13
radio input"] "true"
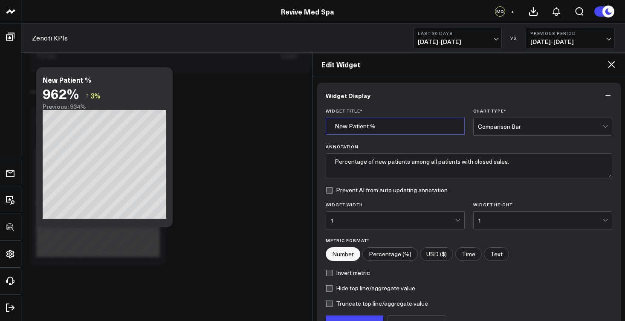
click at [385, 126] on input "New Patient %" at bounding box center [395, 126] width 139 height 17
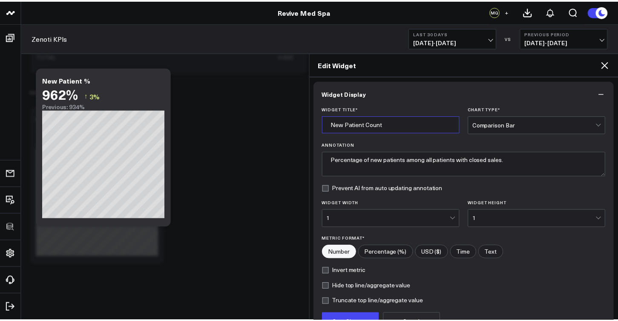
scroll to position [4, 0]
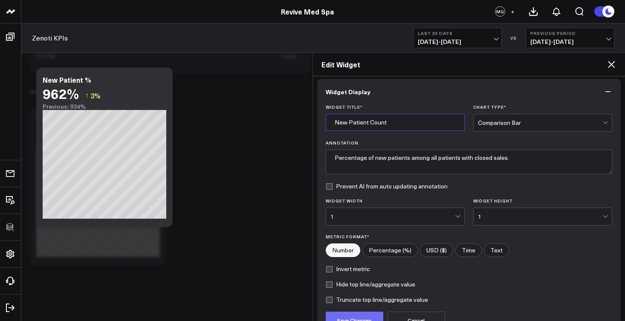
type input "New Patient Count"
click at [371, 315] on button "Save Changes" at bounding box center [355, 319] width 58 height 17
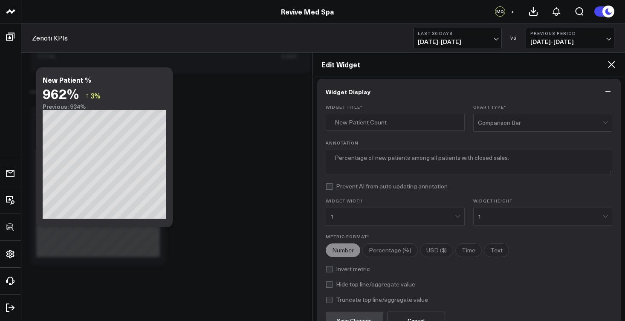
radio input"] "true"
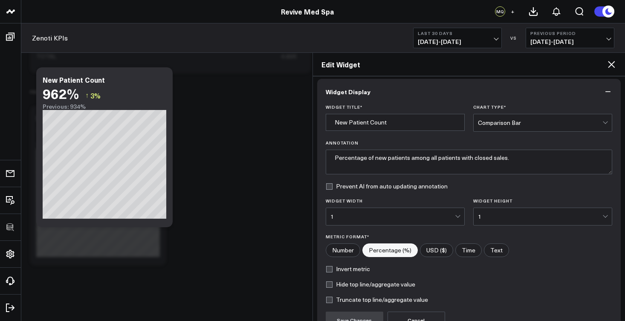
radio input"] "true"
drag, startPoint x: 366, startPoint y: 158, endPoint x: 323, endPoint y: 158, distance: 42.2
click at [323, 158] on div "Widget Title * New Patient Count Chart Type * Comparison Bar Annotation Percent…" at bounding box center [469, 228] width 304 height 248
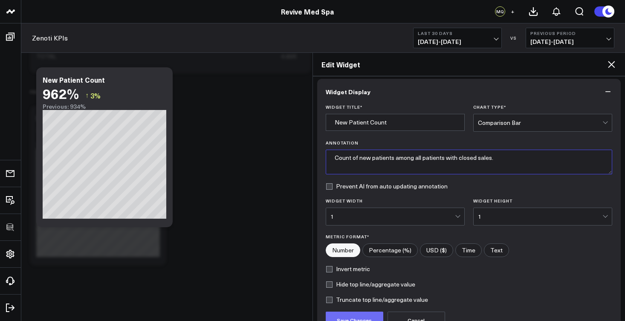
type textarea "Count of new patients among all patients with closed sales."
click at [371, 317] on button "Save Changes" at bounding box center [355, 319] width 58 height 17
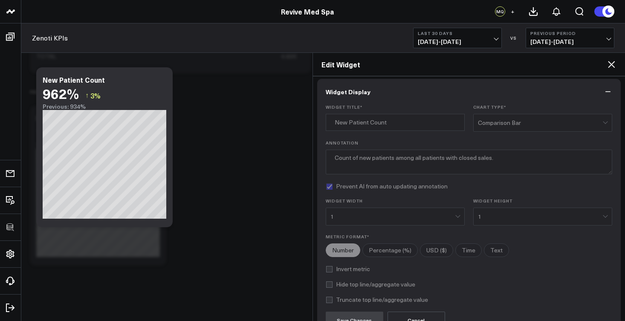
checkbox input "true"
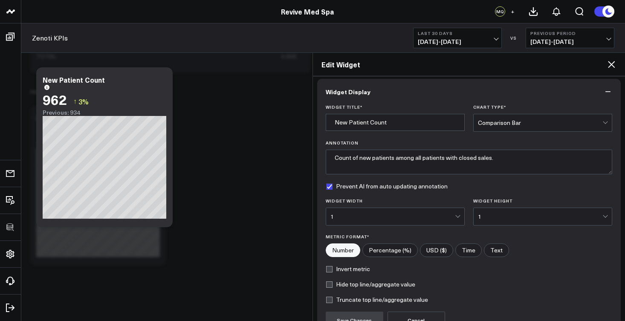
click at [613, 63] on icon at bounding box center [611, 64] width 10 height 10
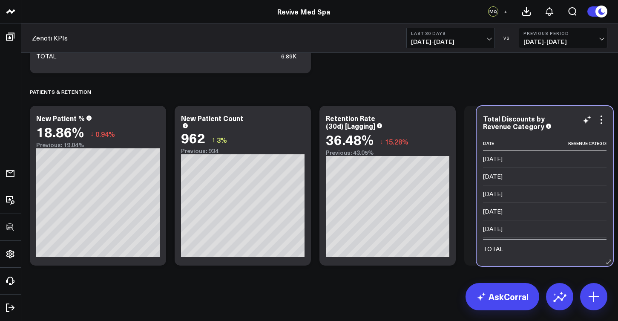
drag, startPoint x: 508, startPoint y: 258, endPoint x: 520, endPoint y: 258, distance: 11.5
click at [520, 258] on div "Total Discounts by Revenue Category Date Revenue Category Change Value Change 2…" at bounding box center [545, 186] width 136 height 160
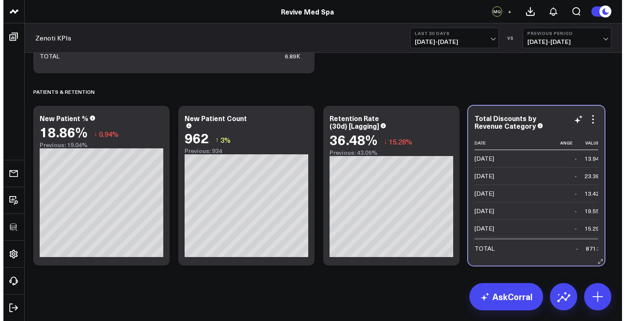
scroll to position [0, 62]
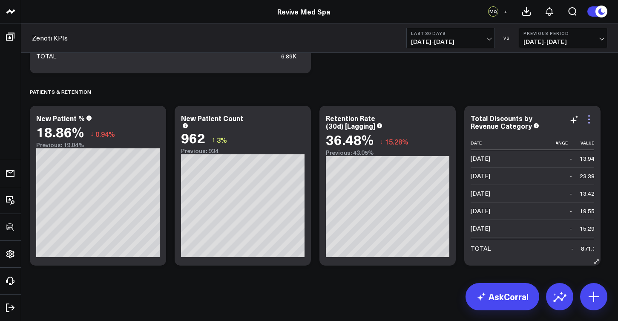
click at [593, 121] on icon at bounding box center [589, 119] width 10 height 10
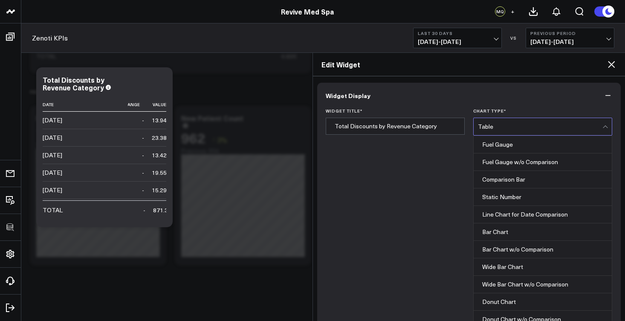
click at [511, 132] on div "Table" at bounding box center [540, 126] width 124 height 17
click at [551, 106] on button "Widget Display" at bounding box center [469, 96] width 304 height 26
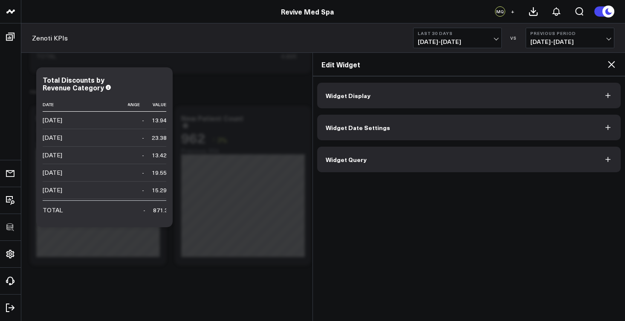
click at [518, 171] on button "Widget Query" at bounding box center [469, 160] width 304 height 26
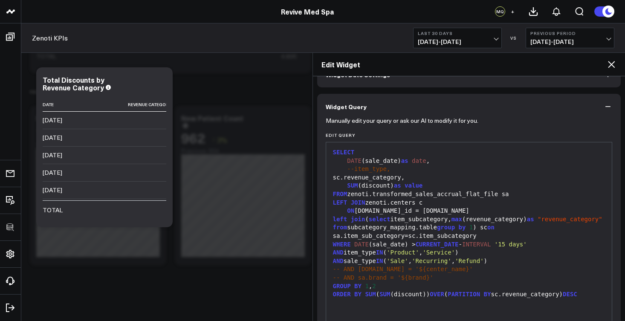
scroll to position [118, 0]
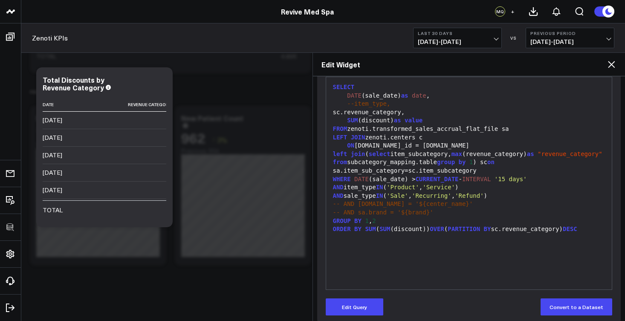
click at [346, 95] on div "DATE (sale_date) as date ," at bounding box center [468, 96] width 277 height 9
click at [374, 305] on button "Edit Query" at bounding box center [355, 306] width 58 height 17
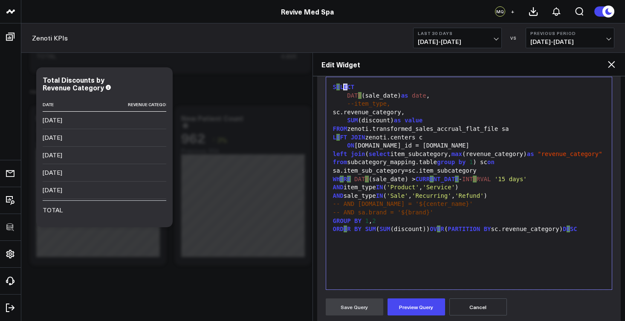
click at [345, 90] on div "S E LECT" at bounding box center [468, 87] width 277 height 9
click at [346, 95] on div "DATE (sale_date) as date ," at bounding box center [468, 96] width 277 height 9
click at [375, 218] on span "2" at bounding box center [373, 220] width 3 height 7
click at [370, 217] on div "GROUP BY 1 , 2" at bounding box center [468, 221] width 277 height 9
click at [372, 218] on div "GROUP BY 1 , 2" at bounding box center [468, 221] width 277 height 9
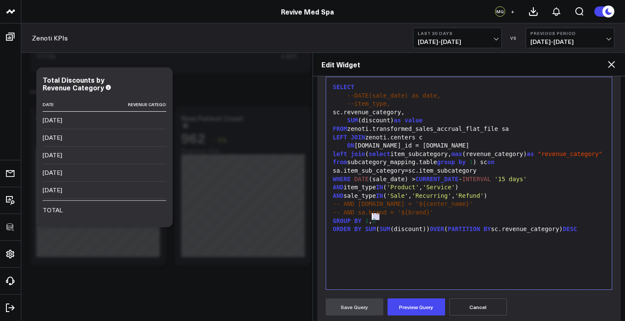
drag, startPoint x: 384, startPoint y: 218, endPoint x: 371, endPoint y: 218, distance: 13.2
click at [371, 218] on div "GROUP BY 1 , 2" at bounding box center [468, 221] width 277 height 9
click at [427, 308] on button "Preview Query" at bounding box center [416, 306] width 58 height 17
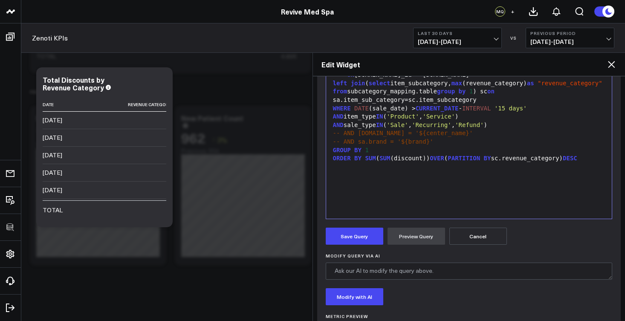
scroll to position [238, 0]
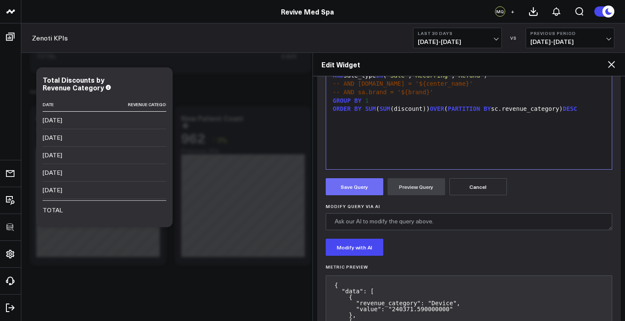
click at [360, 195] on button "Save Query" at bounding box center [355, 186] width 58 height 17
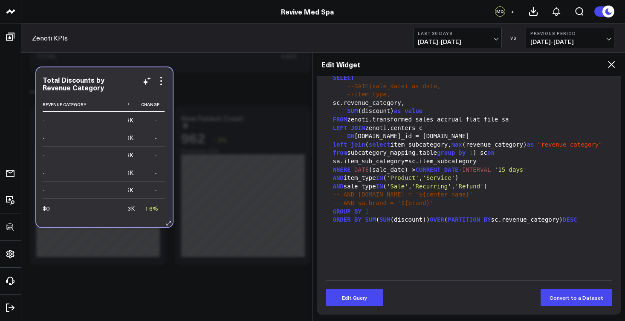
scroll to position [3, 0]
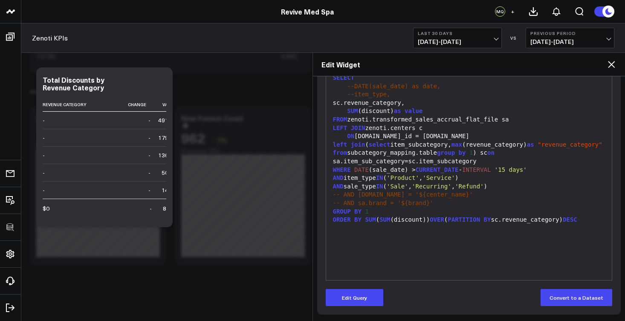
click at [441, 174] on span "'Service'" at bounding box center [438, 177] width 32 height 7
click at [448, 174] on span "'Service'" at bounding box center [438, 177] width 32 height 7
click at [447, 184] on span "'Recurring'" at bounding box center [432, 186] width 40 height 7
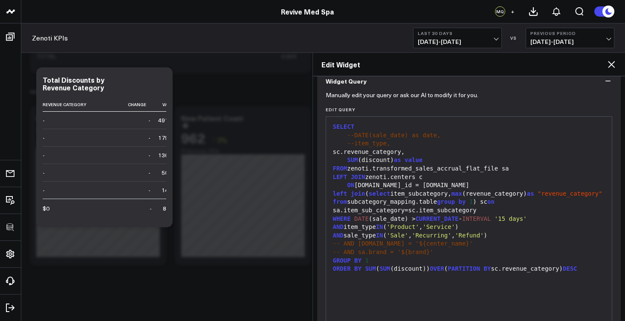
scroll to position [77, 0]
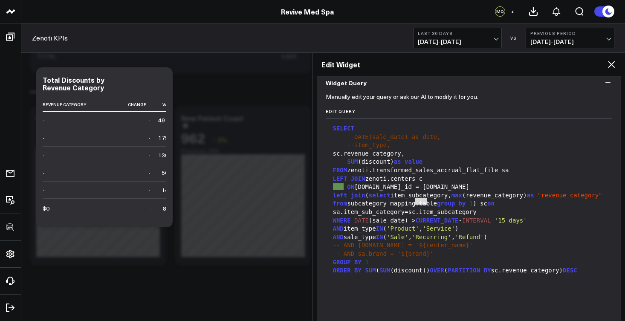
click at [379, 178] on div "LEFT JOIN zenoti.centers c" at bounding box center [468, 179] width 277 height 9
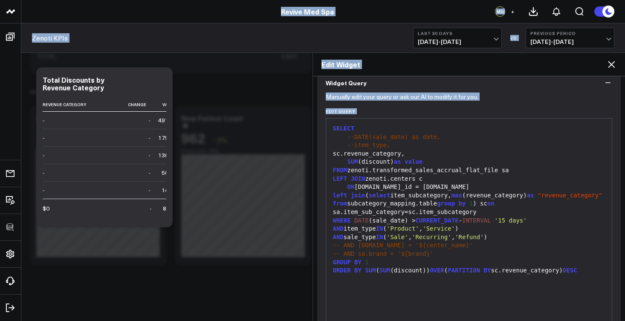
click at [379, 178] on div "LEFT JOIN zenoti.centers c" at bounding box center [468, 179] width 277 height 9
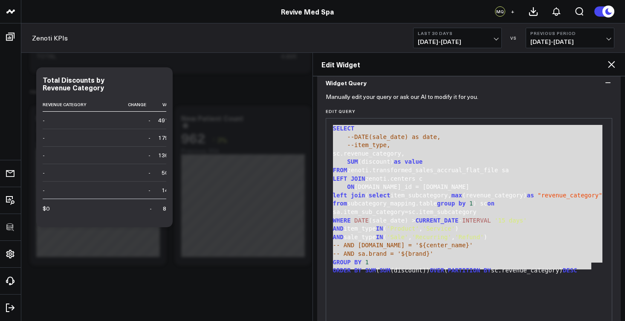
drag, startPoint x: 332, startPoint y: 128, endPoint x: 592, endPoint y: 269, distance: 296.3
click at [592, 269] on div "SELECT --DATE(sale_date) as date, --item_type, sc.revenue_category, SUM (discou…" at bounding box center [468, 225] width 277 height 204
copy div "SELECT --DATE(sale_date) as date, --item_type, sc.revenue_category, SUM (discou…"
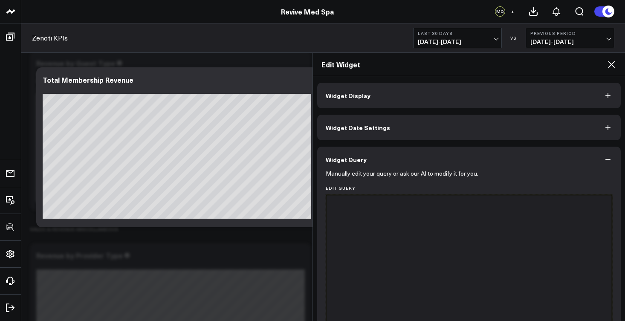
scroll to position [779, 0]
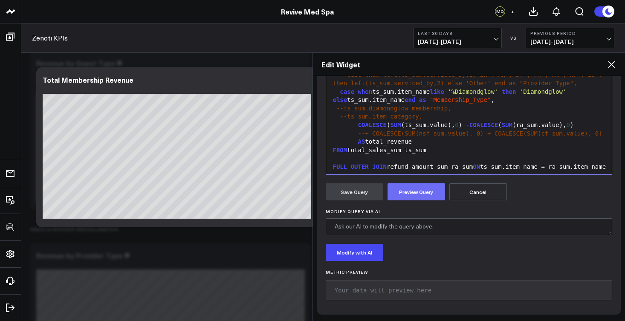
click at [421, 194] on button "Preview Query" at bounding box center [416, 191] width 58 height 17
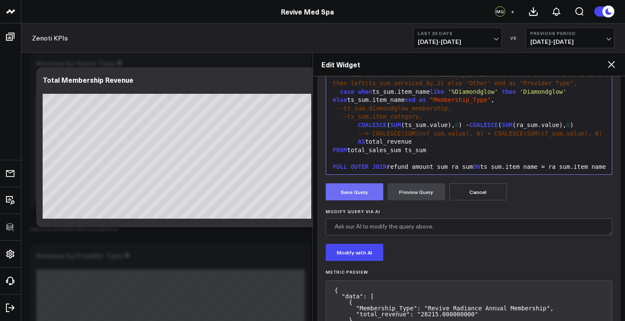
click at [359, 191] on button "Save Query" at bounding box center [355, 191] width 58 height 17
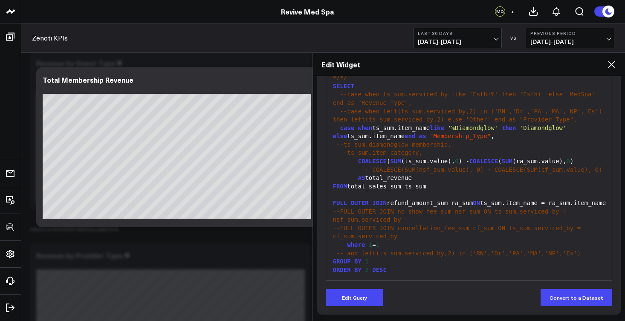
scroll to position [806, 0]
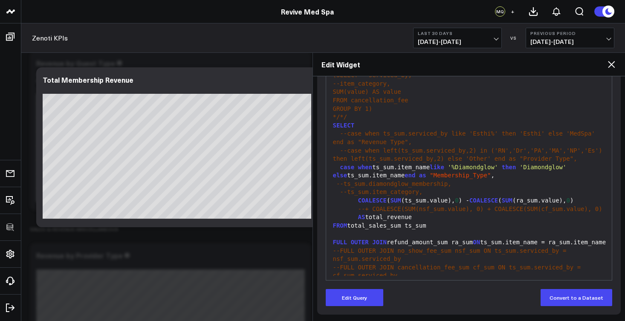
click at [498, 170] on span "'%Diamondglow'" at bounding box center [472, 167] width 50 height 7
click at [363, 304] on button "Edit Query" at bounding box center [355, 297] width 58 height 17
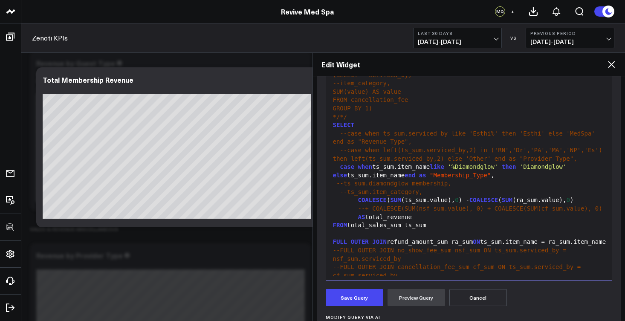
click at [498, 170] on span "'%Diamondglow'" at bounding box center [472, 166] width 50 height 7
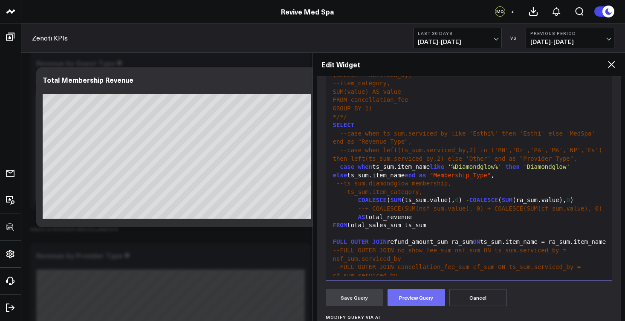
click at [421, 294] on button "Preview Query" at bounding box center [416, 297] width 58 height 17
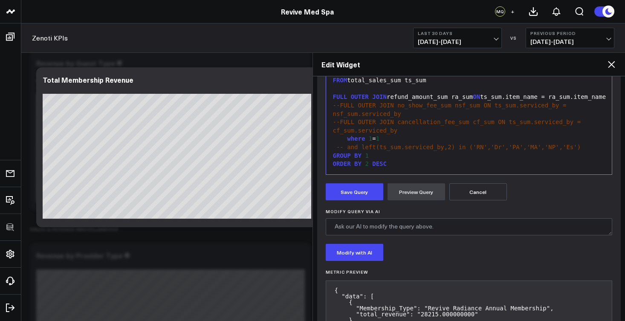
scroll to position [323, 0]
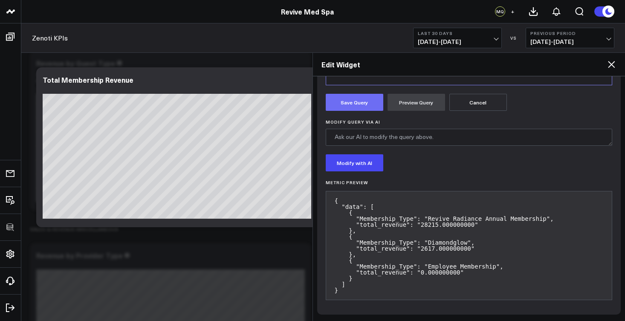
click at [355, 104] on button "Save Query" at bounding box center [355, 102] width 58 height 17
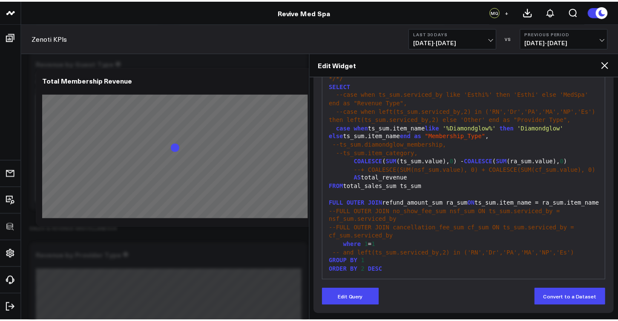
scroll to position [860, 0]
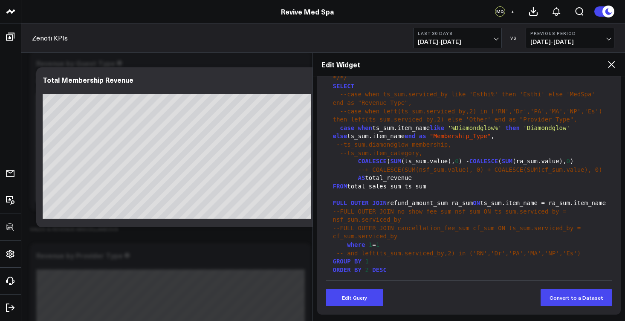
click at [611, 66] on icon at bounding box center [611, 64] width 10 height 10
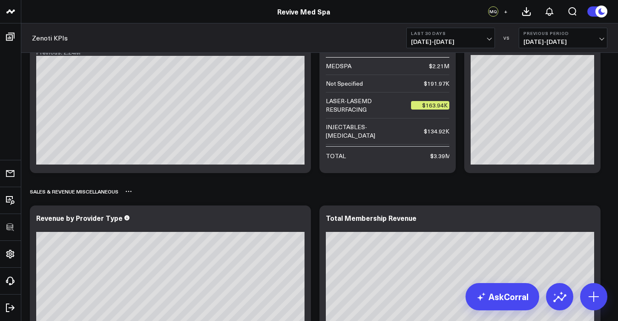
scroll to position [561, 0]
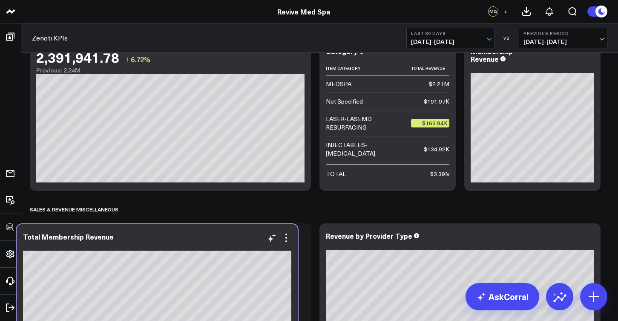
drag, startPoint x: 451, startPoint y: 236, endPoint x: 148, endPoint y: 237, distance: 302.9
click at [148, 237] on div "Total Membership Revenue" at bounding box center [157, 237] width 268 height 8
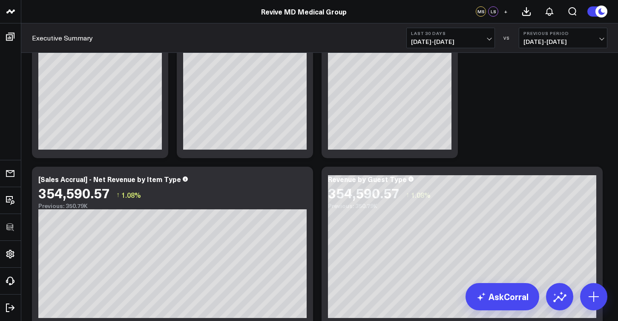
scroll to position [672, 0]
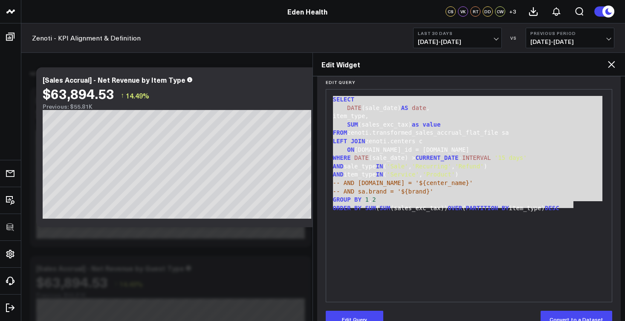
click at [610, 63] on icon at bounding box center [611, 64] width 7 height 7
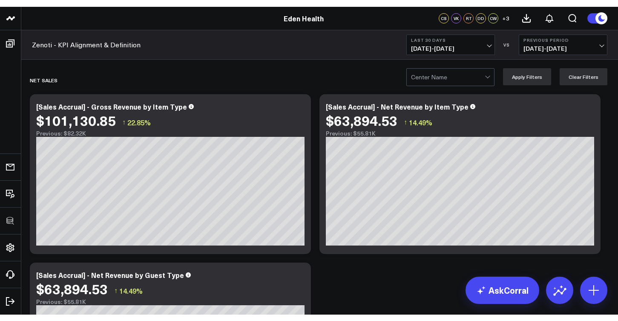
scroll to position [6113, 0]
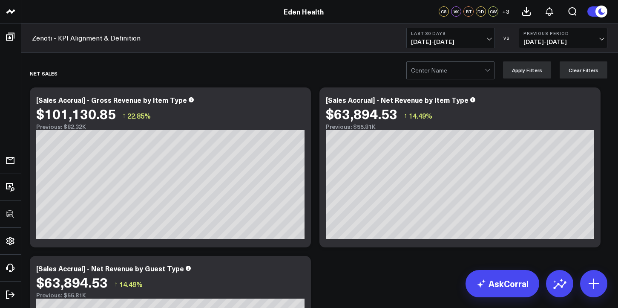
drag, startPoint x: 529, startPoint y: 2, endPoint x: 470, endPoint y: -6, distance: 60.1
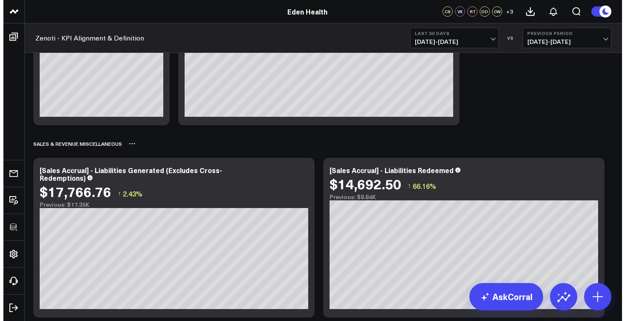
scroll to position [1192, 0]
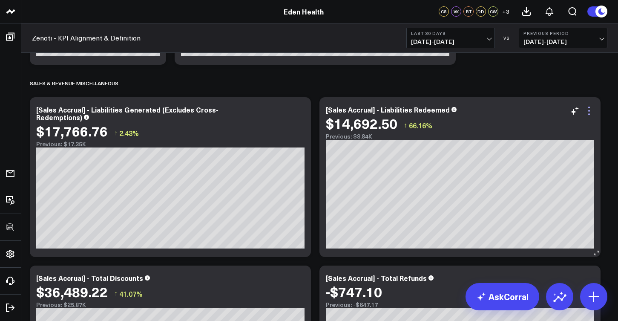
click at [591, 111] on icon at bounding box center [589, 111] width 10 height 10
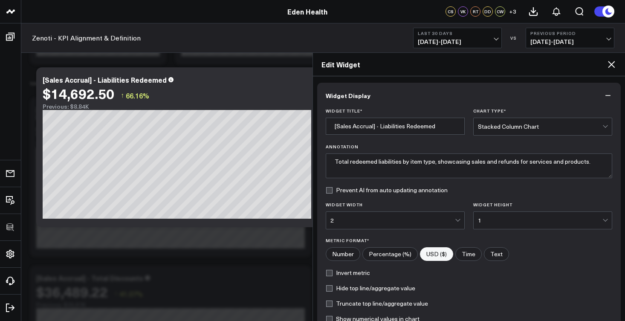
scroll to position [106, 0]
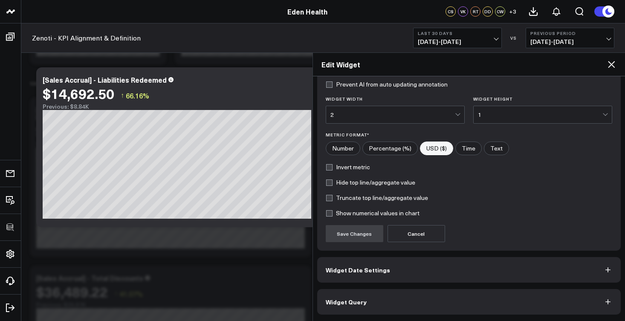
click at [406, 297] on button "Widget Query" at bounding box center [469, 302] width 304 height 26
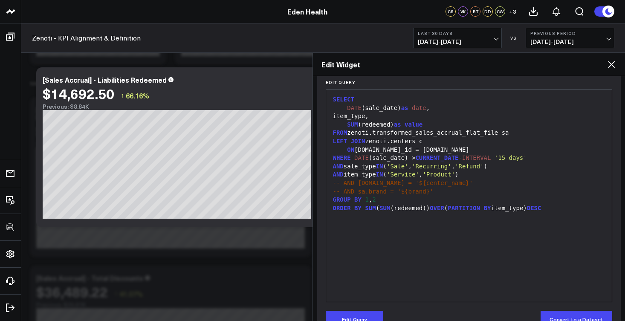
click at [605, 301] on div "99 1 2 3 4 5 6 7 8 9 10 11 12 13 14 › ⌄ SELECT DATE (sale_date) as date , item_…" at bounding box center [469, 195] width 287 height 213
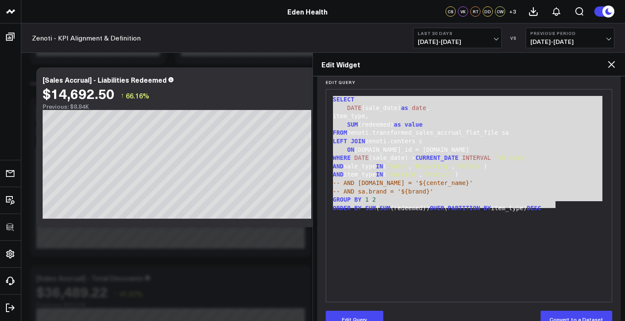
drag, startPoint x: 567, startPoint y: 204, endPoint x: 334, endPoint y: 96, distance: 257.3
click at [334, 96] on div "SELECT DATE (sale_date) as date , item_type, SUM (redeemed) as value FROM zenot…" at bounding box center [468, 196] width 277 height 204
copy div "SELECT DATE (sale_date) as date , item_type, SUM (redeemed) as value FROM zenot…"
click at [409, 249] on div "SELECT DATE (sale_date) as date , item_type, SUM (redeemed) as value FROM zenot…" at bounding box center [468, 196] width 277 height 204
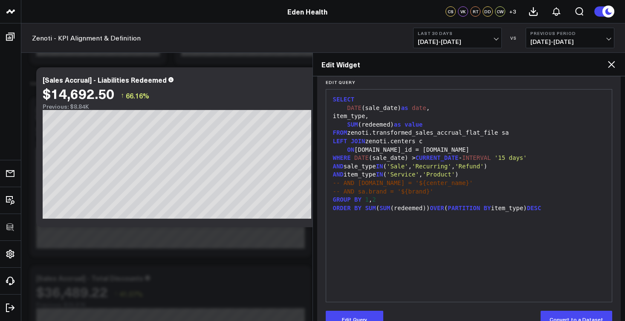
click at [613, 65] on icon at bounding box center [611, 64] width 10 height 10
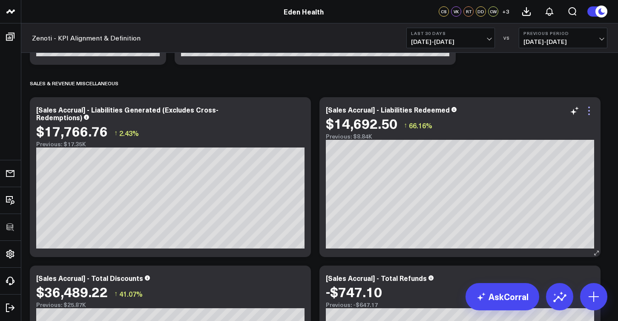
click at [593, 113] on icon at bounding box center [589, 111] width 10 height 10
